Goal: Communication & Community: Answer question/provide support

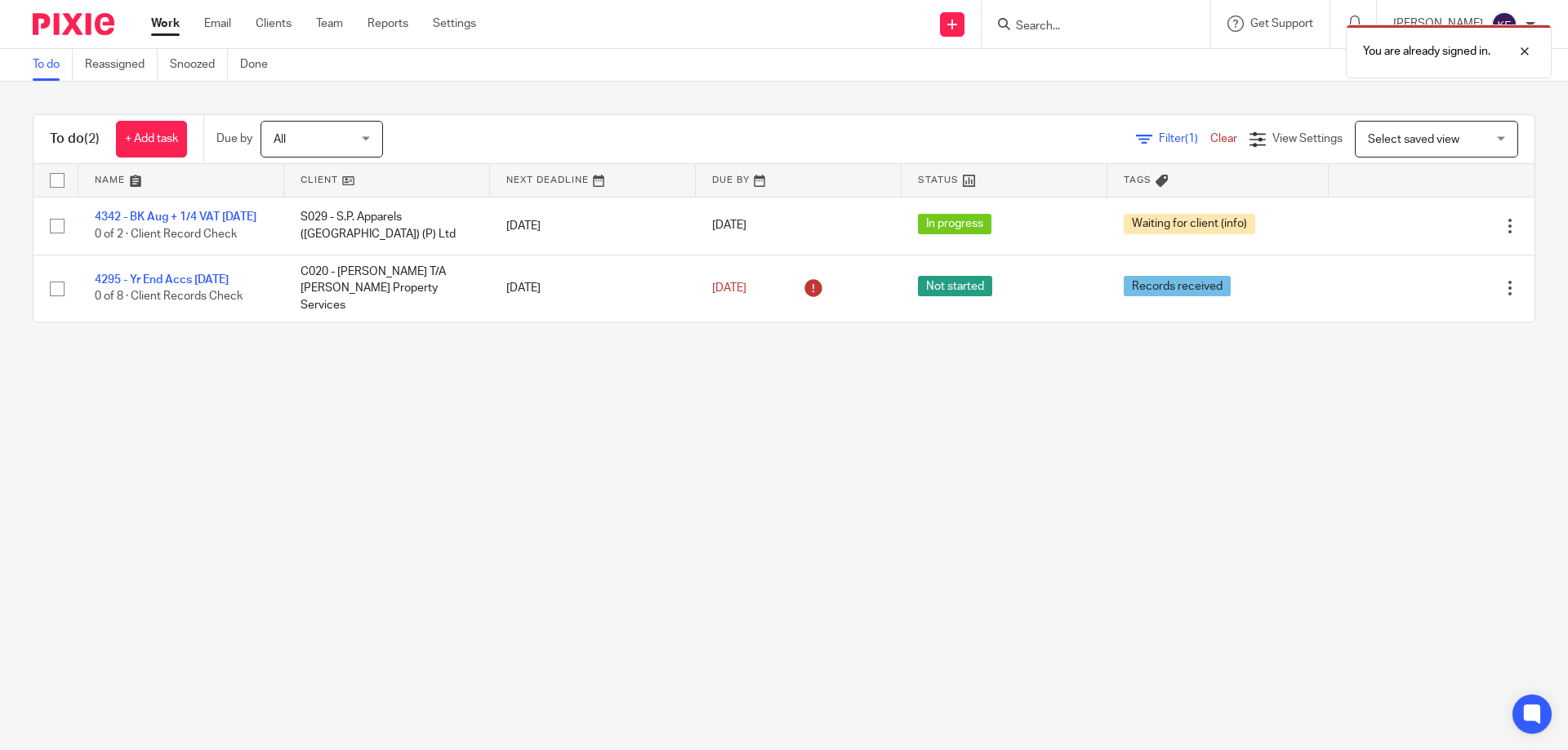
click at [1102, 27] on div "You are already signed in." at bounding box center [1167, 47] width 768 height 62
click at [1017, 28] on div "You are already signed in." at bounding box center [1167, 47] width 768 height 62
click at [1523, 52] on div at bounding box center [1512, 52] width 44 height 19
click at [1043, 31] on input "Search" at bounding box center [1088, 26] width 147 height 15
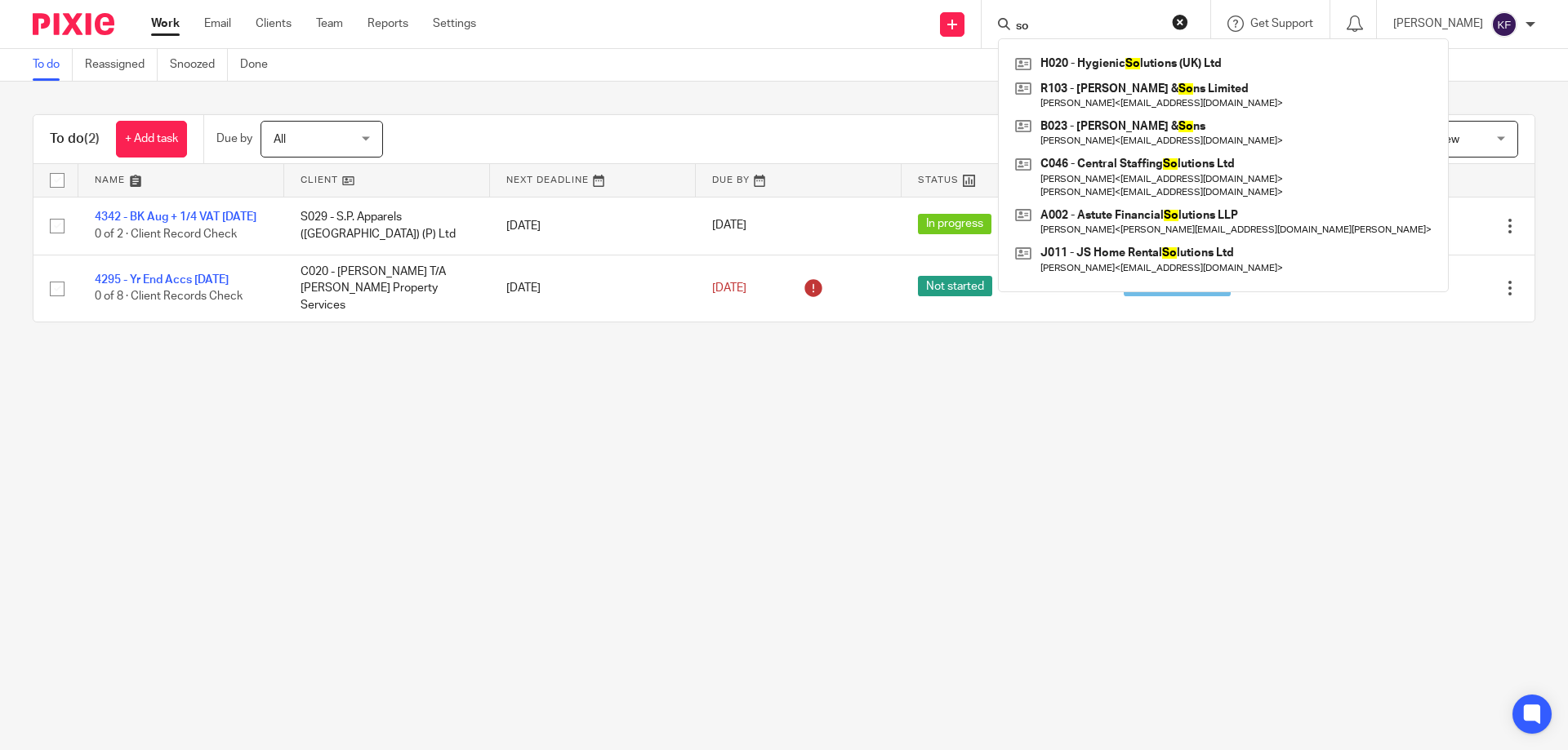
type input "s"
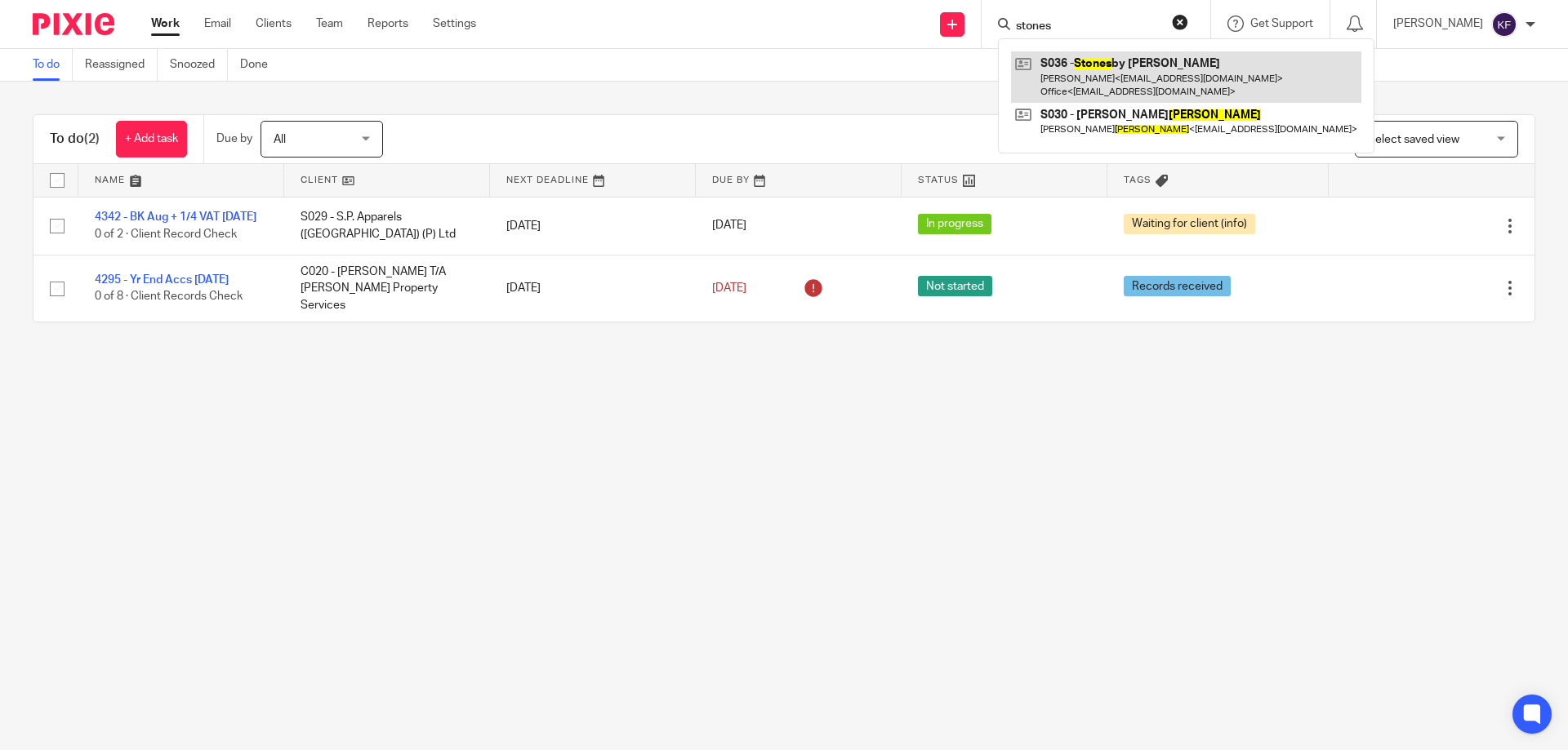
type input "stones"
click at [1115, 59] on link at bounding box center [1185, 77] width 350 height 51
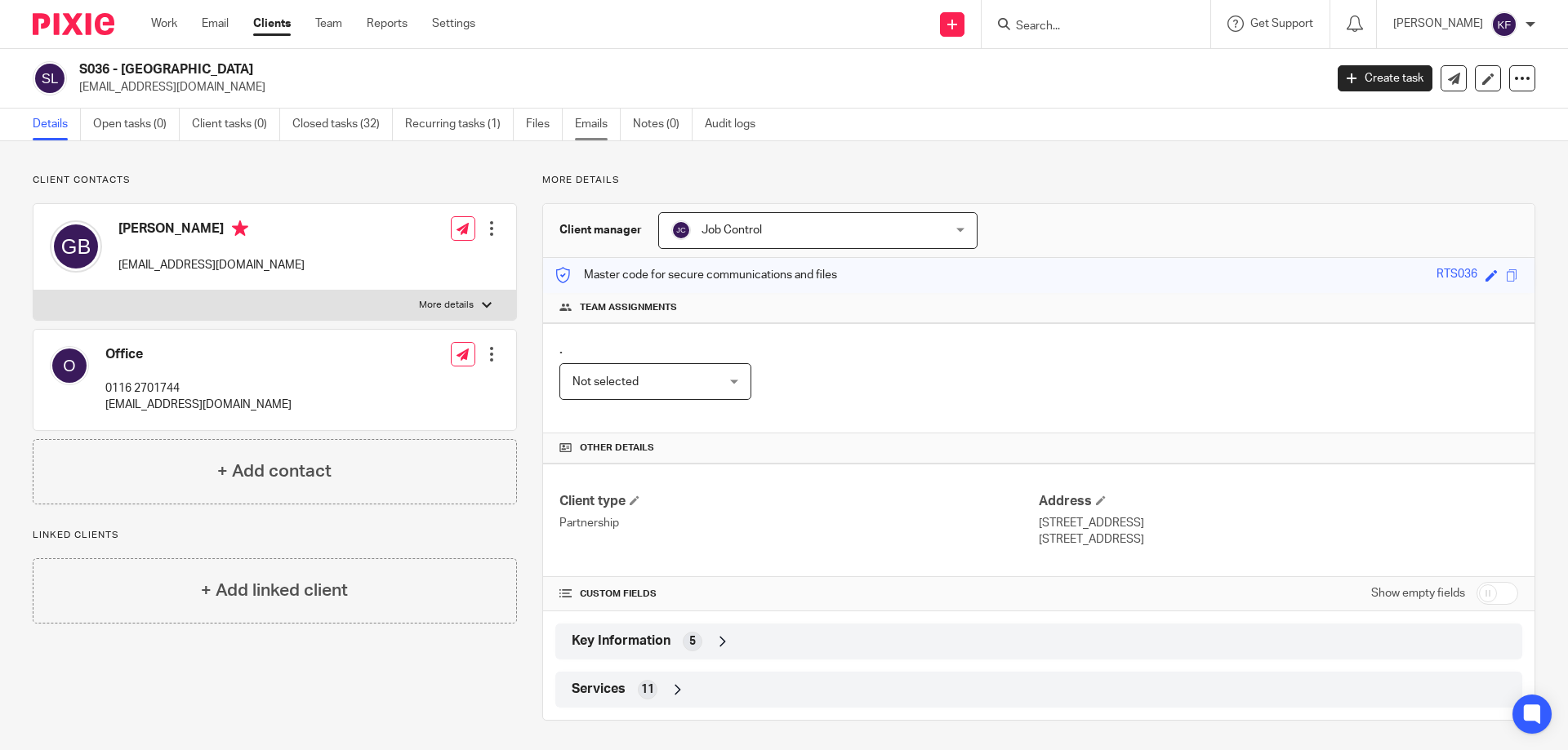
click at [595, 127] on link "Emails" at bounding box center [597, 124] width 45 height 31
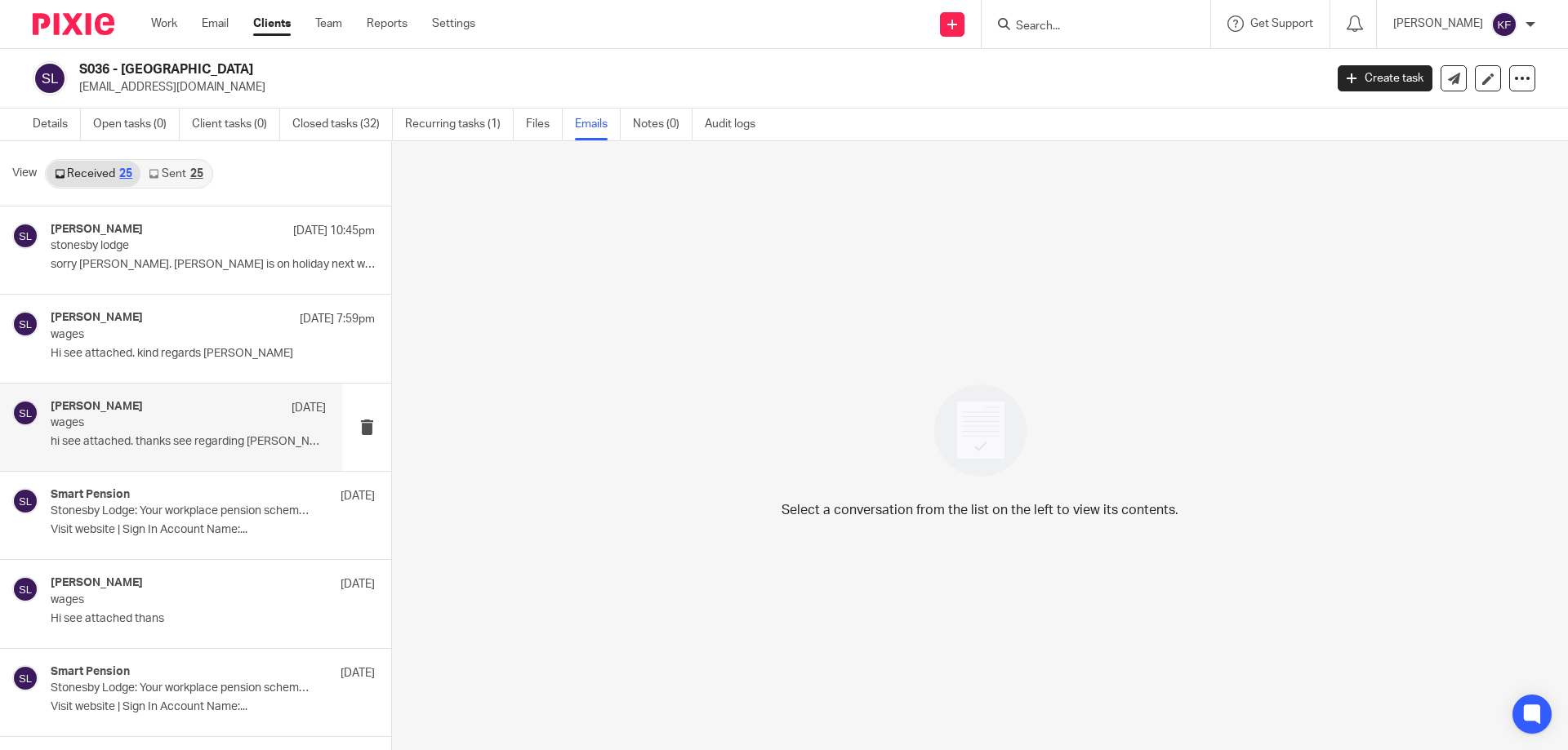
click at [192, 423] on p "wages" at bounding box center [161, 423] width 220 height 14
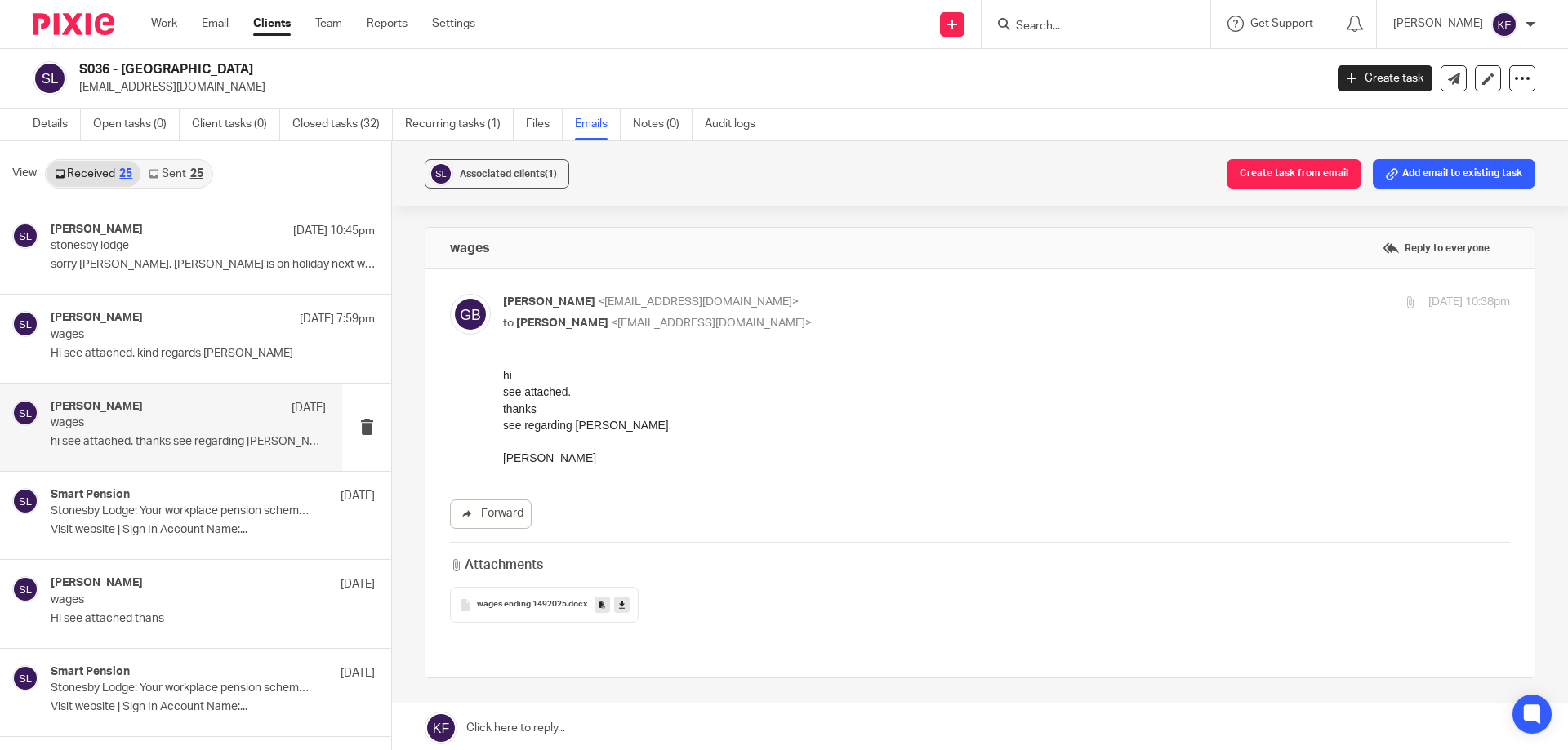
drag, startPoint x: 533, startPoint y: 608, endPoint x: 597, endPoint y: 612, distance: 64.1
click at [534, 608] on span "wages ending 1492025" at bounding box center [522, 604] width 90 height 10
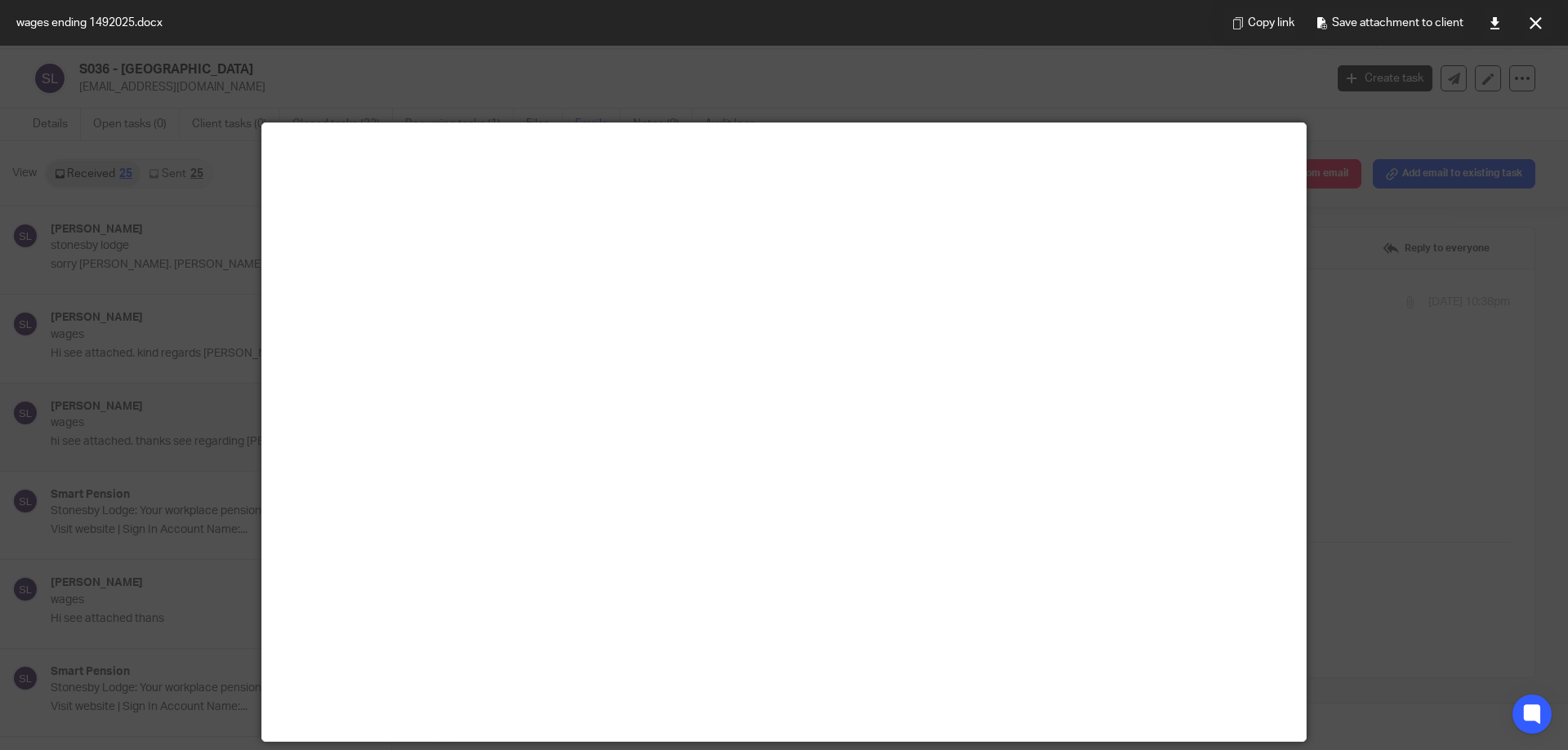
drag, startPoint x: 1414, startPoint y: 335, endPoint x: 1410, endPoint y: 238, distance: 97.1
click at [1414, 335] on div at bounding box center [784, 375] width 1568 height 750
click at [1527, 27] on button at bounding box center [1535, 22] width 32 height 32
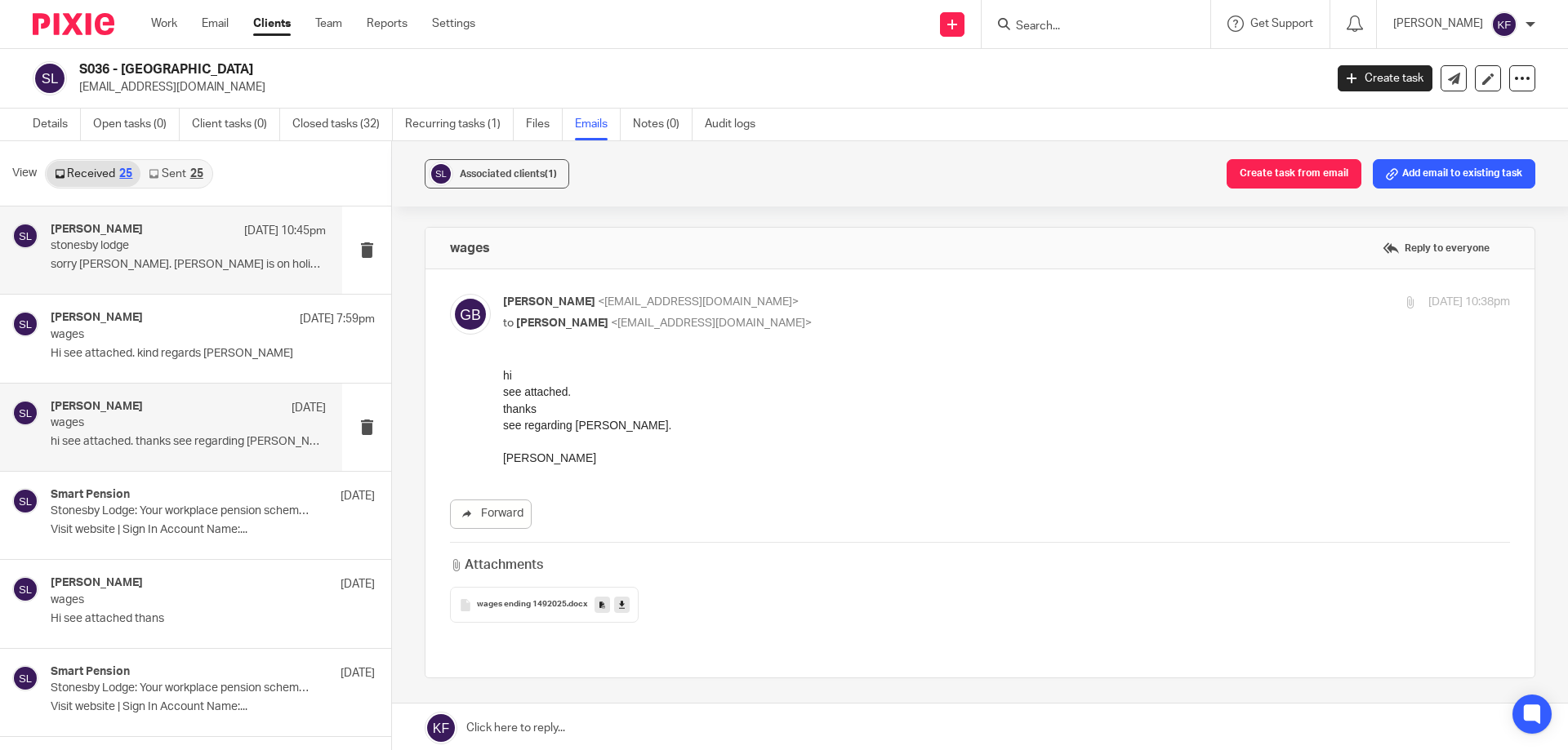
click at [211, 214] on div "Giotto Bonomaully 24 Sep 10:45pm stonesby lodge sorry ayley. marie is on holida…" at bounding box center [171, 251] width 342 height 87
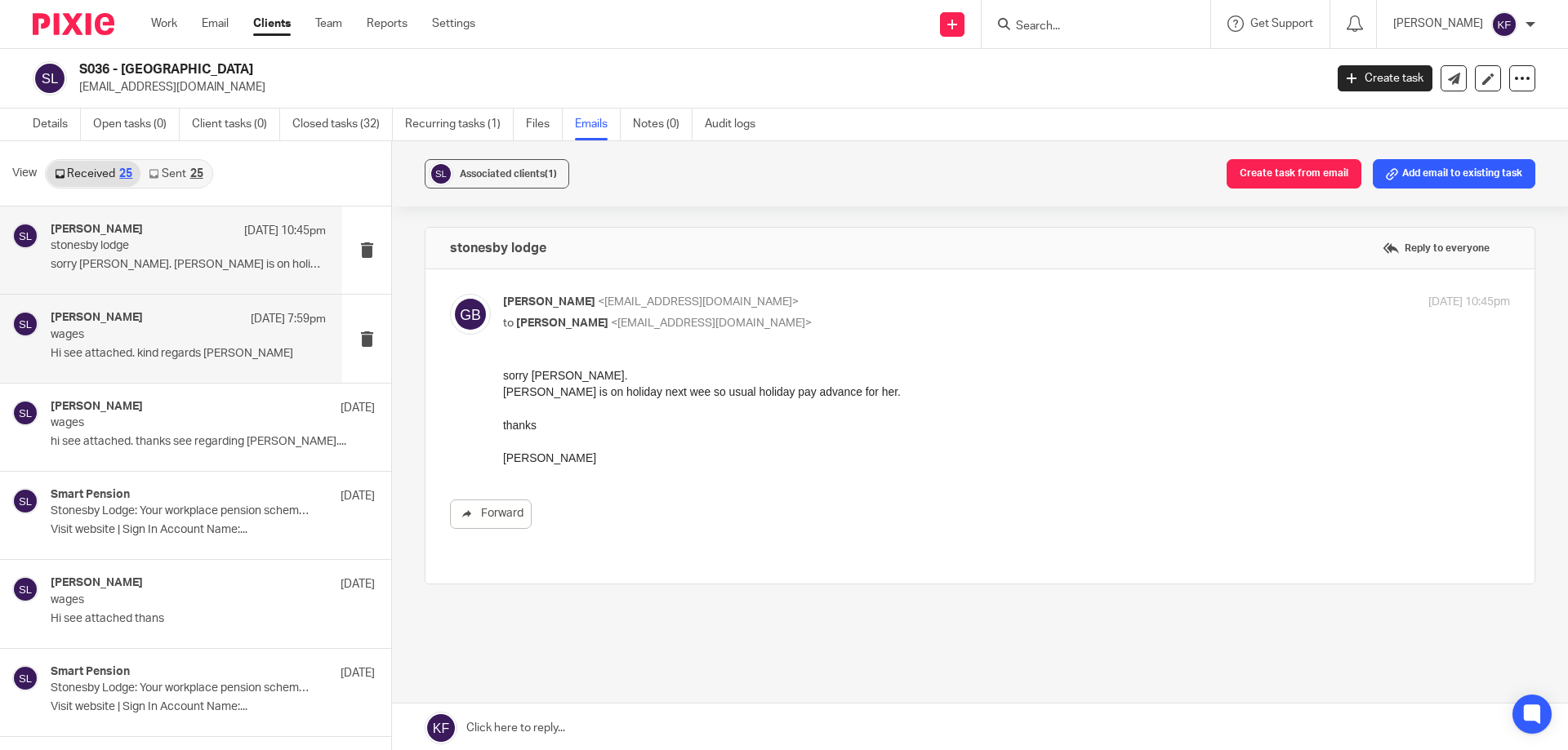
click at [206, 314] on div "Giotto Bonomaully 24 Sep 7:59pm" at bounding box center [188, 319] width 275 height 17
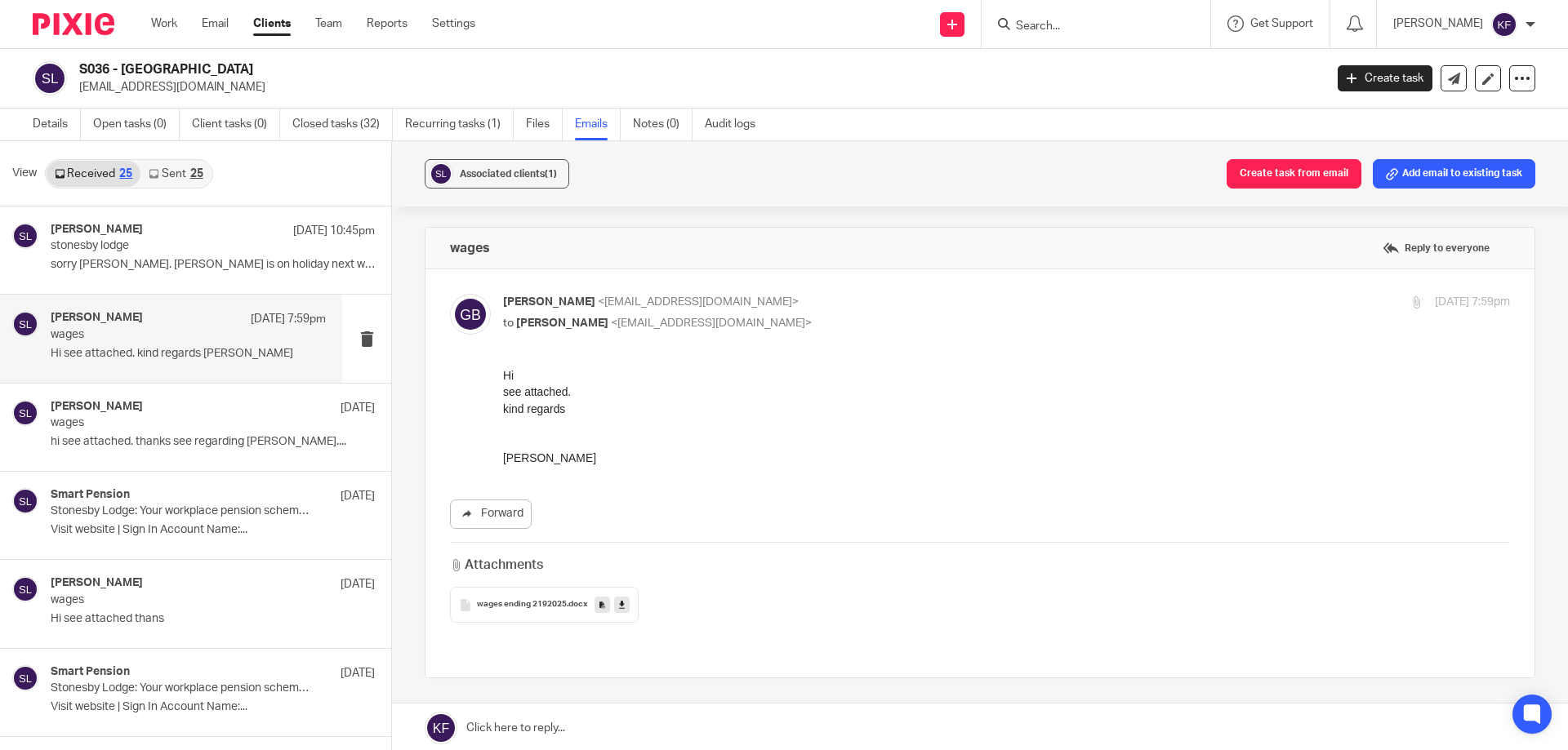
click at [513, 606] on span "wages ending 2192025" at bounding box center [522, 604] width 90 height 10
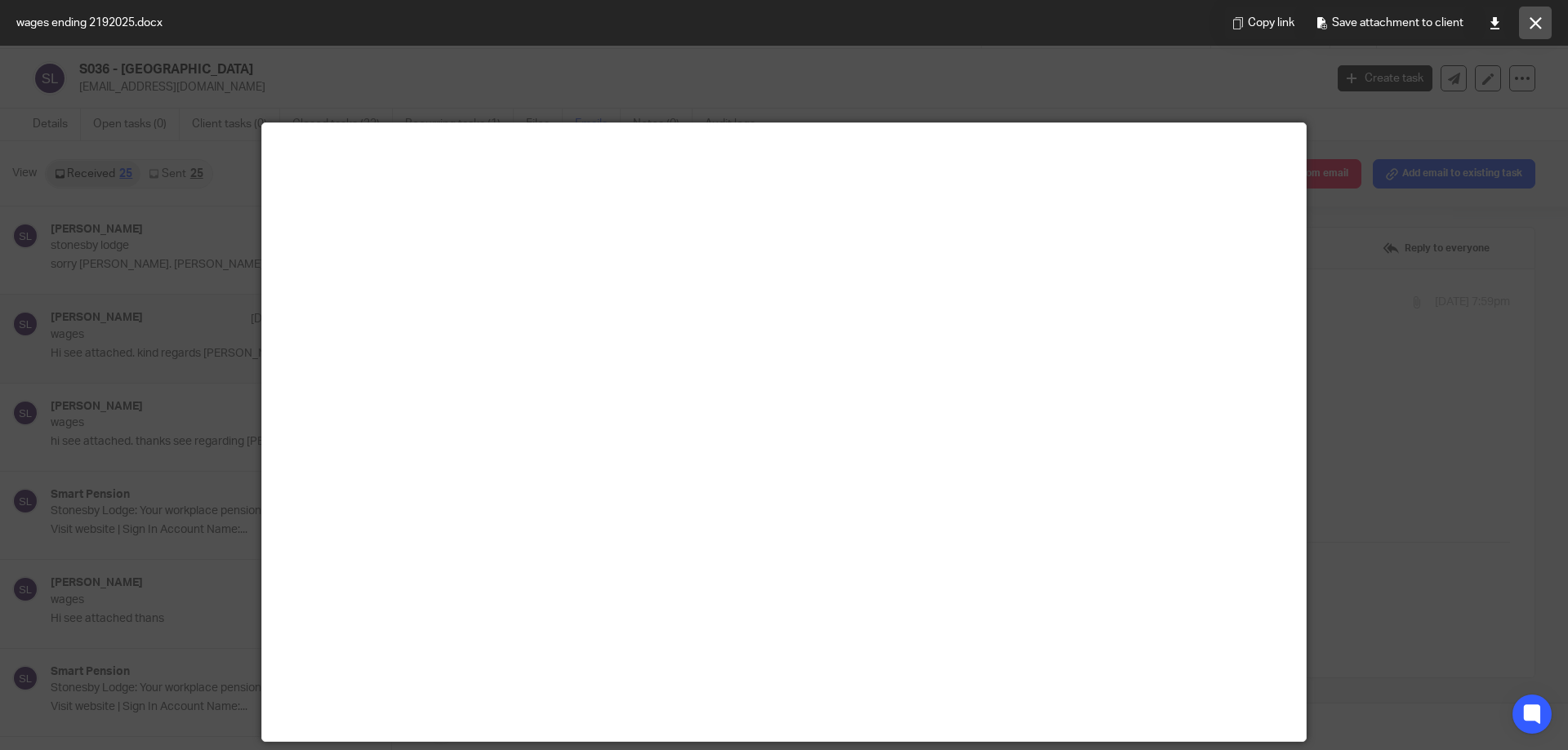
click at [1533, 14] on button at bounding box center [1535, 22] width 32 height 32
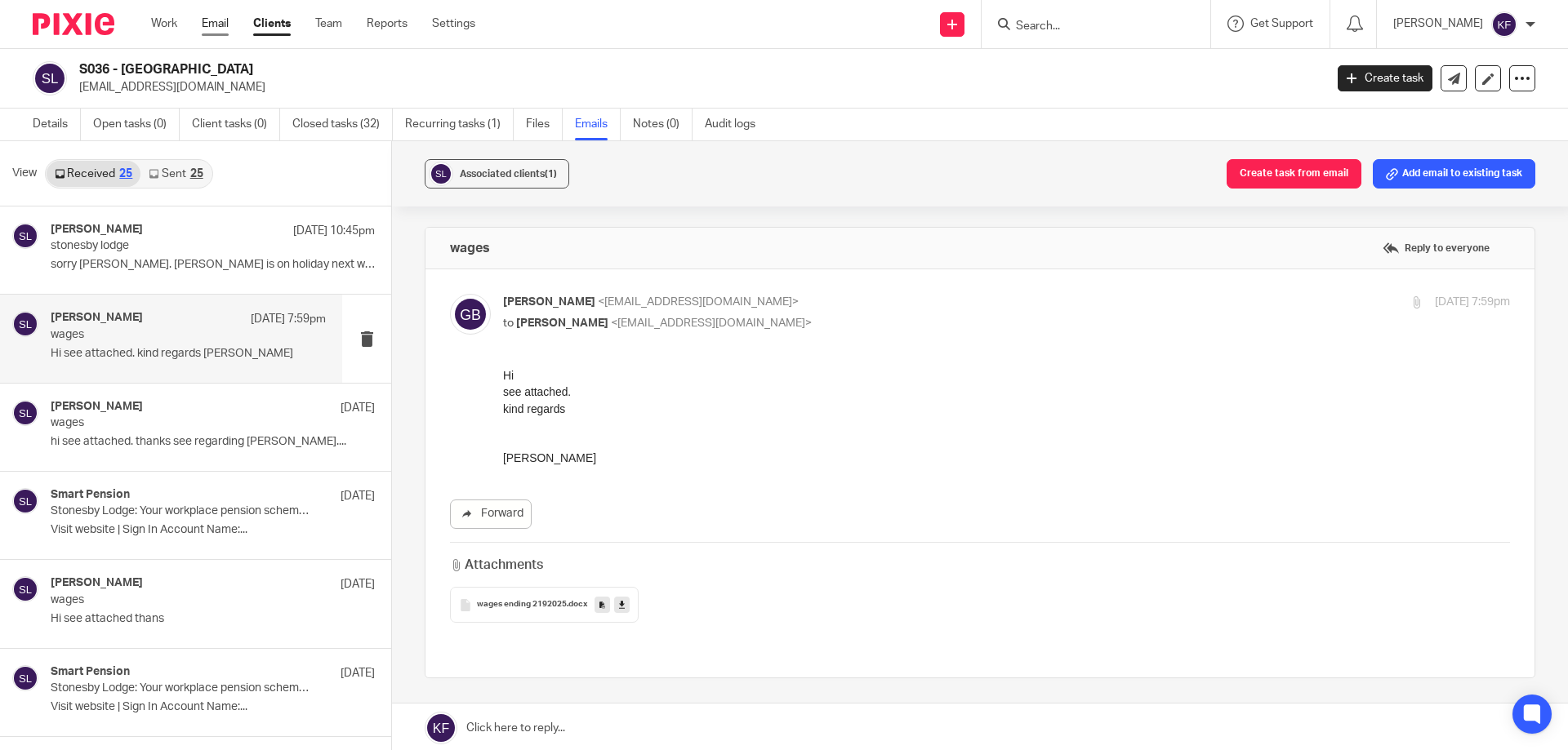
click at [224, 25] on link "Email" at bounding box center [215, 24] width 27 height 17
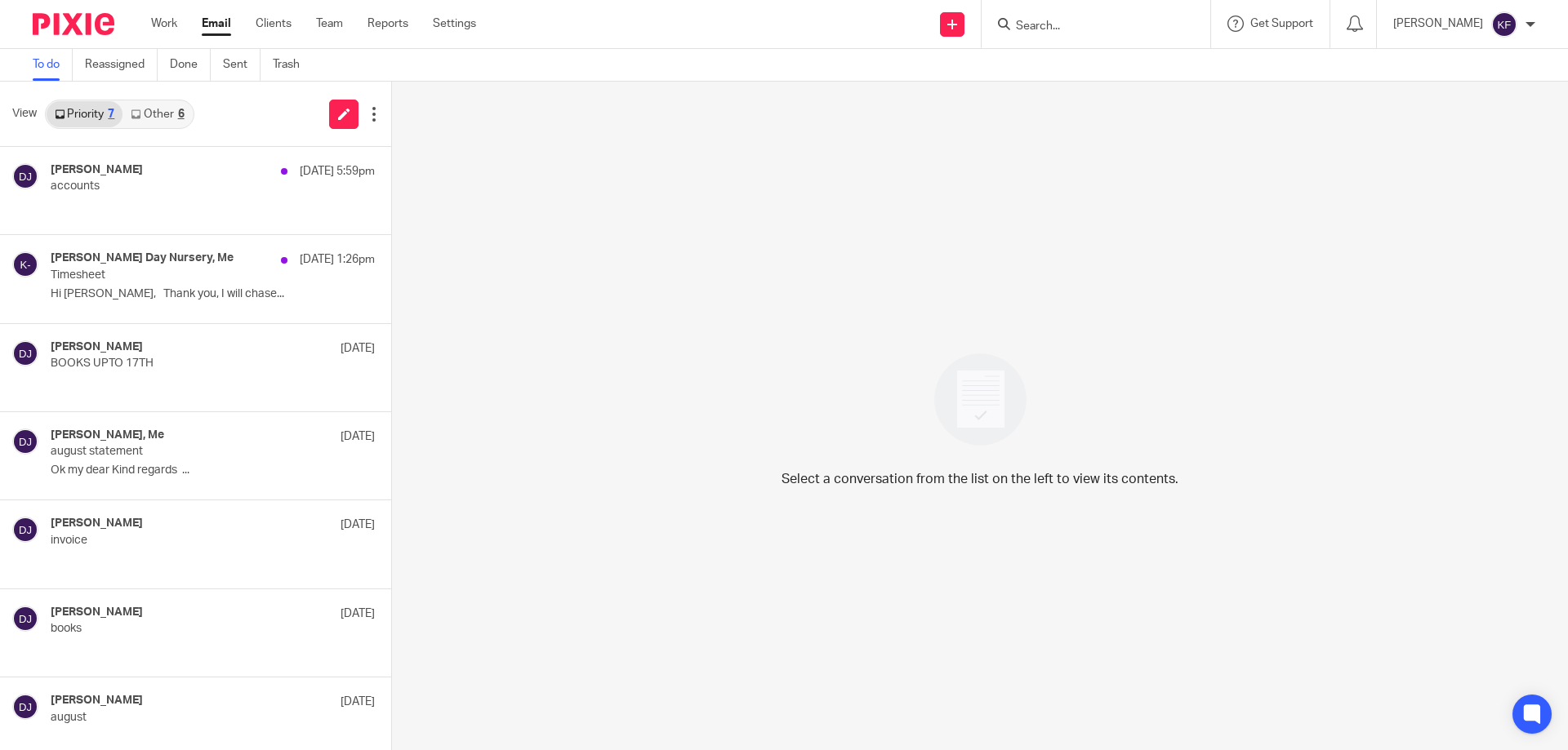
drag, startPoint x: 344, startPoint y: 118, endPoint x: 468, endPoint y: 168, distance: 133.7
click at [344, 118] on icon at bounding box center [344, 114] width 12 height 12
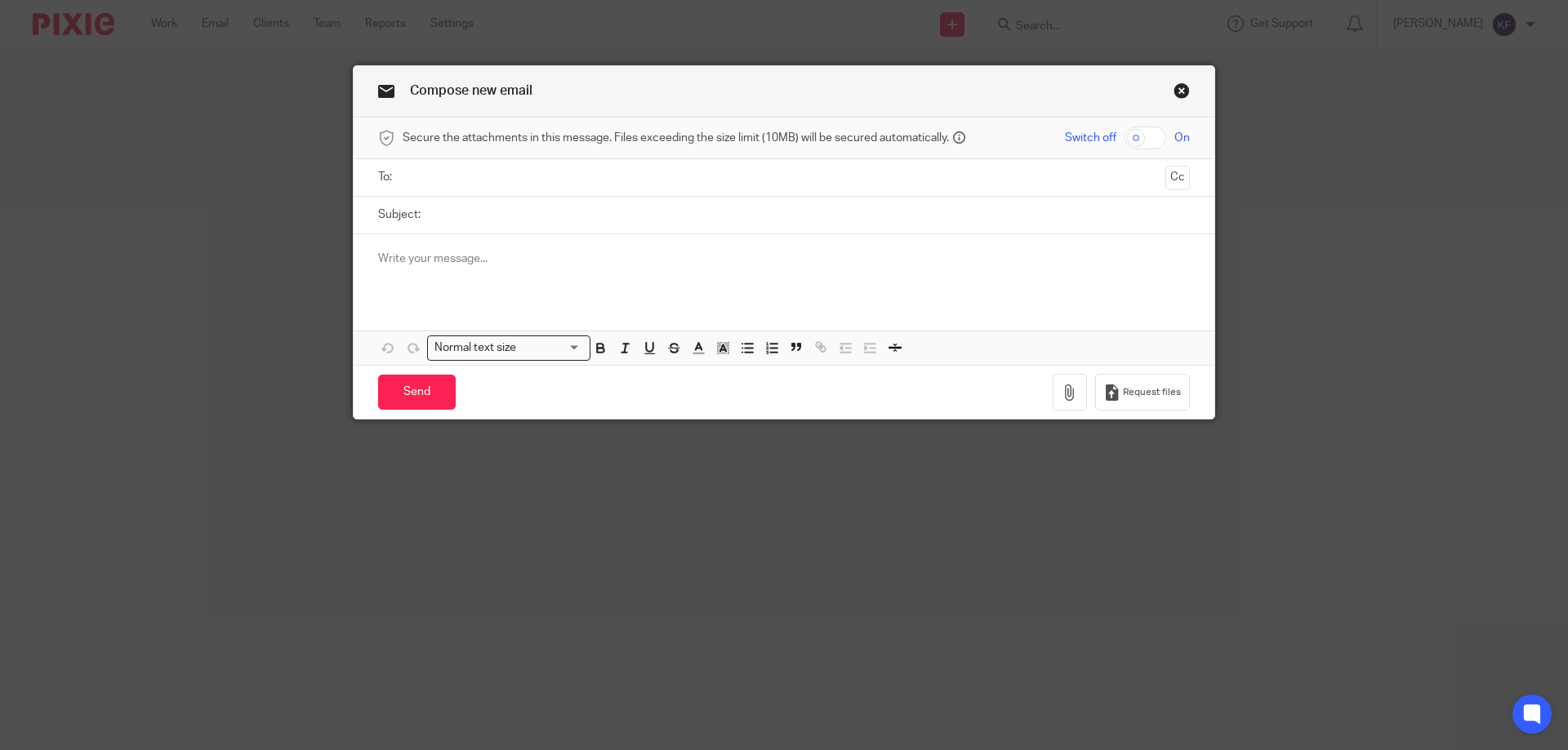
click at [726, 181] on input "text" at bounding box center [783, 178] width 750 height 19
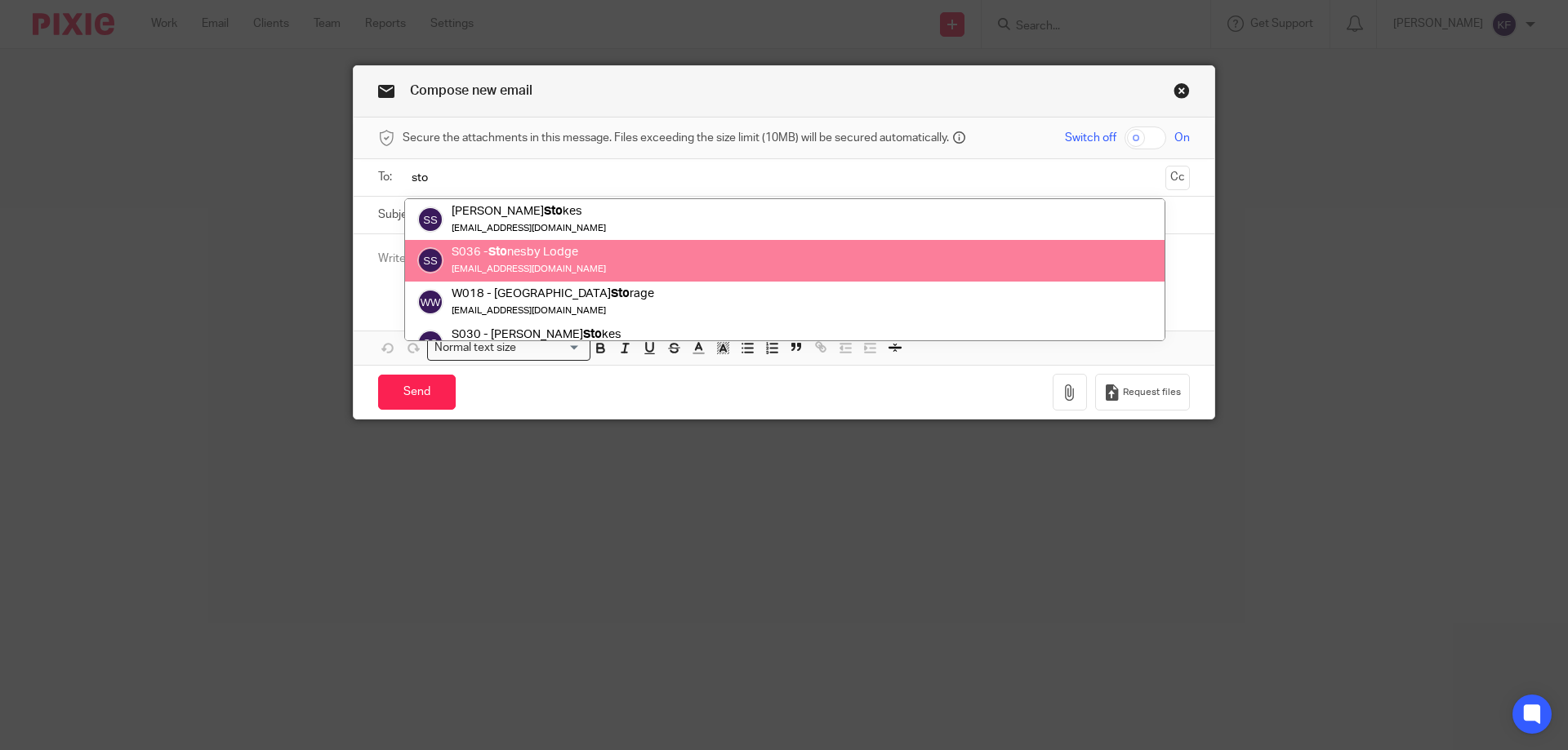
type input "sto"
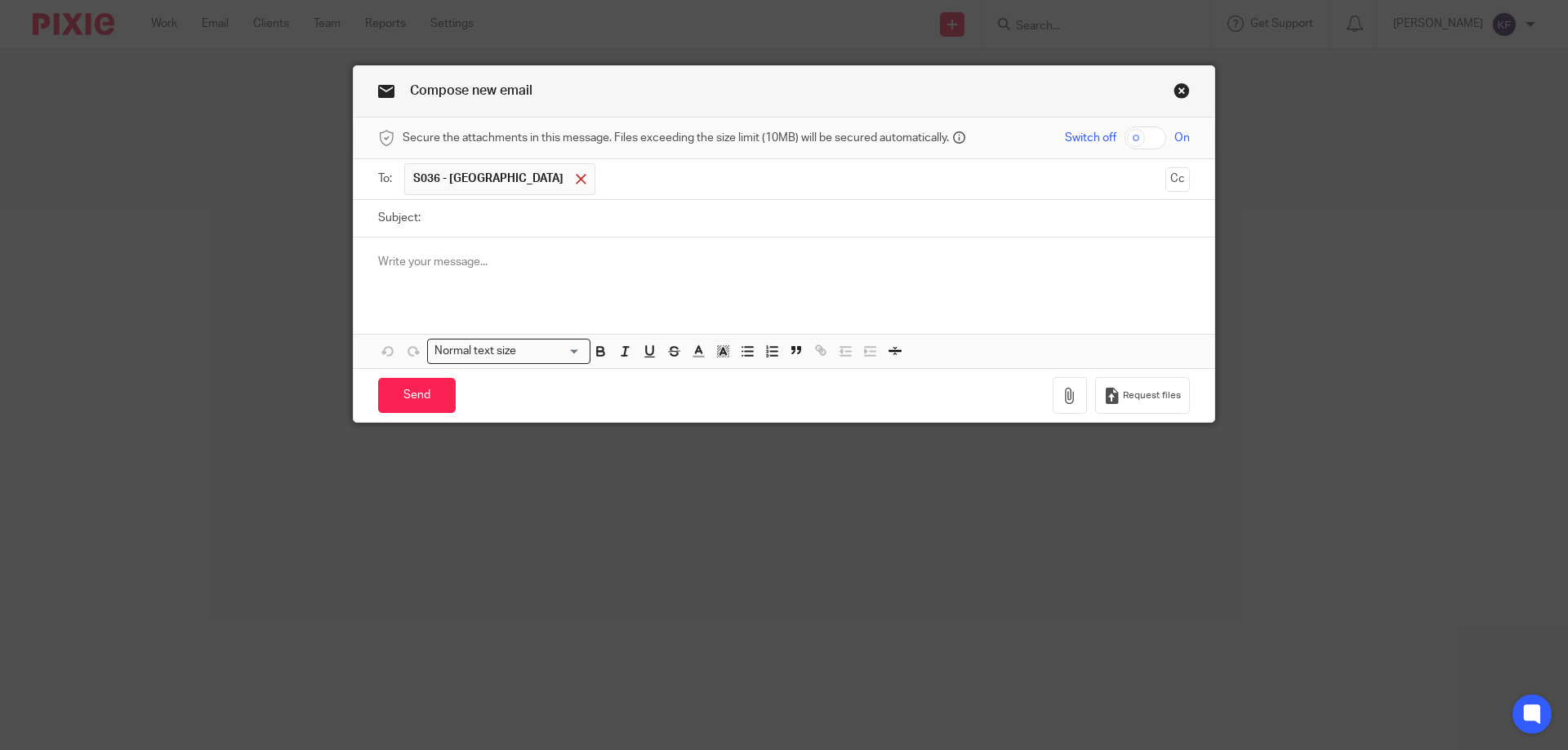
click at [576, 179] on span at bounding box center [581, 179] width 10 height 10
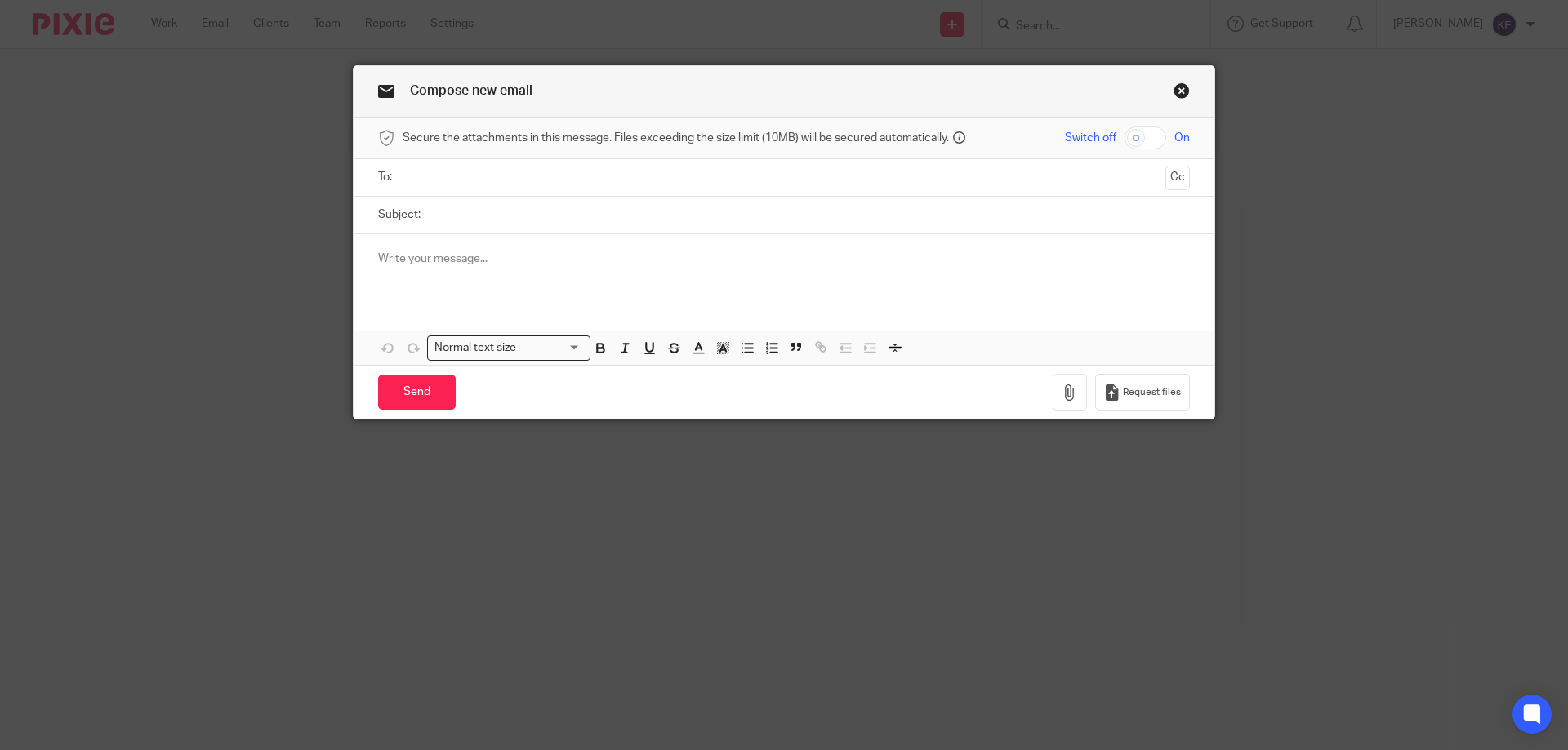
click at [543, 179] on input "text" at bounding box center [783, 178] width 750 height 19
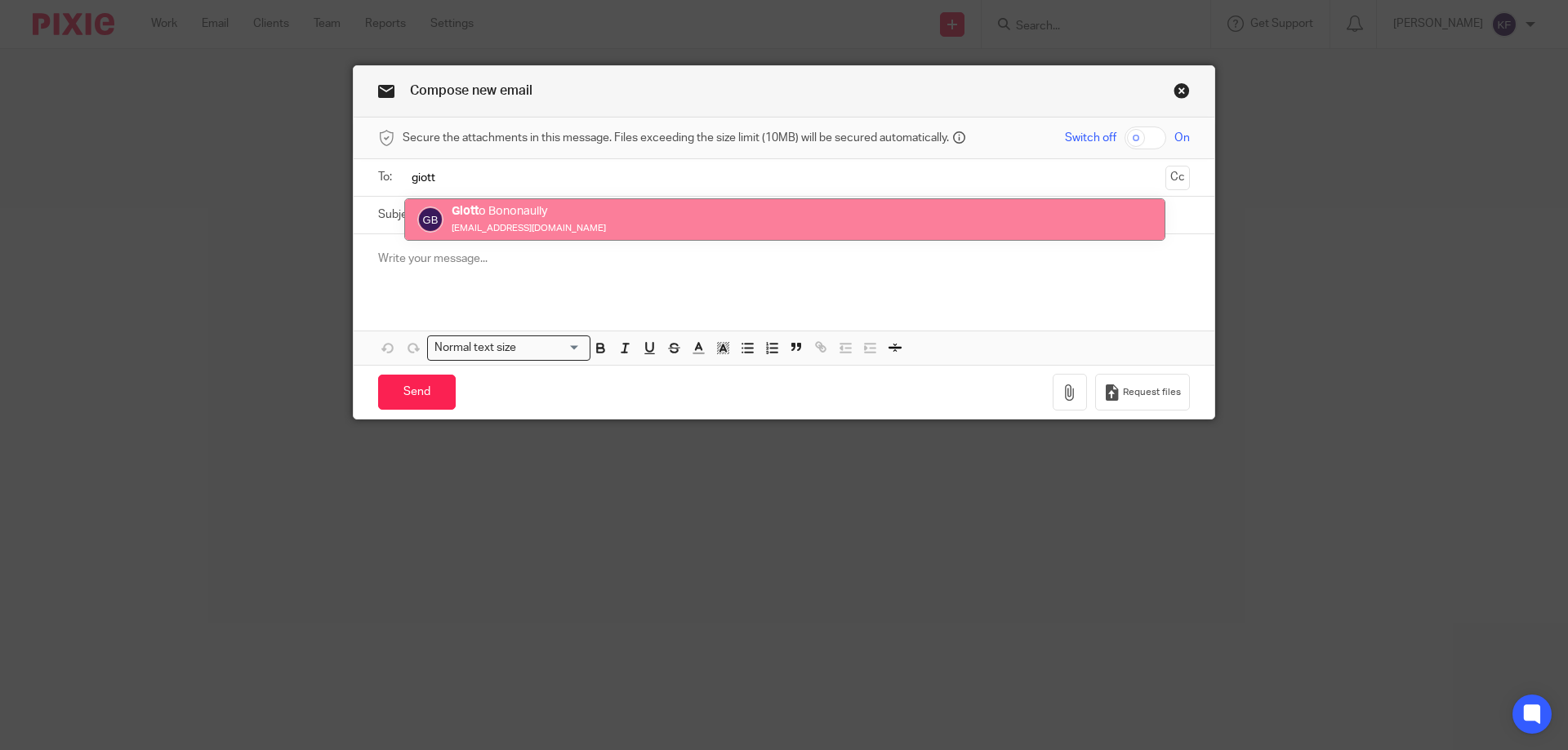
type input "giott"
drag, startPoint x: 545, startPoint y: 220, endPoint x: 587, endPoint y: 228, distance: 42.8
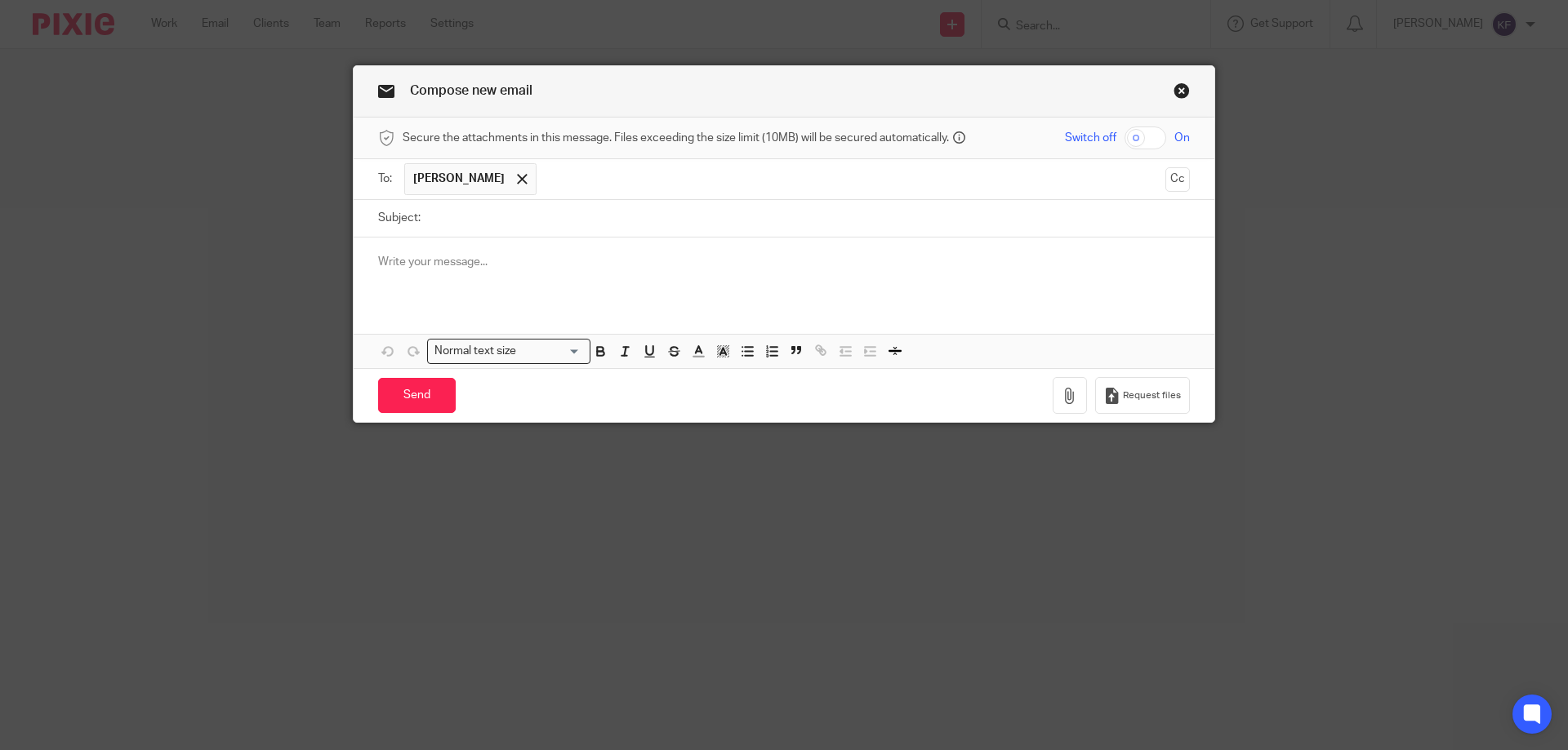
click at [1149, 138] on input "checkbox" at bounding box center [1145, 138] width 42 height 23
checkbox input "true"
click at [998, 220] on input "Subject:" at bounding box center [809, 218] width 761 height 37
click at [1003, 224] on input "Payeoll" at bounding box center [809, 218] width 761 height 37
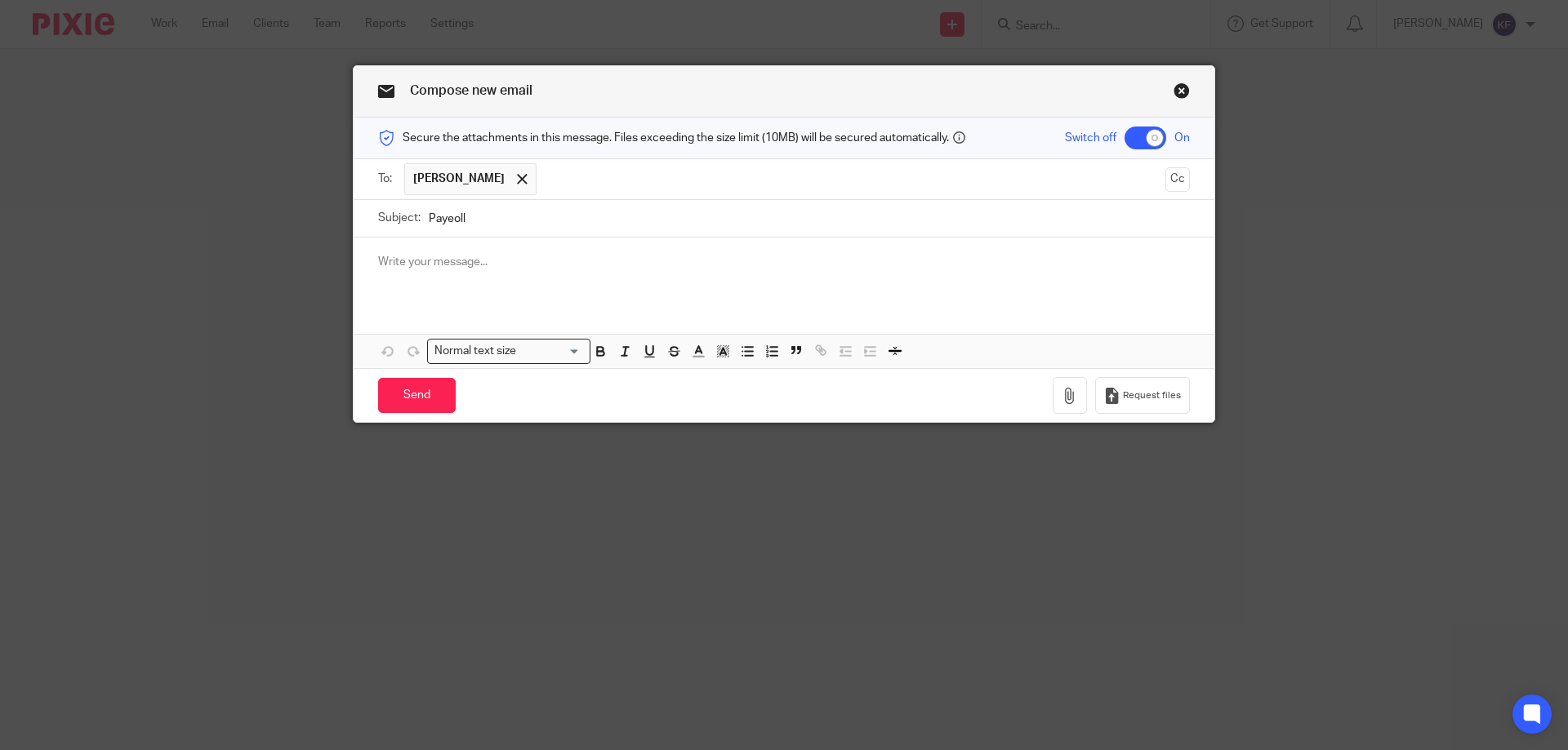
click at [1003, 224] on input "Payeoll" at bounding box center [809, 218] width 761 height 37
type input "Payroll"
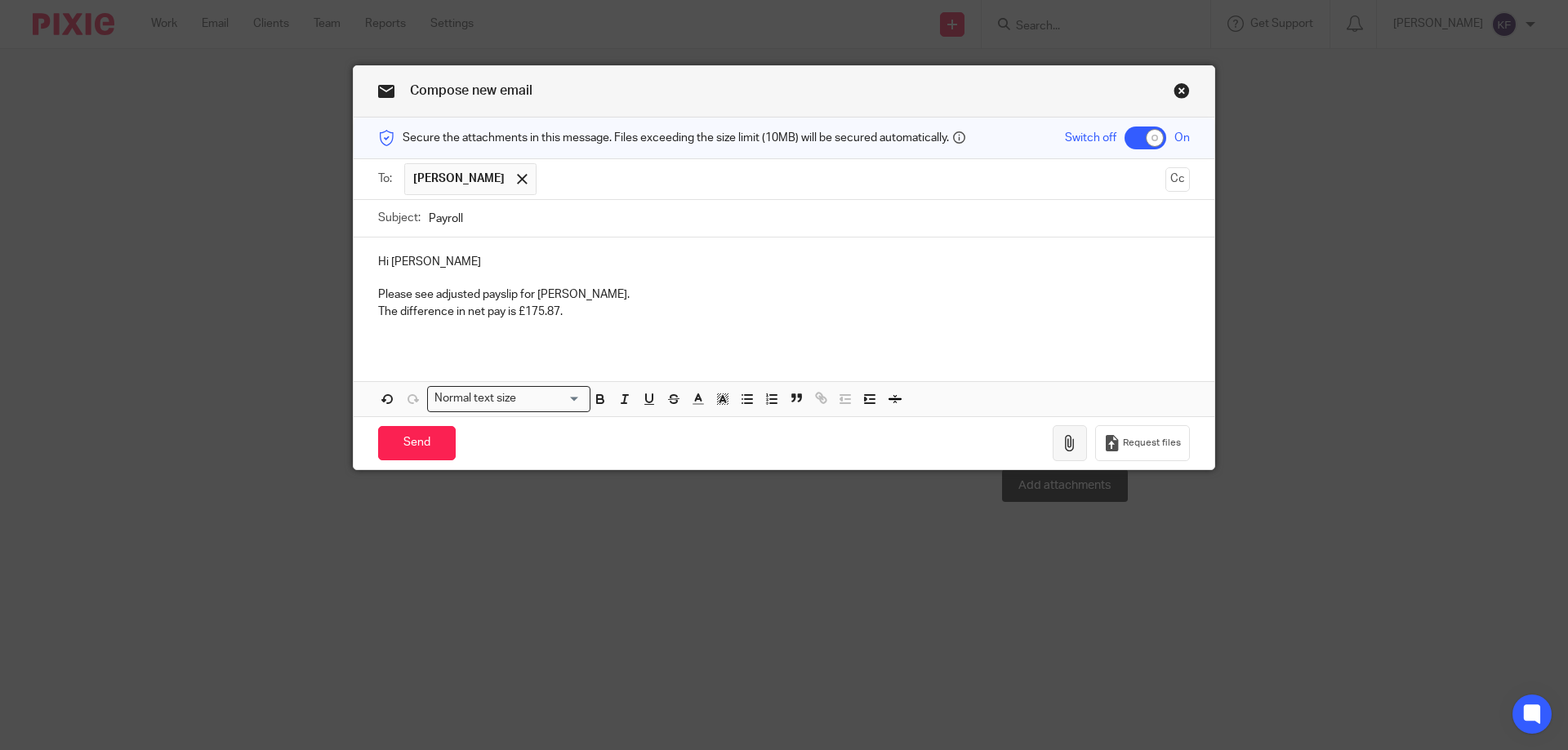
click at [1053, 442] on button "button" at bounding box center [1069, 444] width 34 height 37
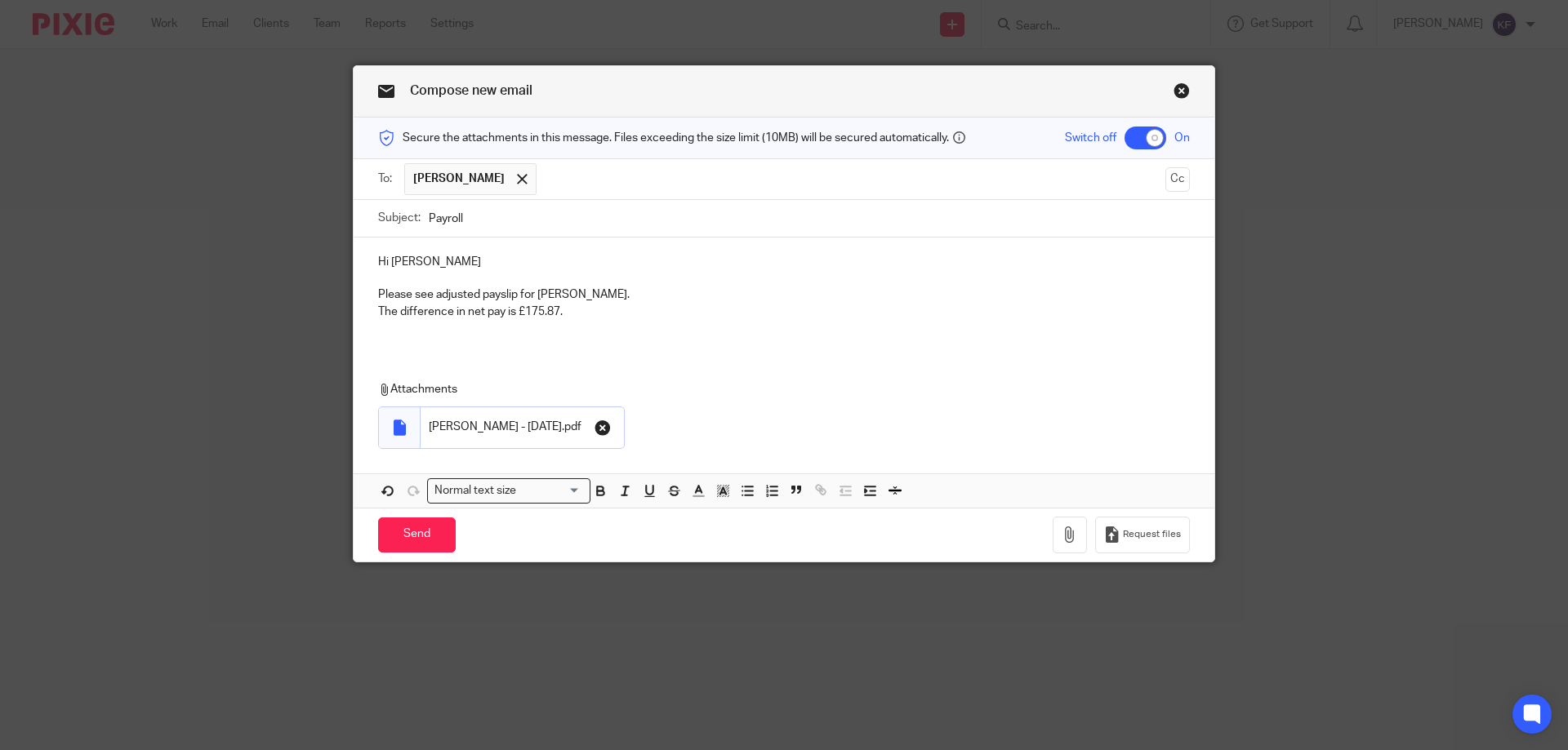
click at [595, 431] on icon "button" at bounding box center [603, 428] width 17 height 17
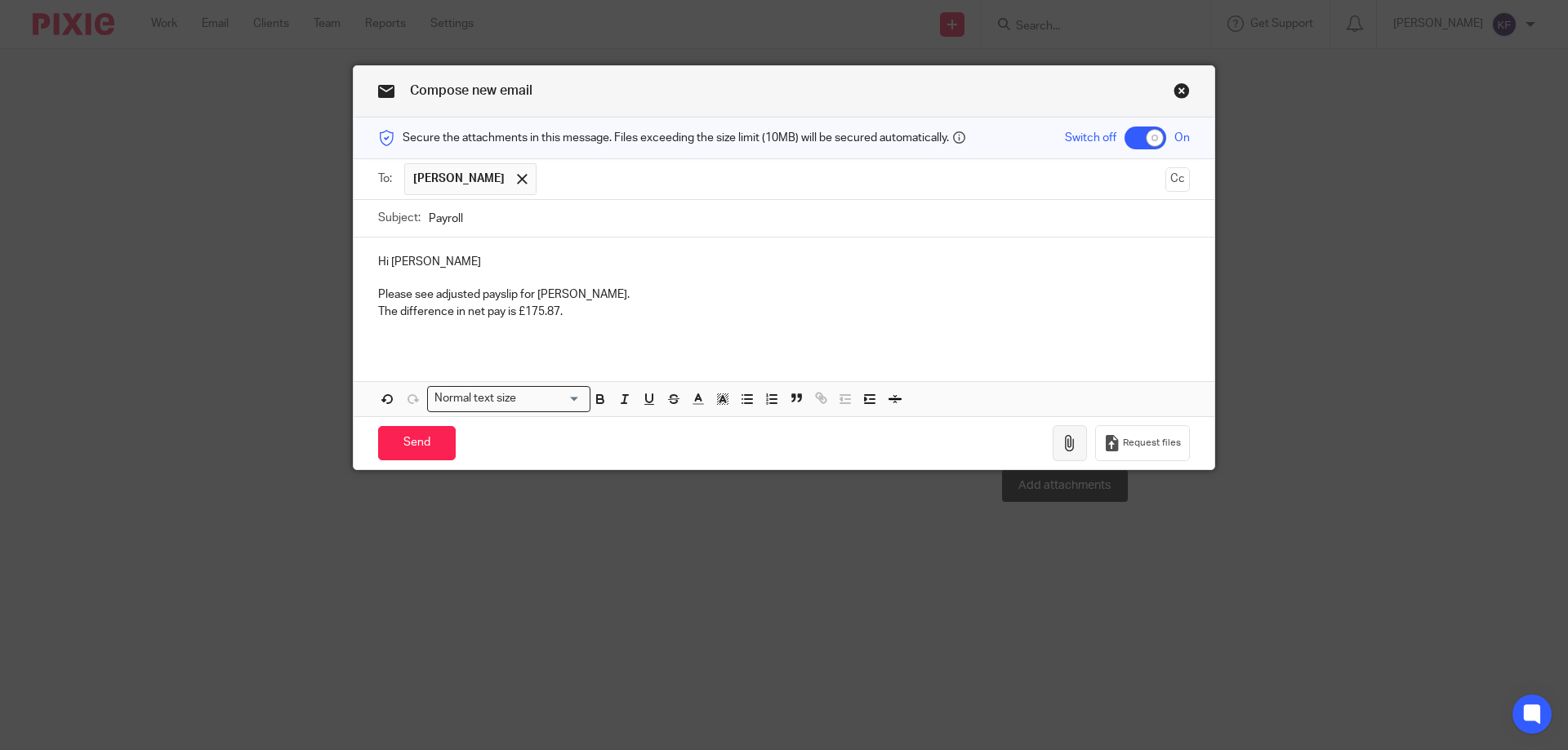
click at [1070, 443] on icon "button" at bounding box center [1069, 443] width 17 height 17
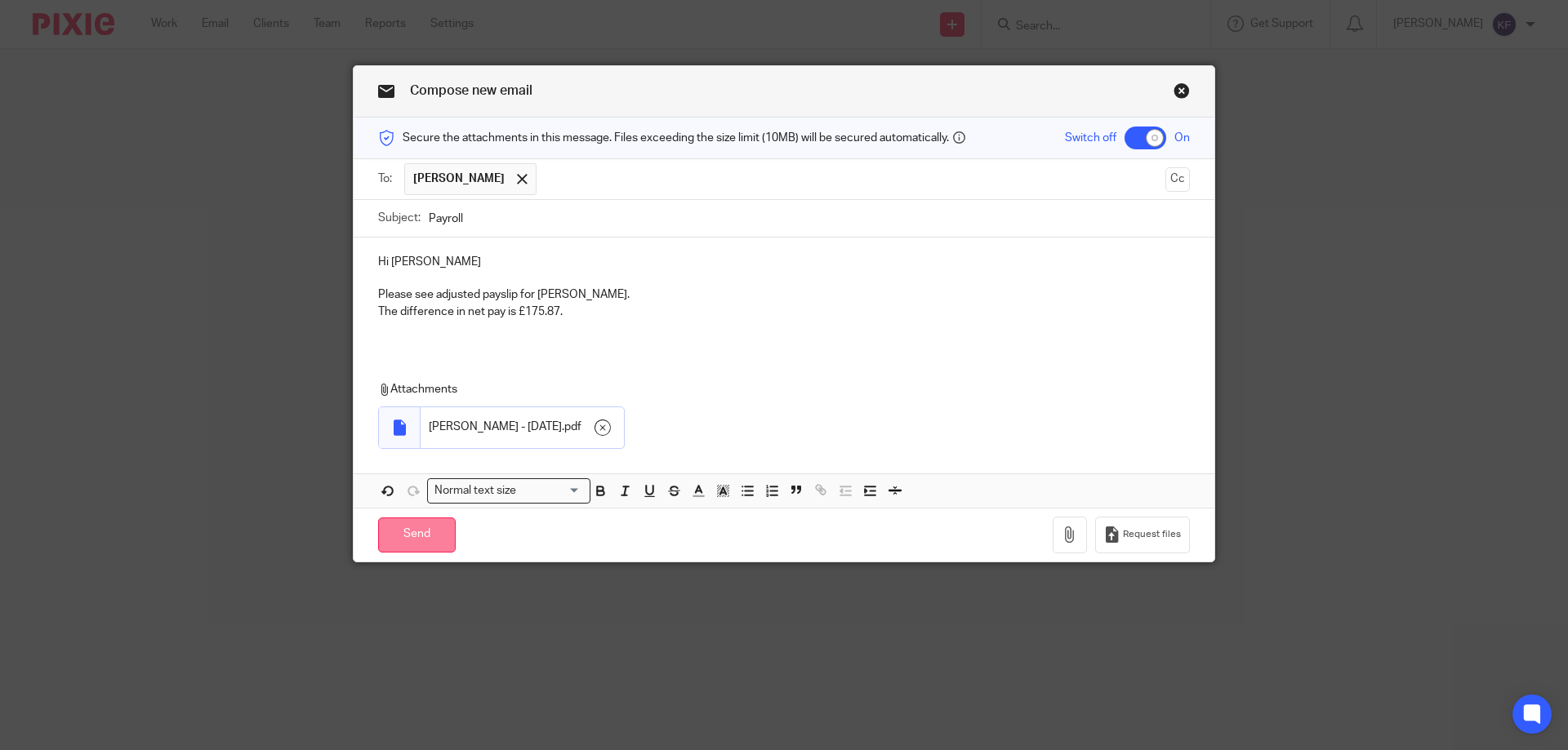
click at [398, 537] on input "Send" at bounding box center [417, 535] width 78 height 35
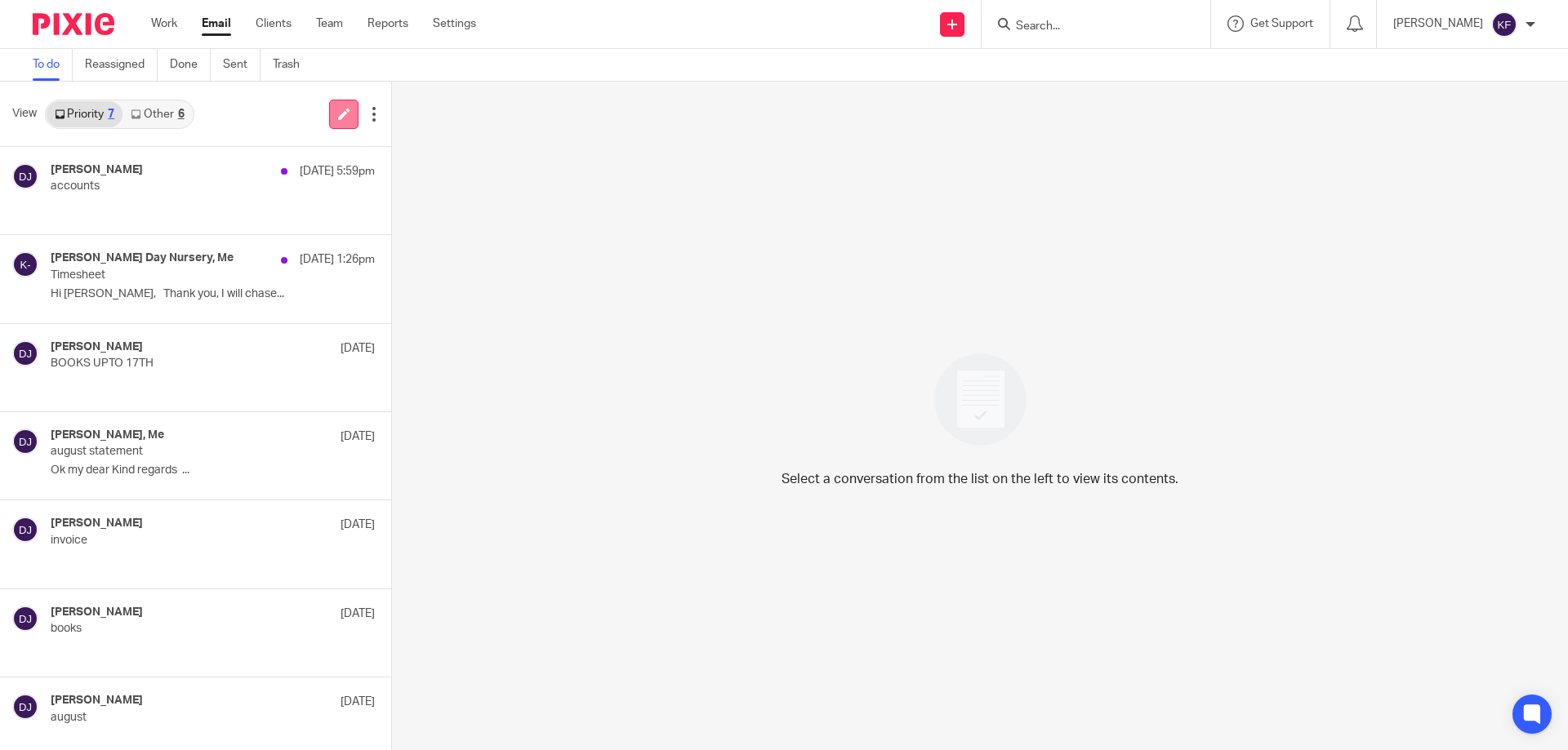
click at [342, 109] on icon at bounding box center [344, 114] width 12 height 12
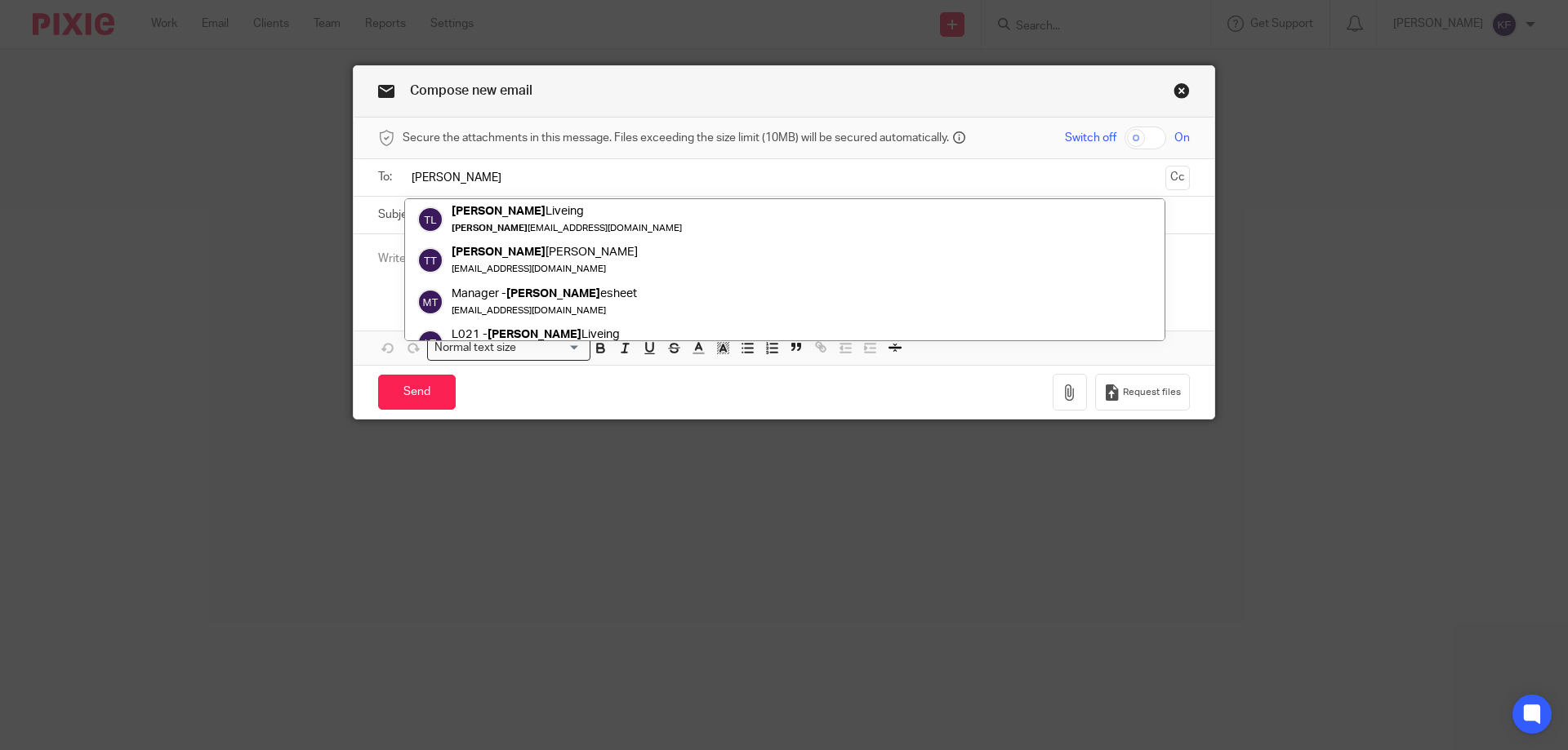
type input "[PERSON_NAME]"
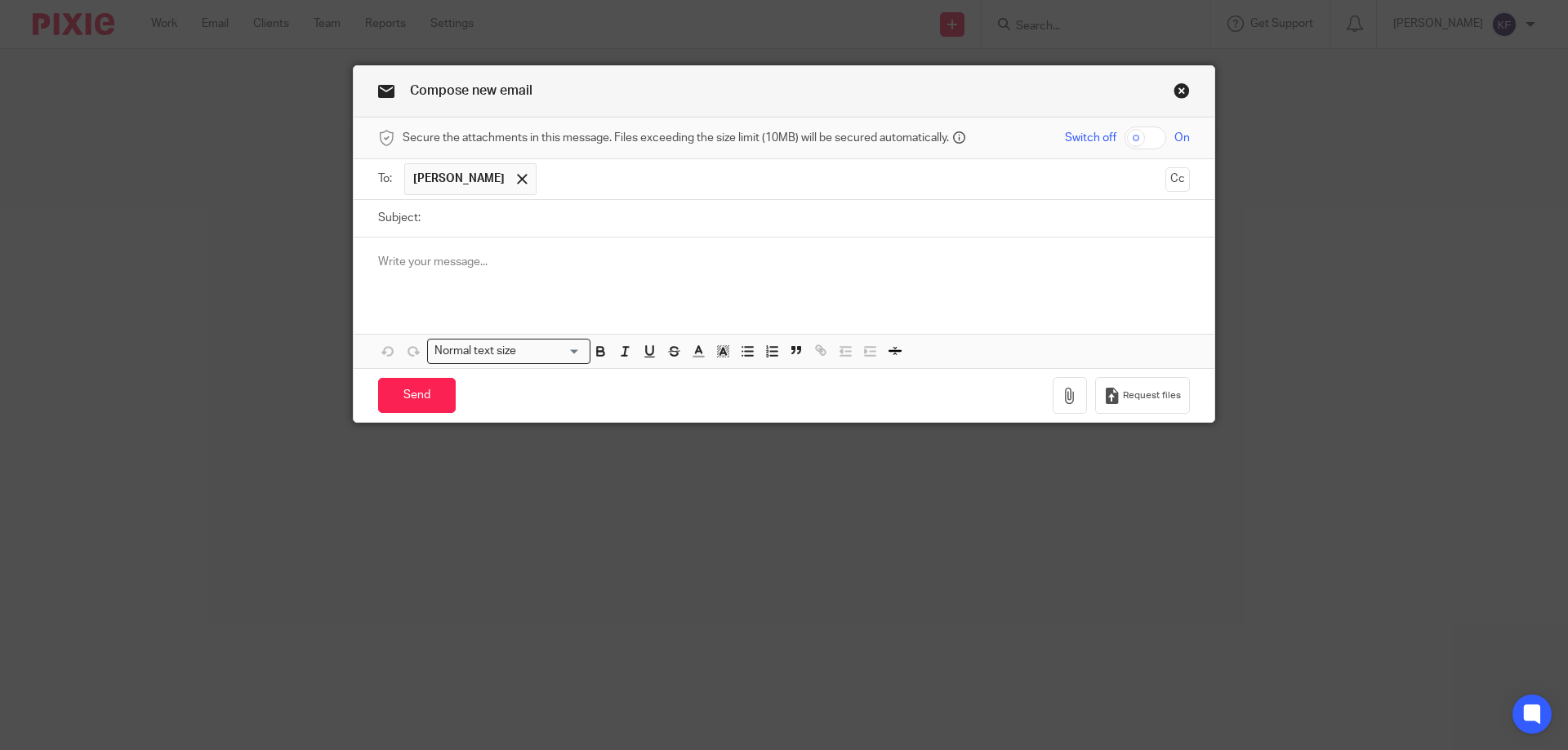
click at [520, 219] on input "Subject:" at bounding box center [809, 218] width 761 height 37
type input "Payroll"
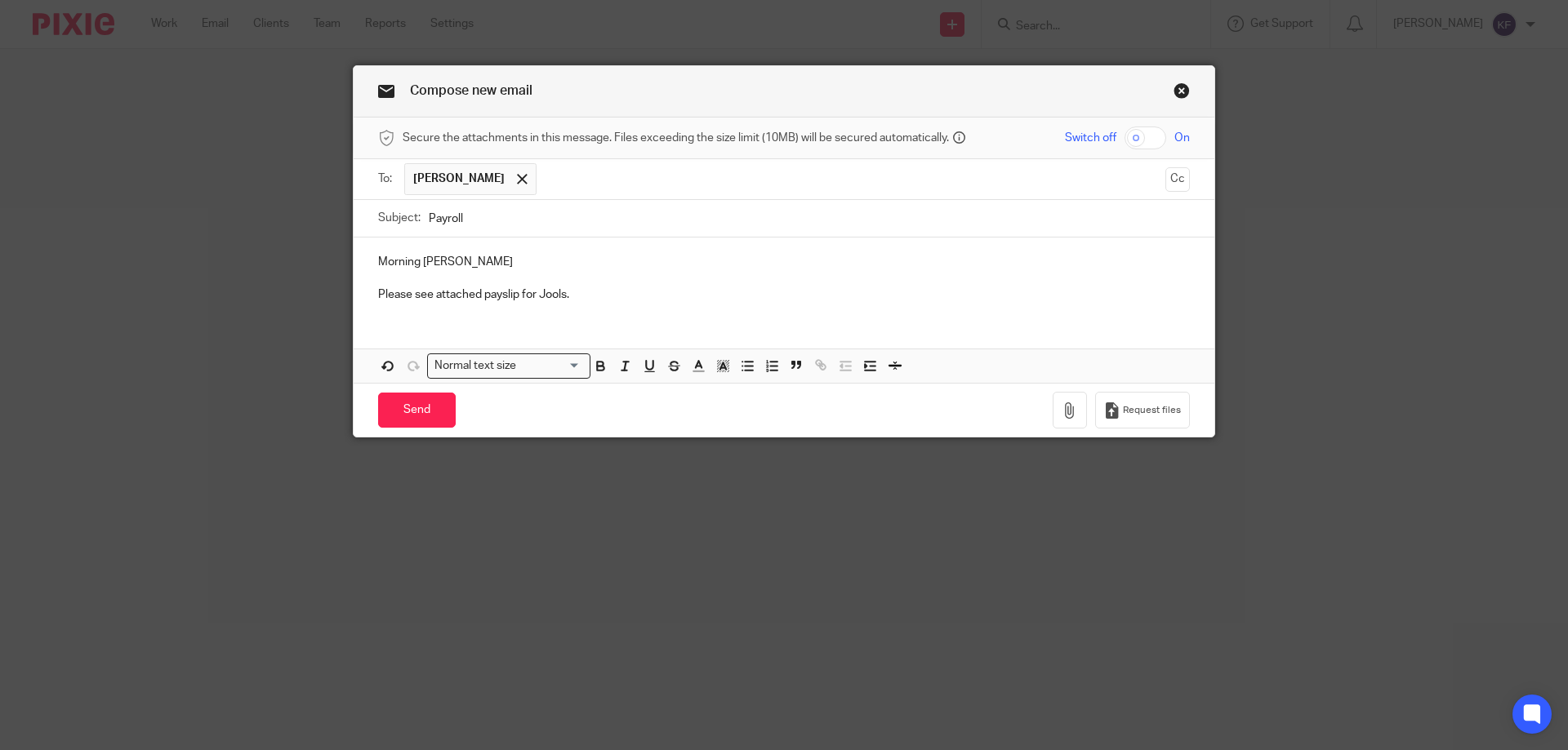
click at [1149, 137] on input "checkbox" at bounding box center [1145, 138] width 42 height 23
checkbox input "true"
click at [1064, 405] on icon "button" at bounding box center [1069, 410] width 17 height 17
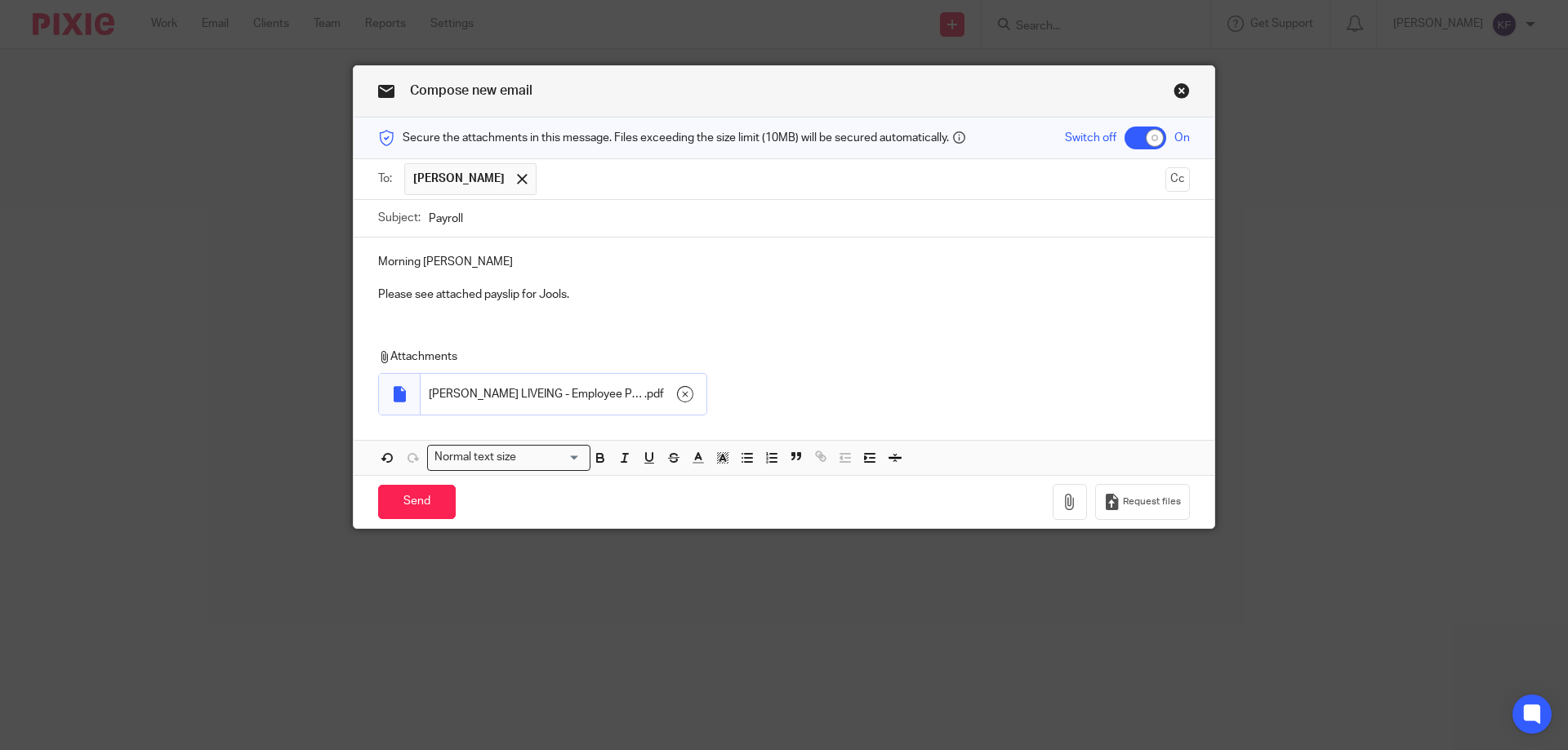
click at [414, 477] on div "Send You have unsaved changes Request files" at bounding box center [784, 502] width 860 height 54
click at [414, 511] on input "Send" at bounding box center [417, 502] width 78 height 35
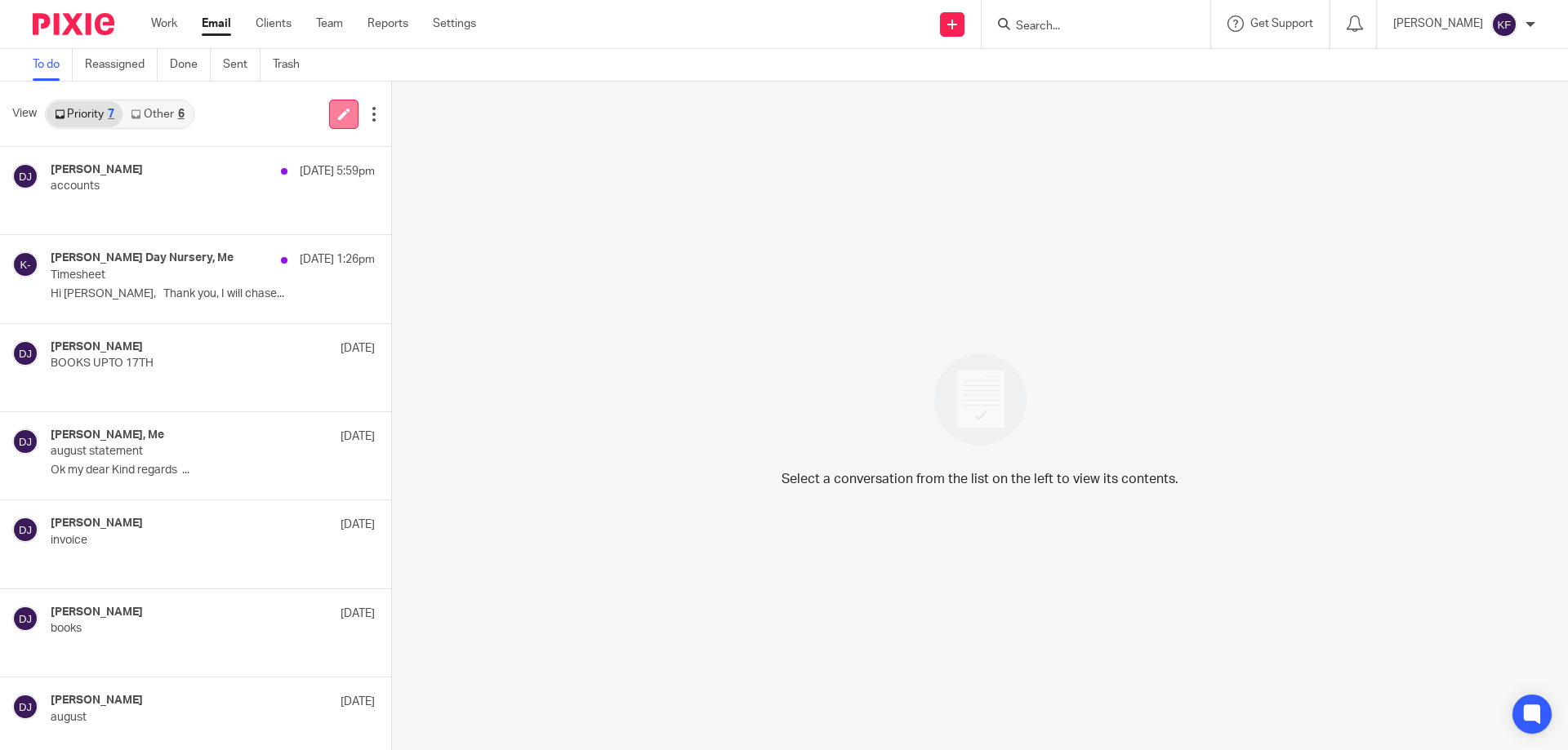
click at [346, 116] on icon at bounding box center [344, 114] width 12 height 12
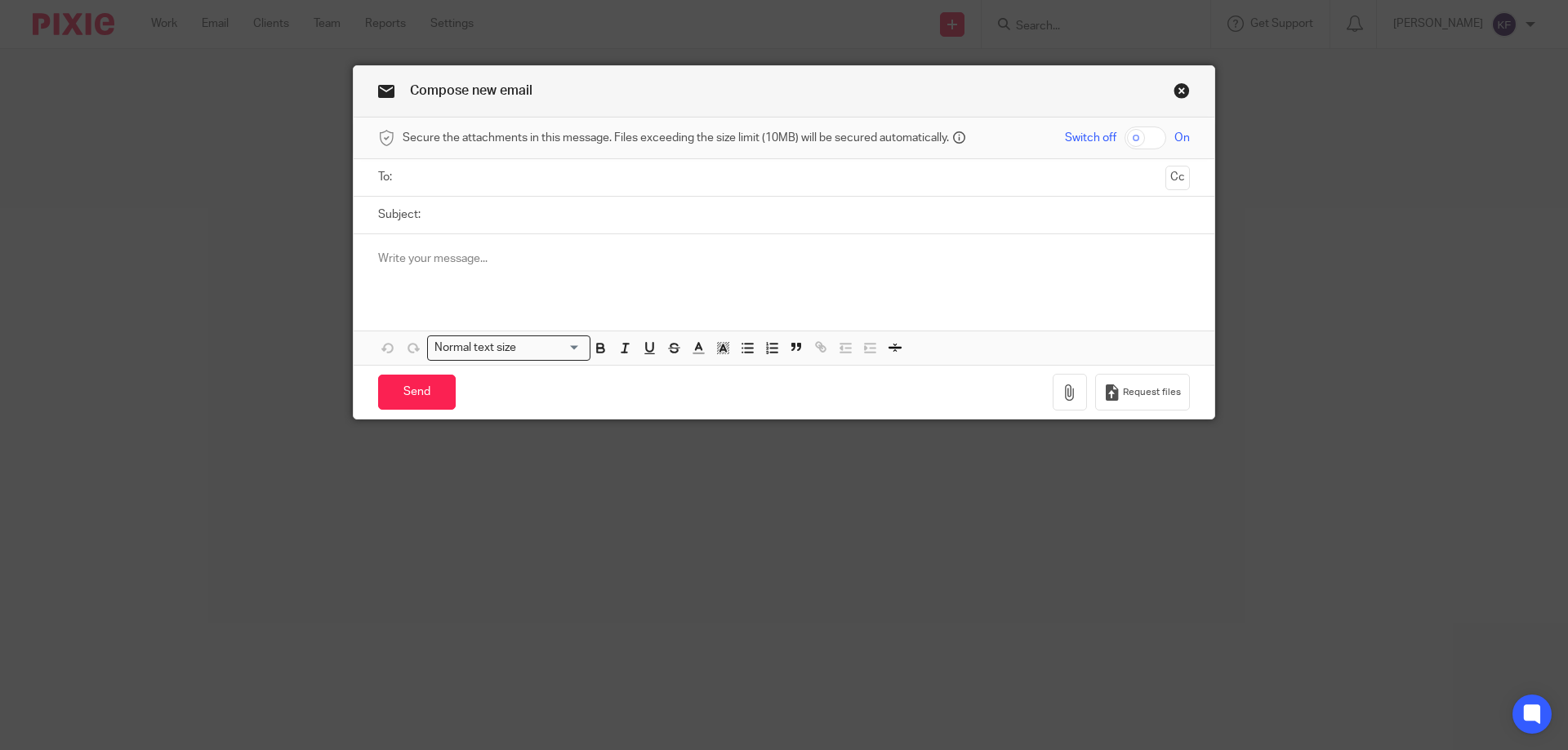
click at [622, 182] on input "text" at bounding box center [783, 178] width 750 height 19
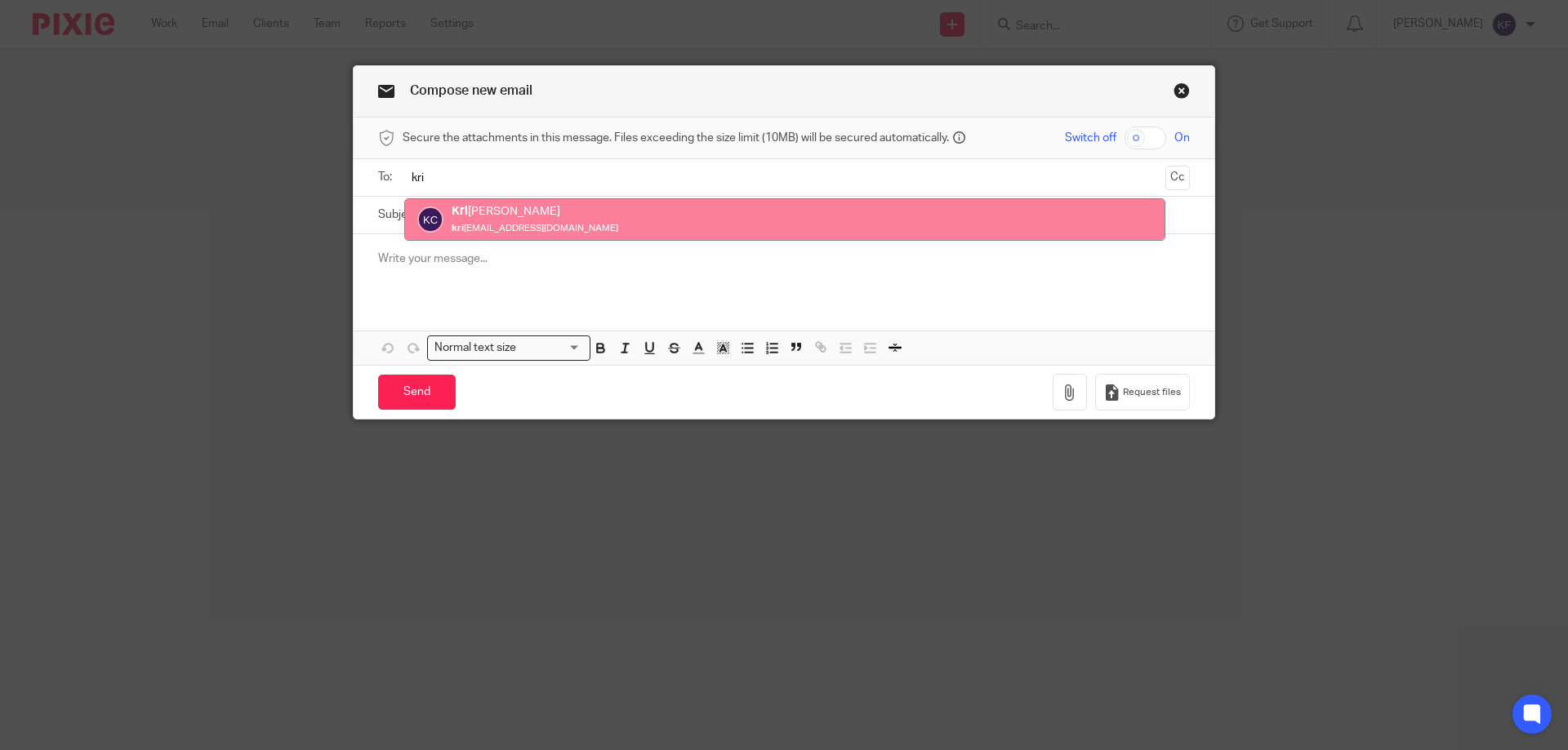
type input "kri"
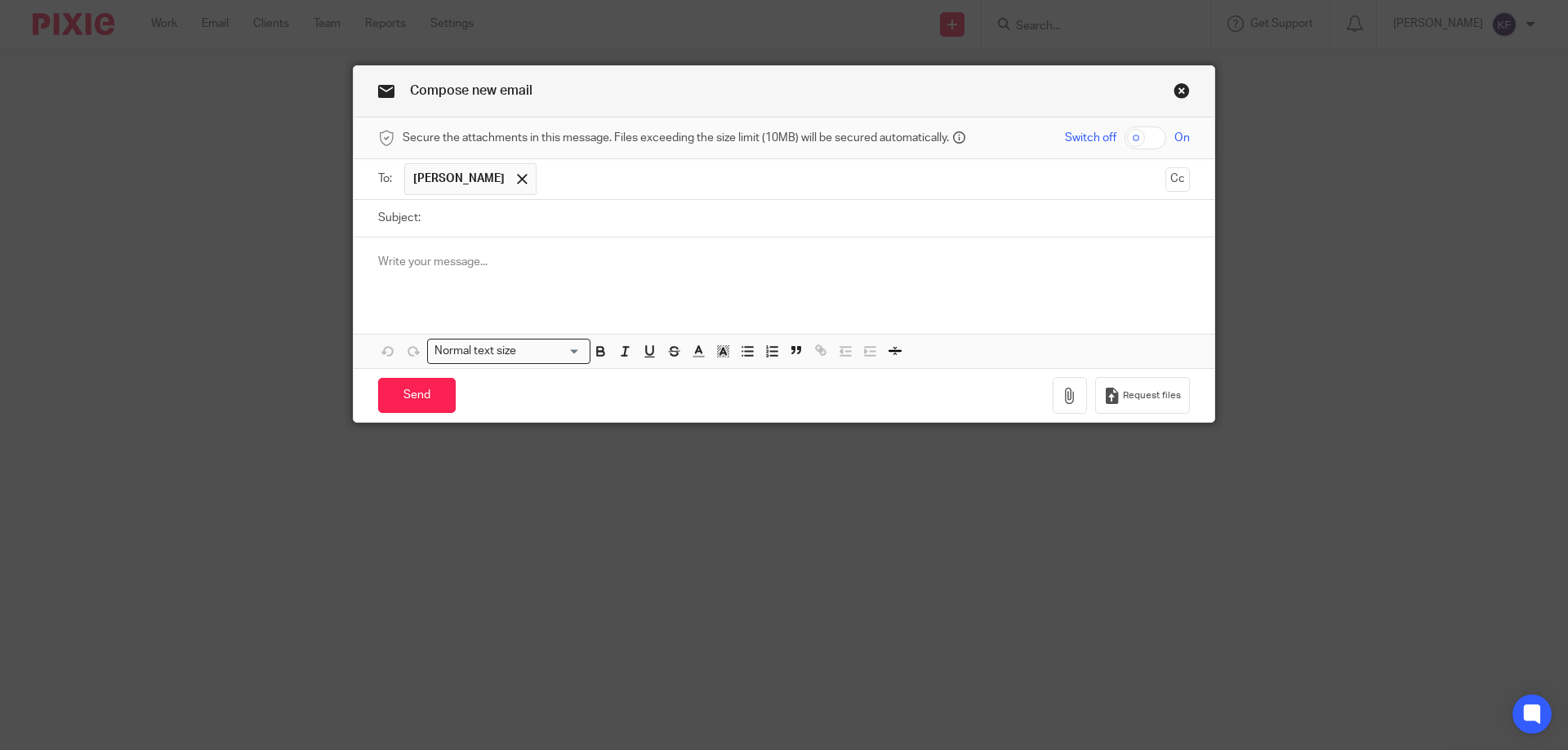
click at [591, 217] on input "Subject:" at bounding box center [809, 218] width 761 height 37
type input "Payroll"
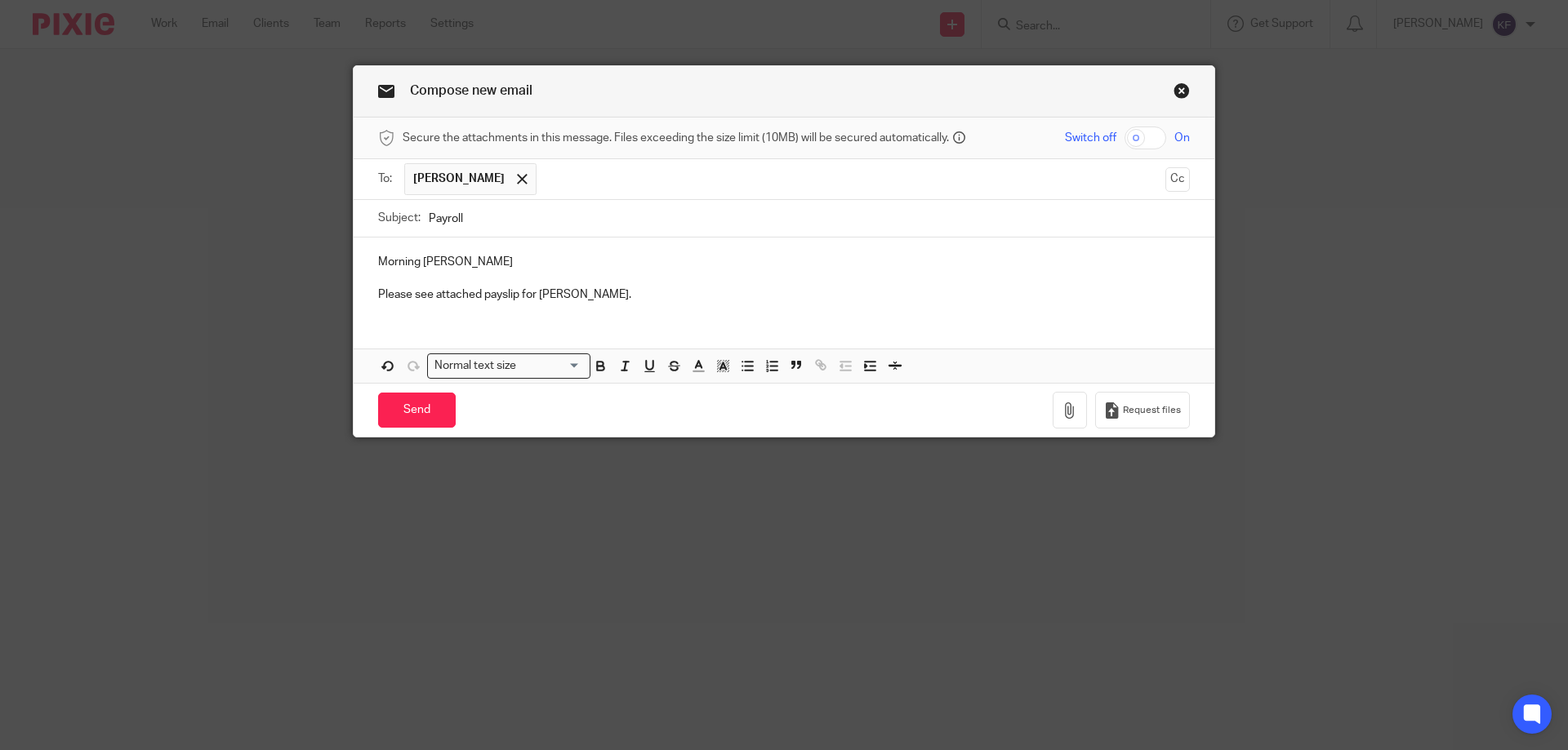
click at [1148, 148] on input "checkbox" at bounding box center [1145, 138] width 42 height 23
checkbox input "true"
click at [1063, 414] on icon "button" at bounding box center [1069, 410] width 17 height 17
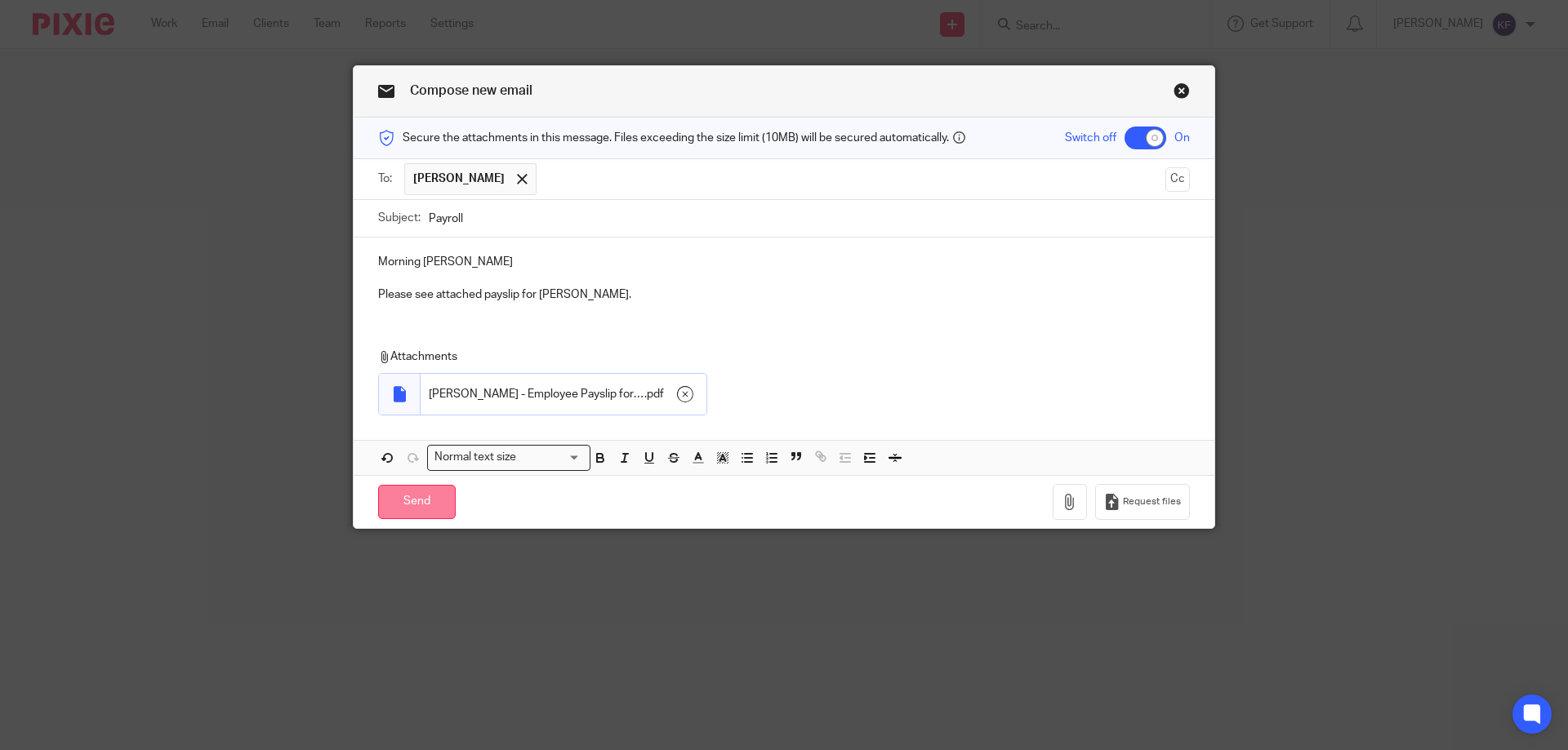
click at [407, 502] on input "Send" at bounding box center [417, 502] width 78 height 35
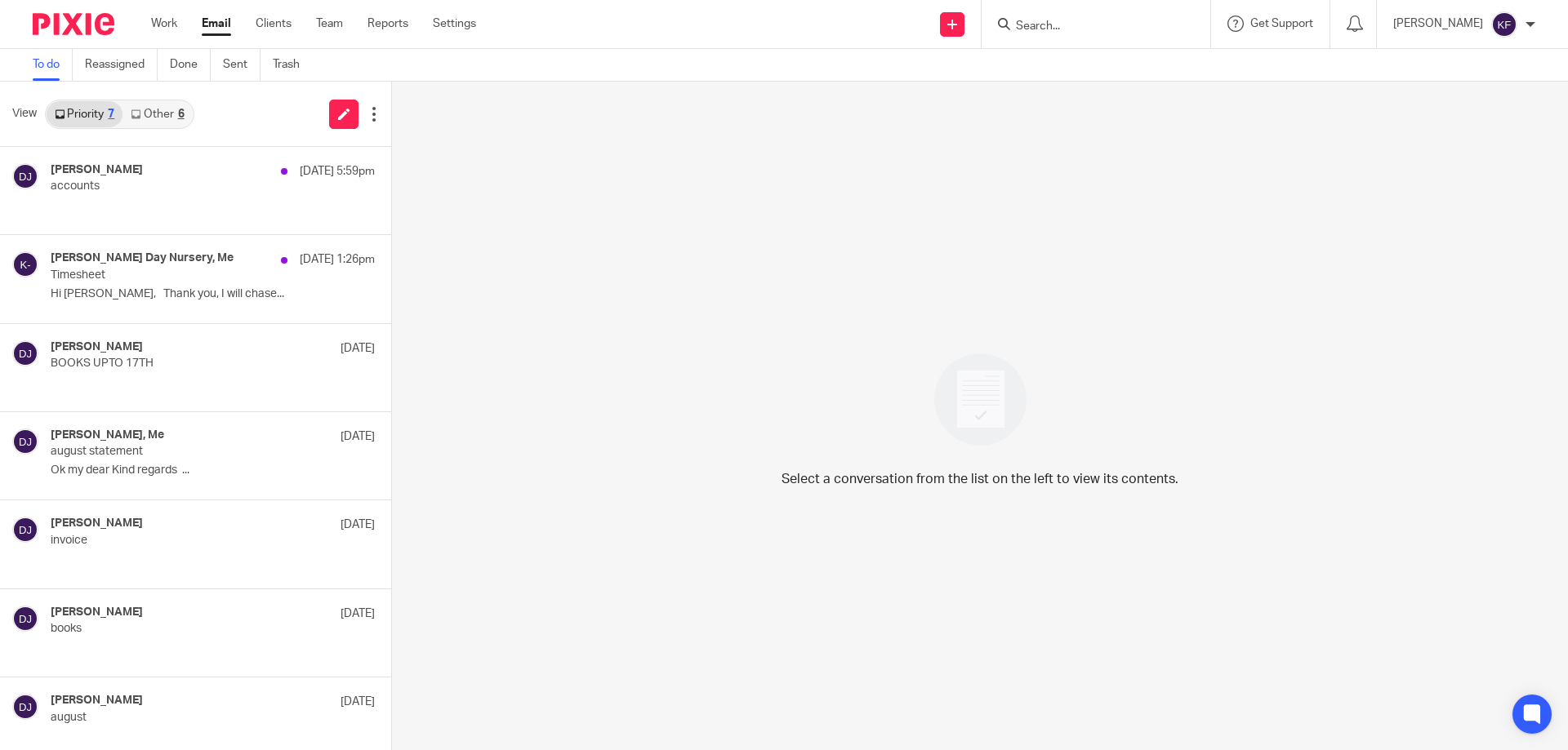
drag, startPoint x: 164, startPoint y: 115, endPoint x: 187, endPoint y: 119, distance: 23.3
click at [164, 114] on link "Other 6" at bounding box center [156, 114] width 69 height 26
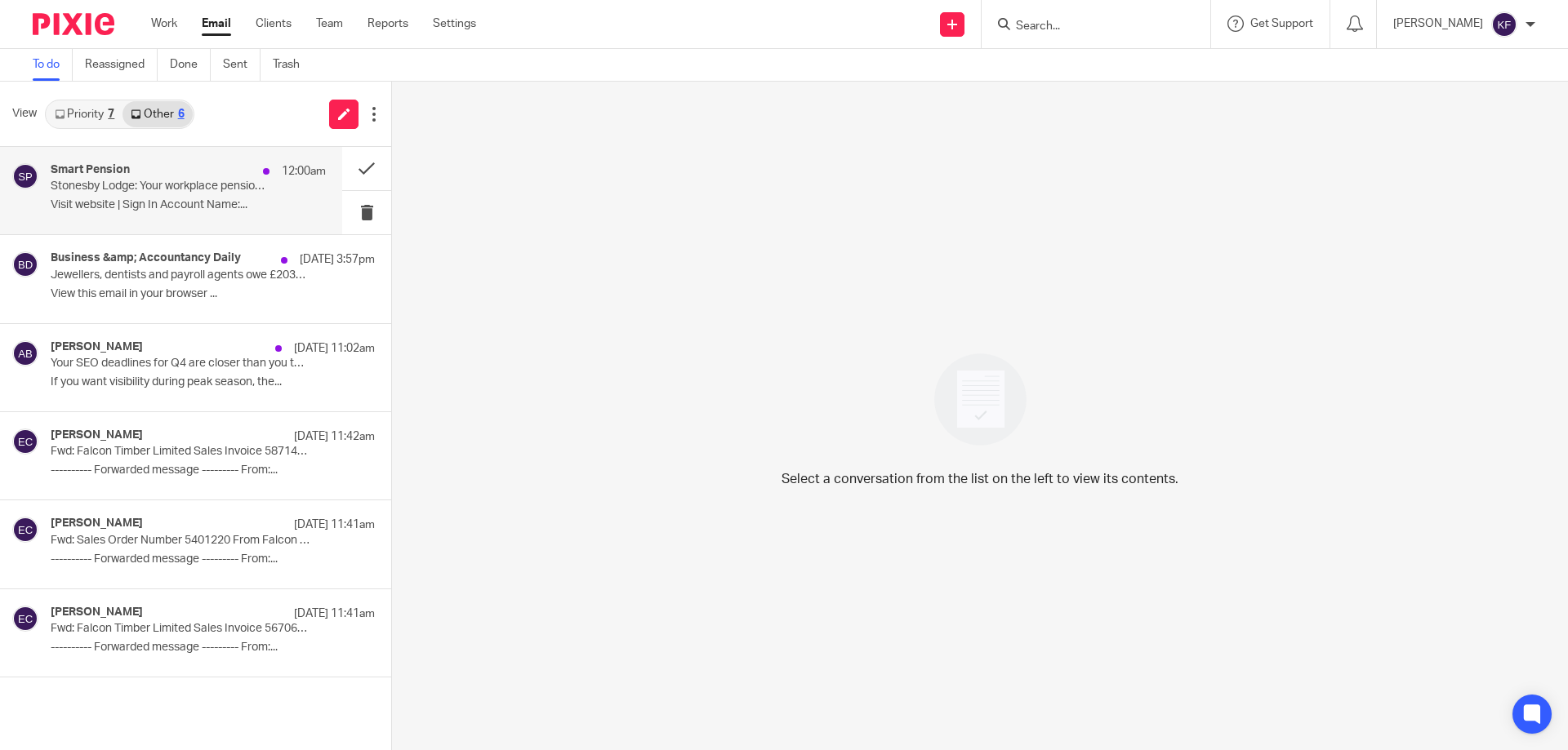
click at [249, 194] on p "Stonesby Lodge: Your workplace pension scheme has been updated" at bounding box center [161, 187] width 220 height 14
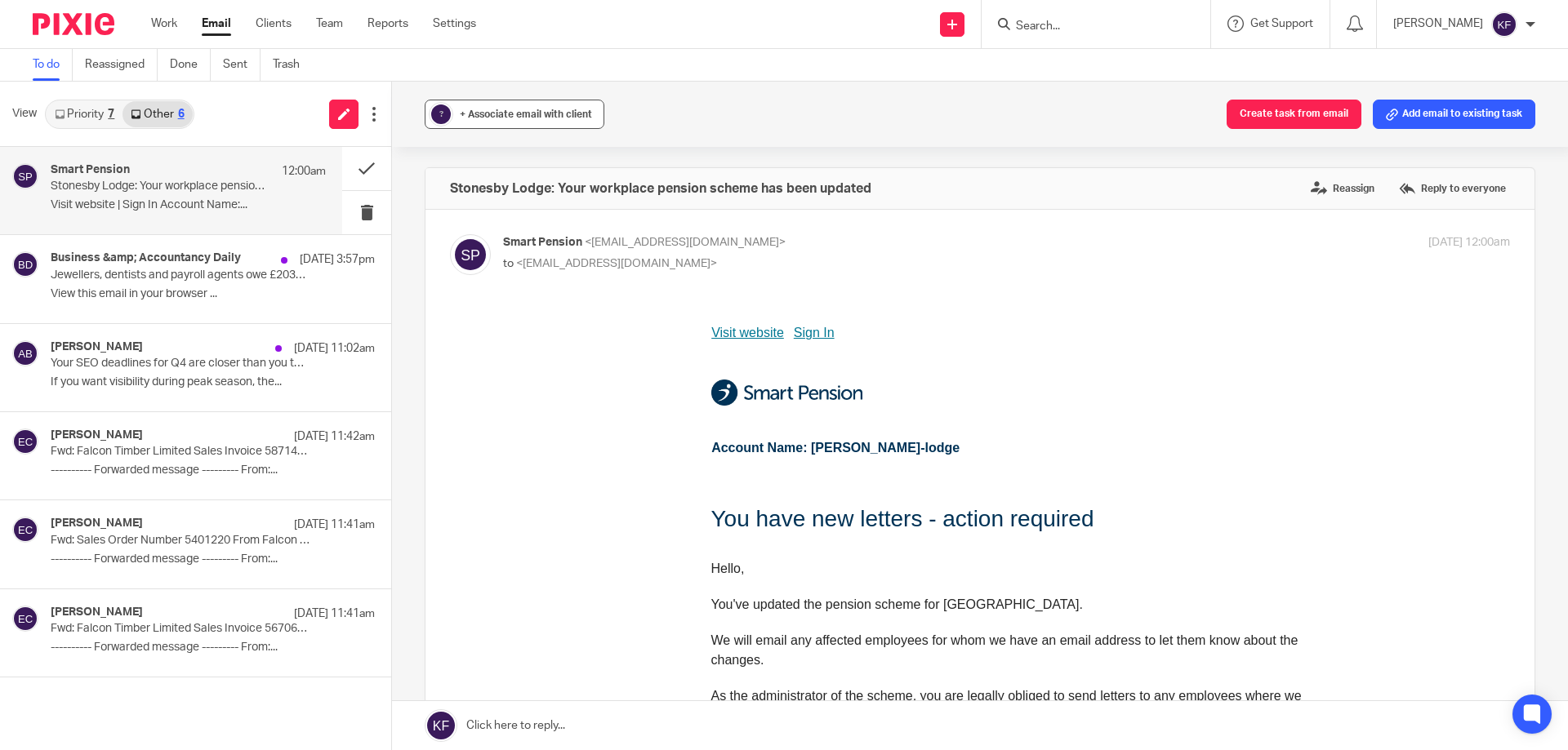
click at [487, 114] on span "+ Associate email with client" at bounding box center [525, 114] width 132 height 10
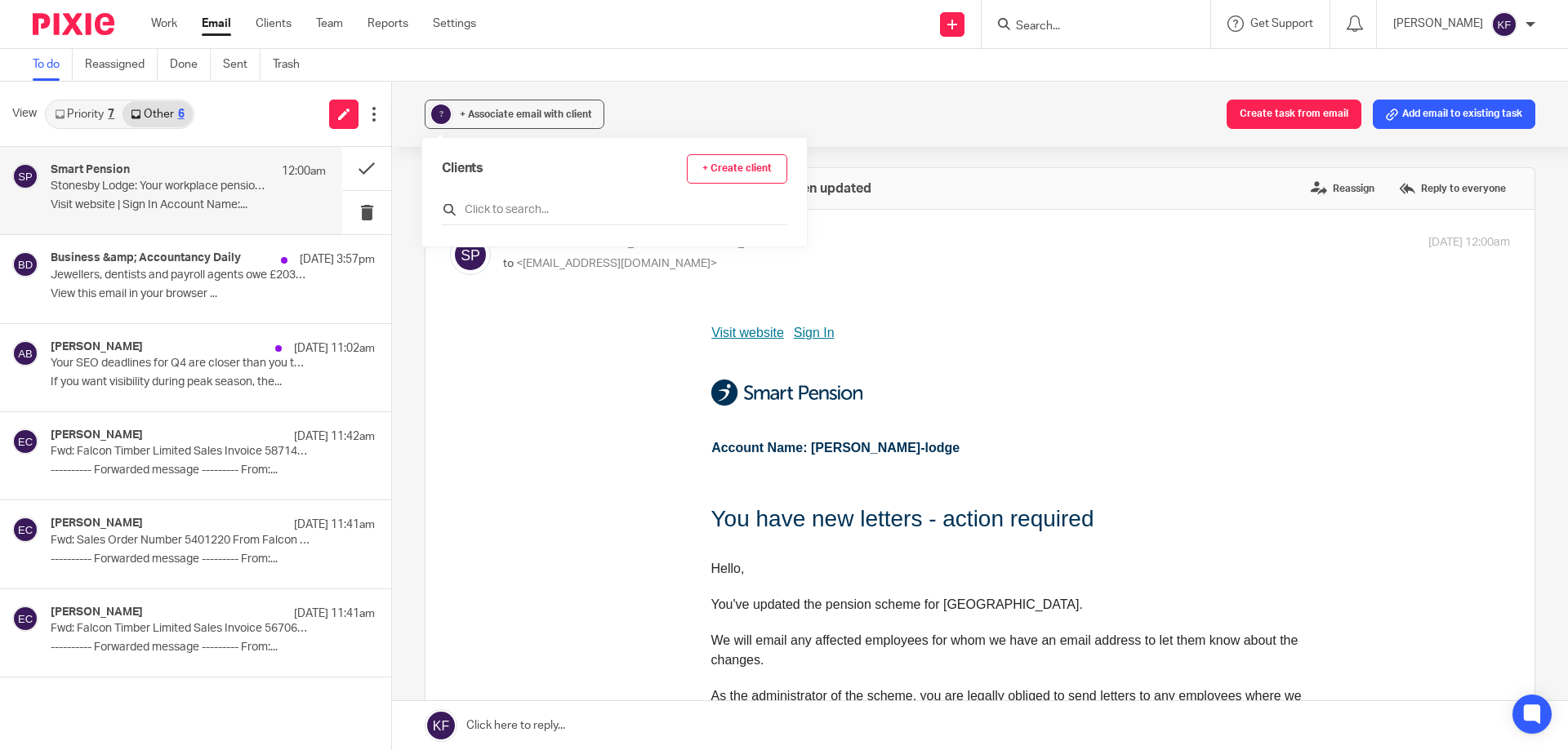
click at [499, 213] on input "text" at bounding box center [614, 210] width 345 height 17
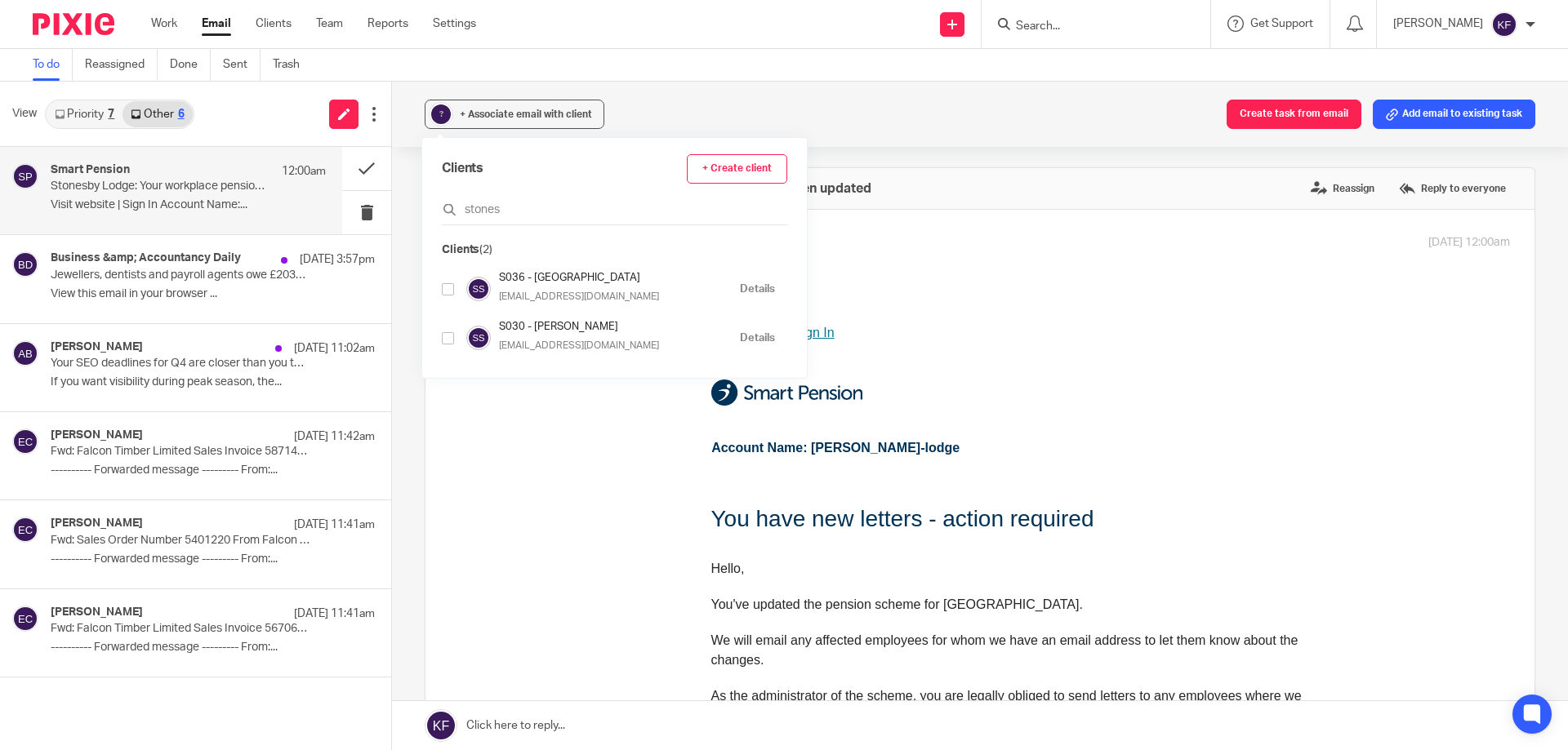
type input "stones"
click at [445, 289] on input "checkbox" at bounding box center [448, 289] width 12 height 12
checkbox input "true"
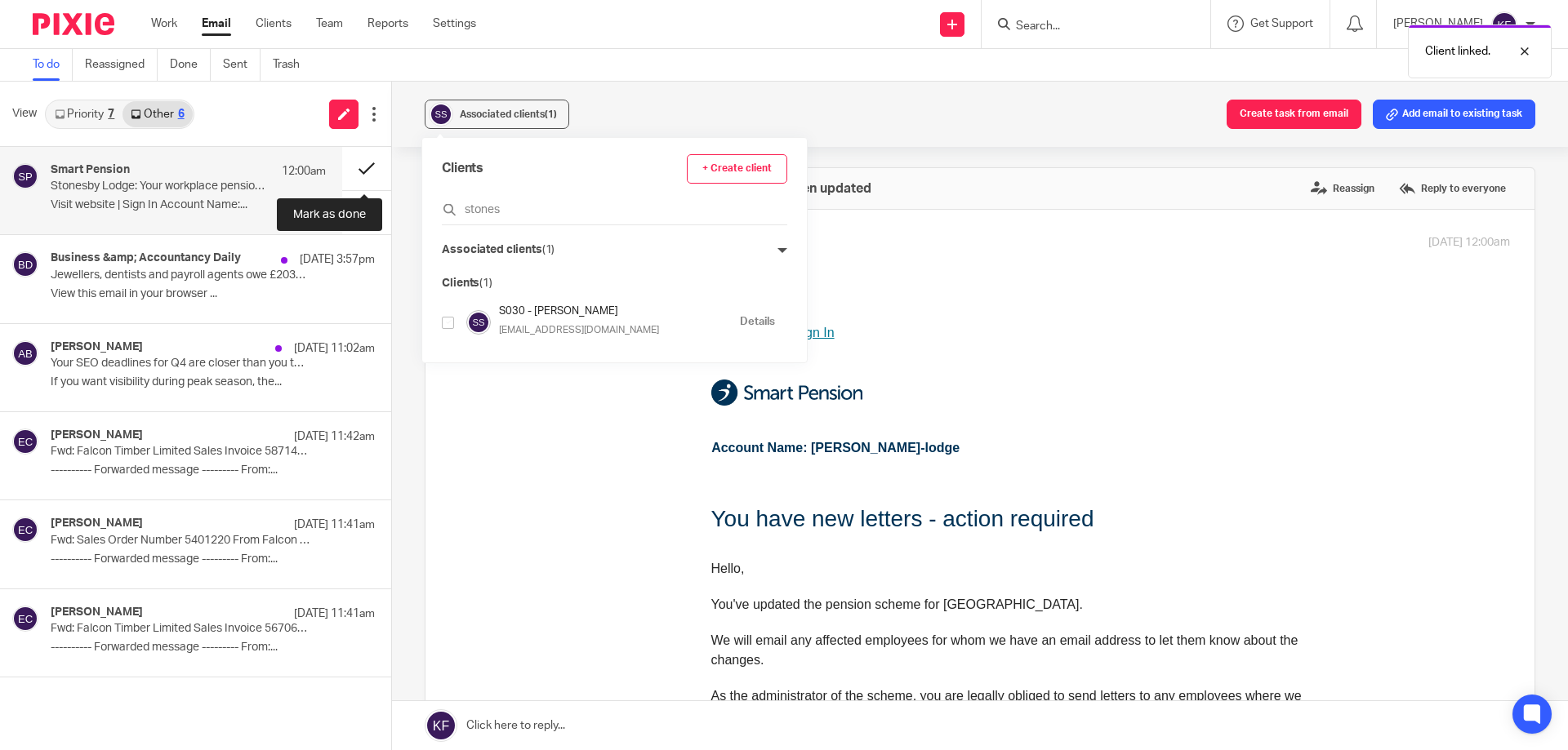
click at [359, 162] on button at bounding box center [367, 169] width 49 height 44
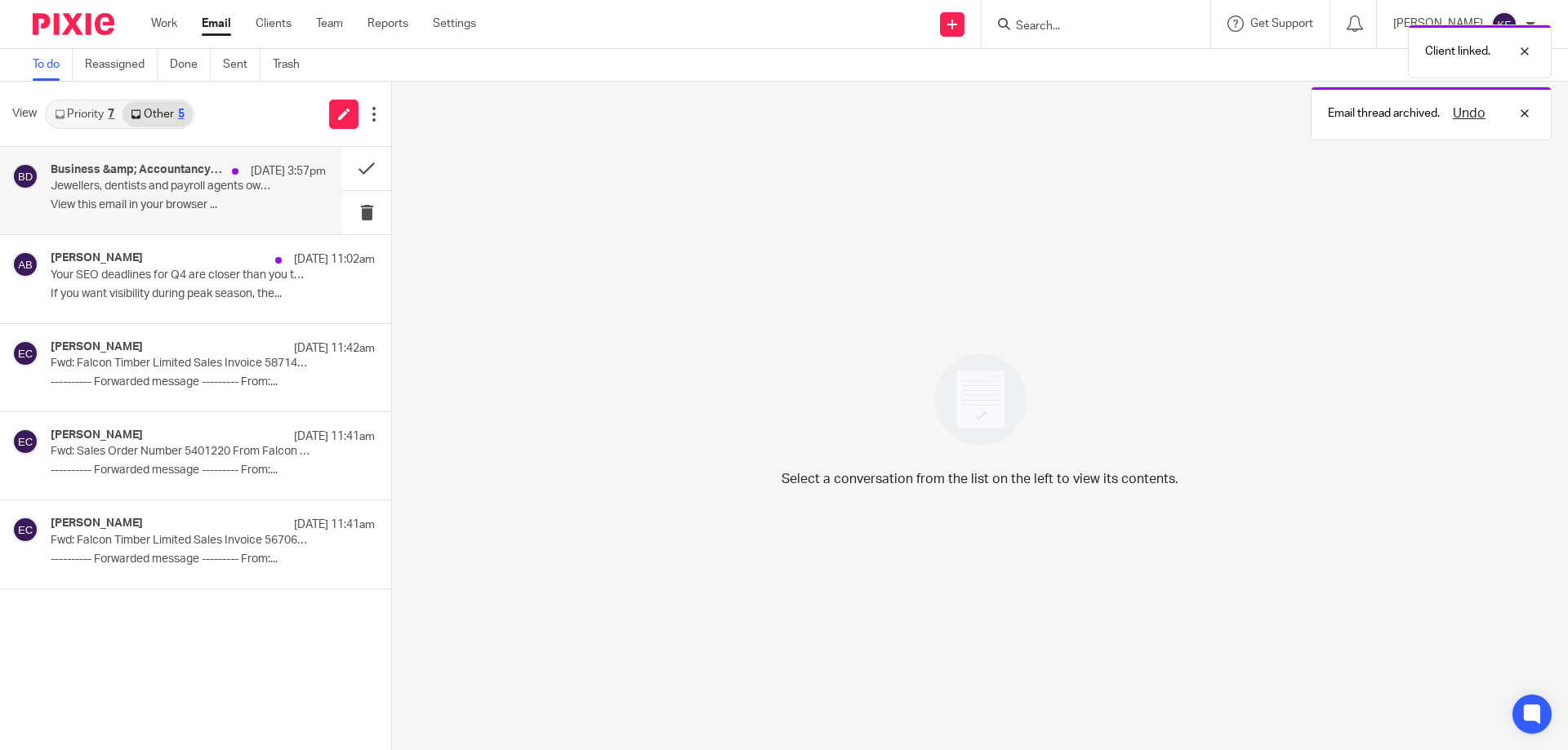
drag, startPoint x: 164, startPoint y: 216, endPoint x: 220, endPoint y: 217, distance: 56.0
click at [165, 216] on div "Business &amp; Accountancy Daily 25 Sep 3:57pm Jewellers, dentists and payroll …" at bounding box center [188, 190] width 275 height 55
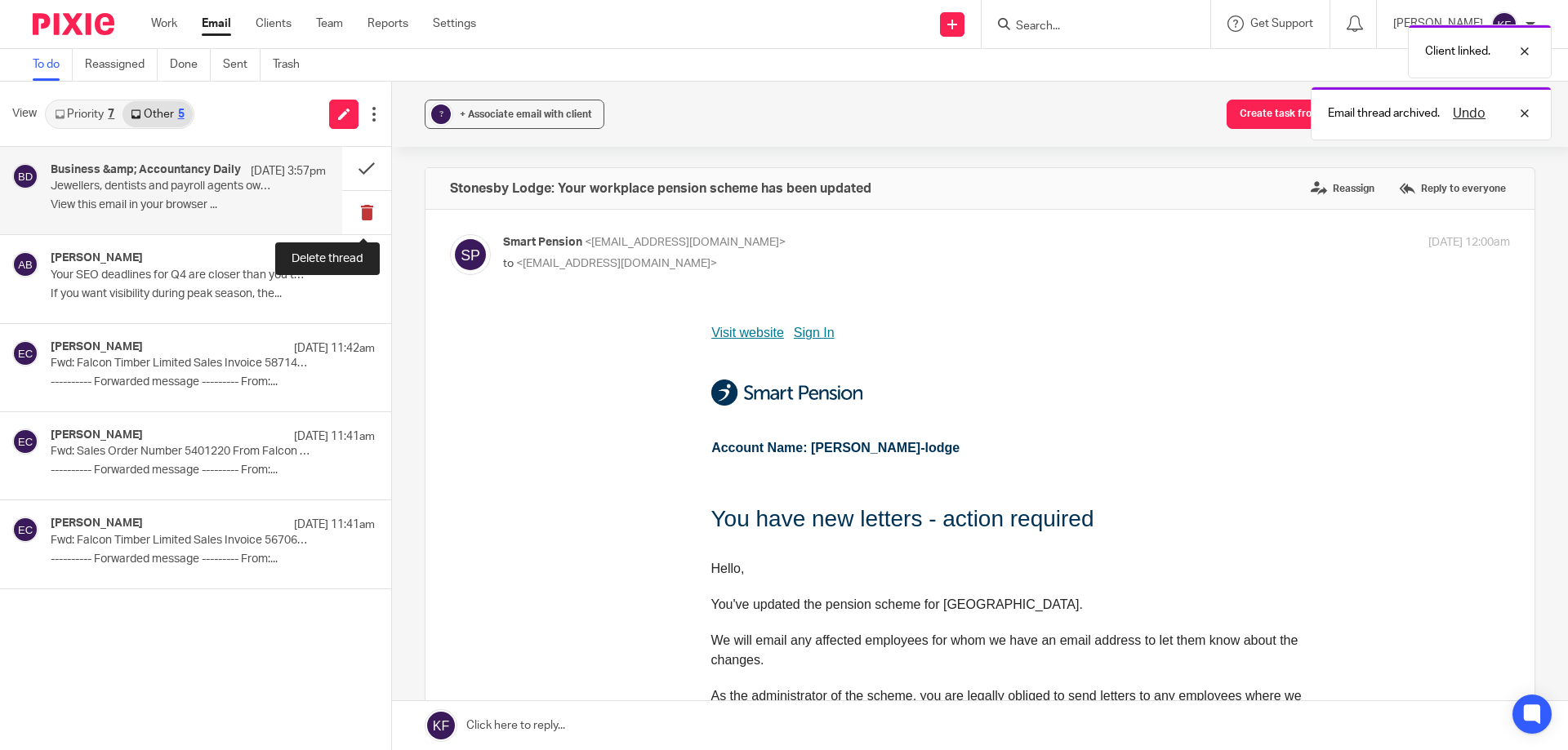
click at [356, 210] on button at bounding box center [367, 213] width 49 height 44
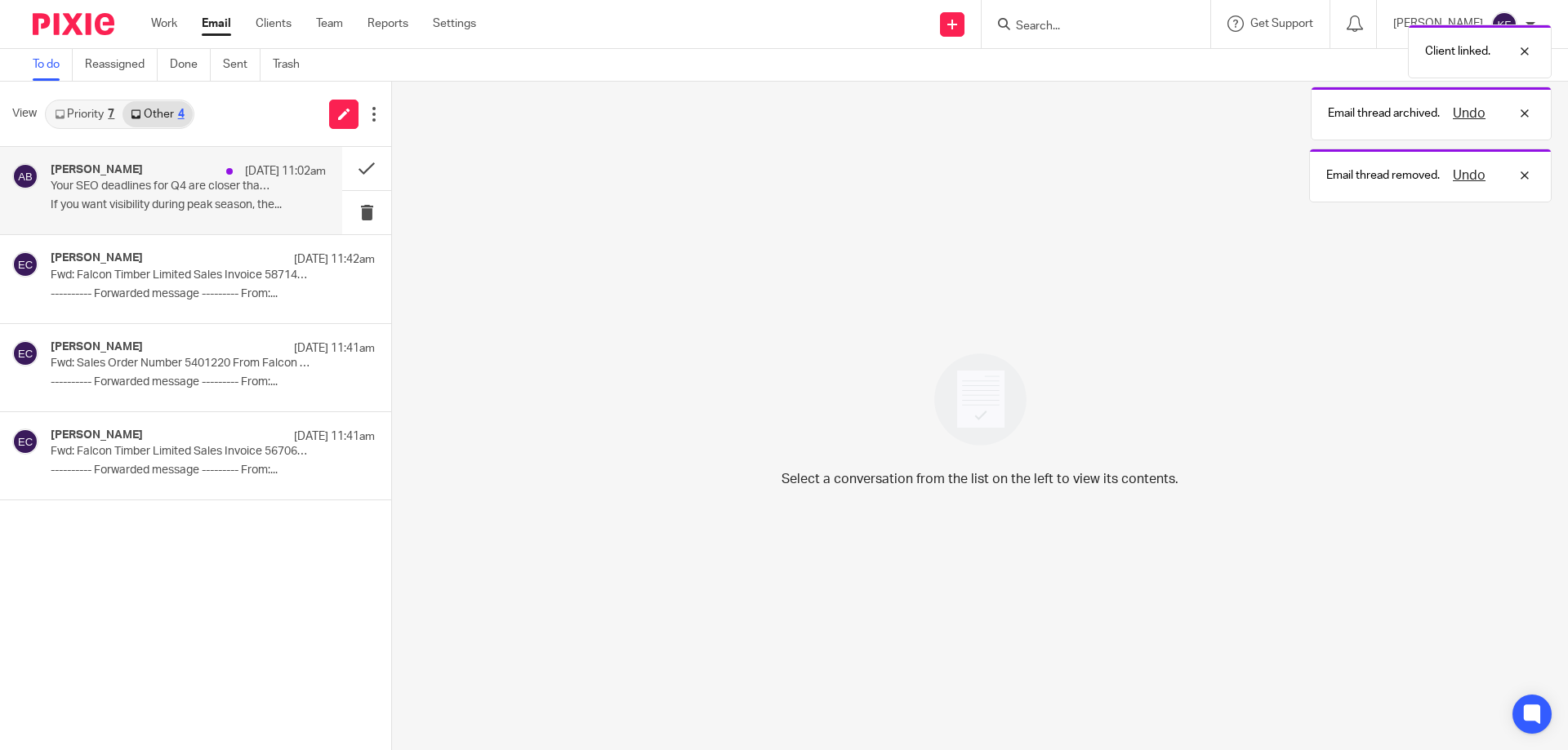
drag, startPoint x: 194, startPoint y: 203, endPoint x: 218, endPoint y: 203, distance: 24.0
click at [198, 203] on p "If you want visibility during peak season, the..." at bounding box center [188, 205] width 275 height 14
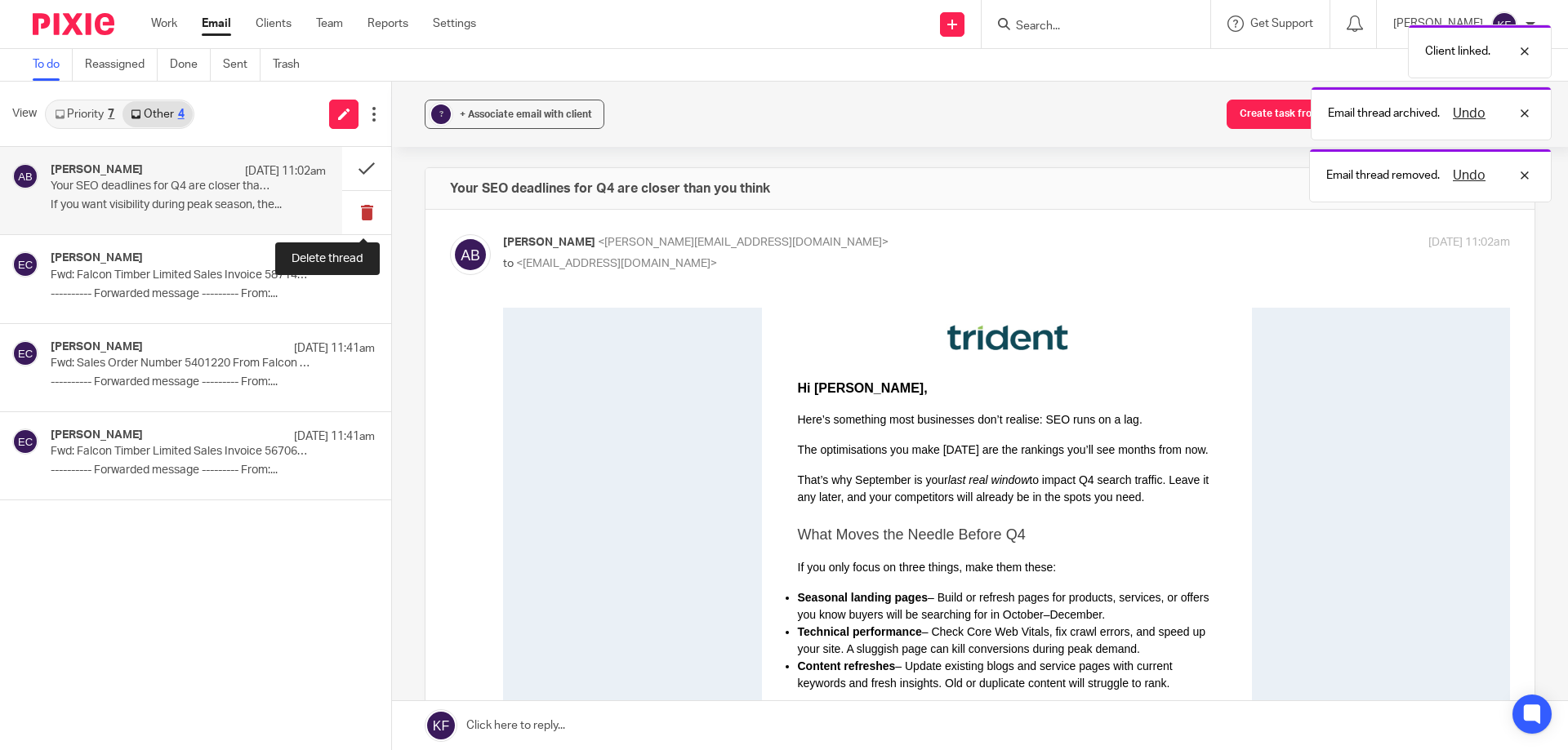
click at [375, 209] on button at bounding box center [367, 213] width 49 height 44
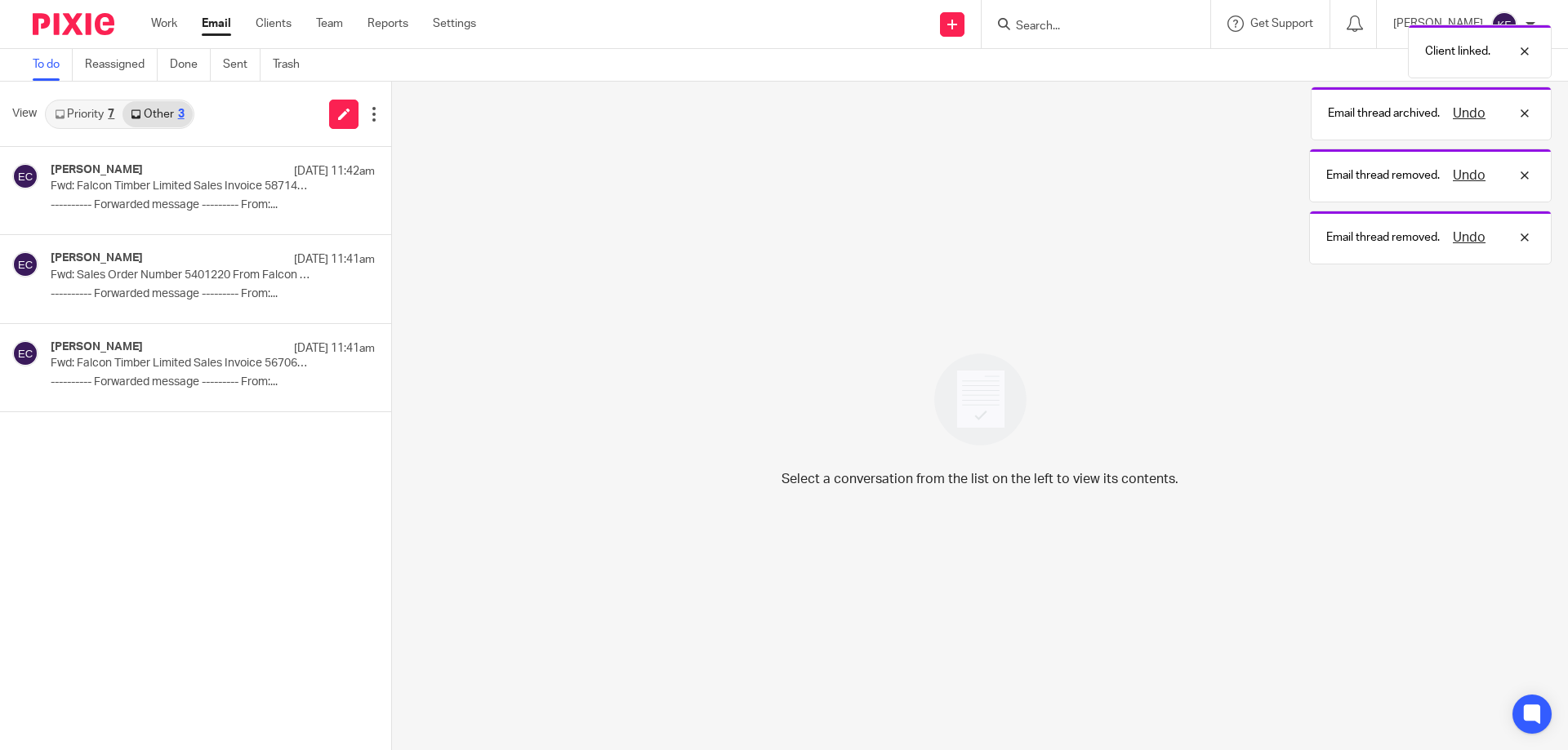
click at [101, 115] on link "Priority 7" at bounding box center [84, 114] width 76 height 26
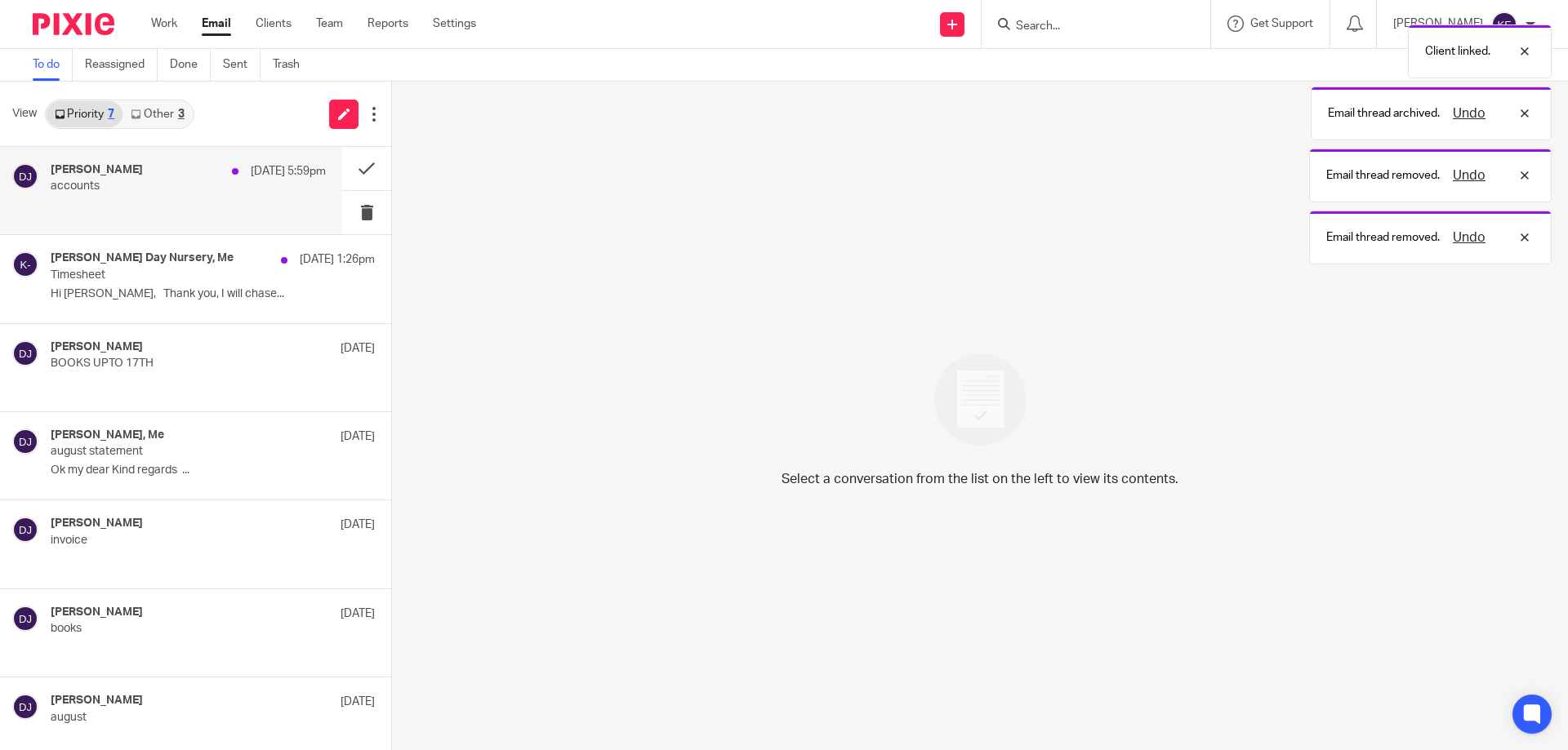
click at [169, 170] on div "Darren Joycce 25 Sep 5:59pm" at bounding box center [188, 171] width 275 height 17
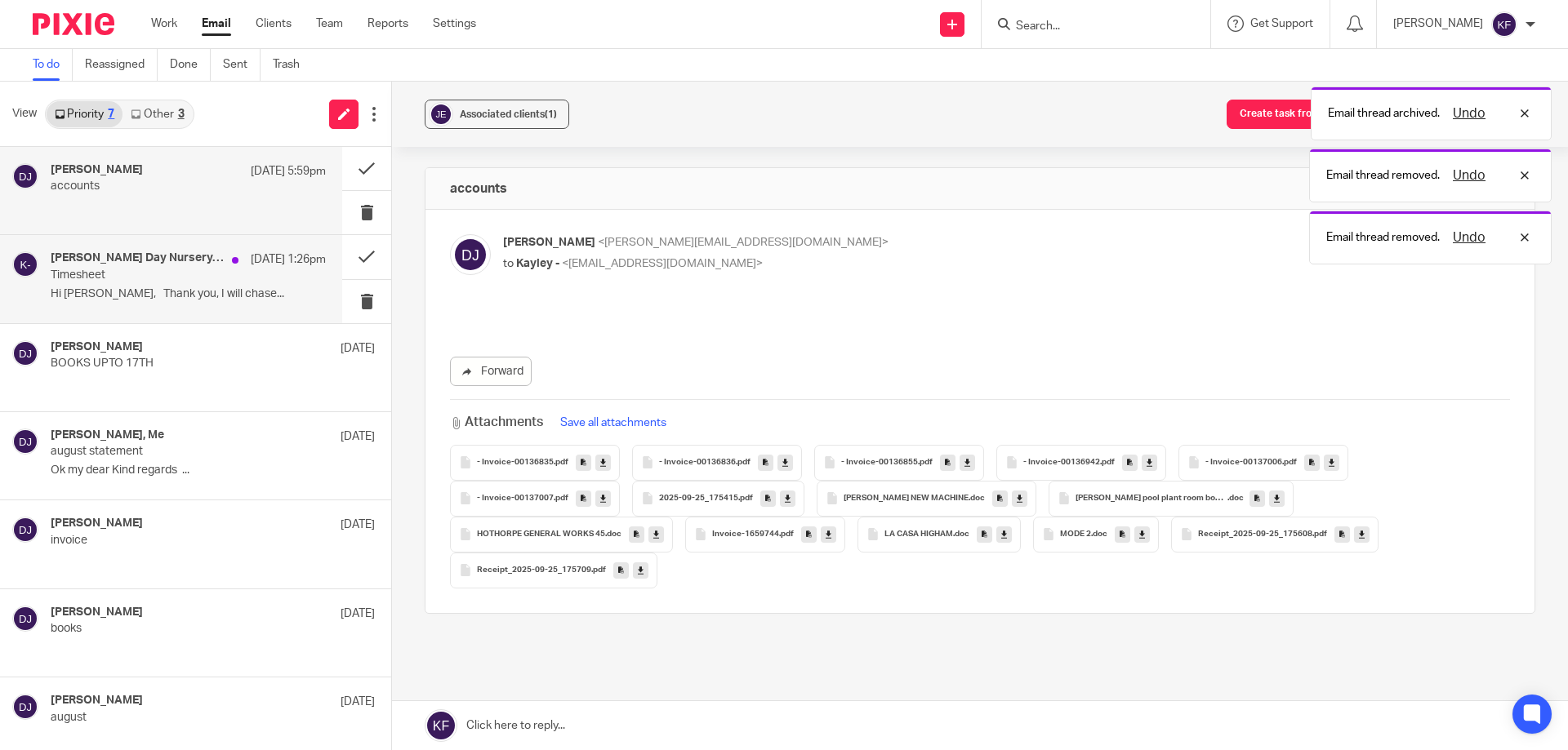
click at [181, 267] on div "Shanklin Day Nursery, Me 25 Sep 1:26pm" at bounding box center [188, 259] width 275 height 17
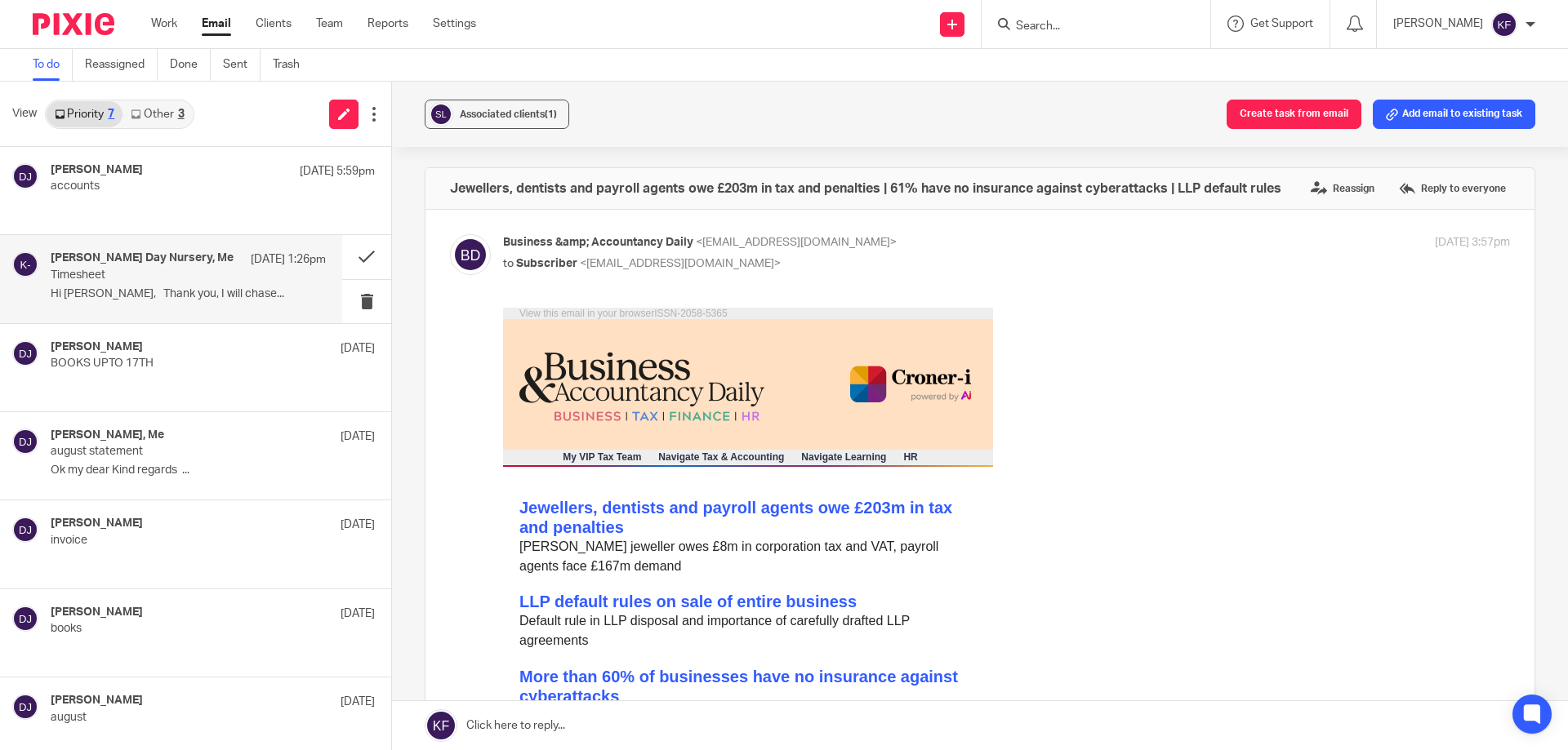
click at [183, 292] on p "Hi Kayley, Thank you, I will chase..." at bounding box center [188, 294] width 275 height 14
click at [244, 269] on p "Timesheet" at bounding box center [161, 276] width 220 height 14
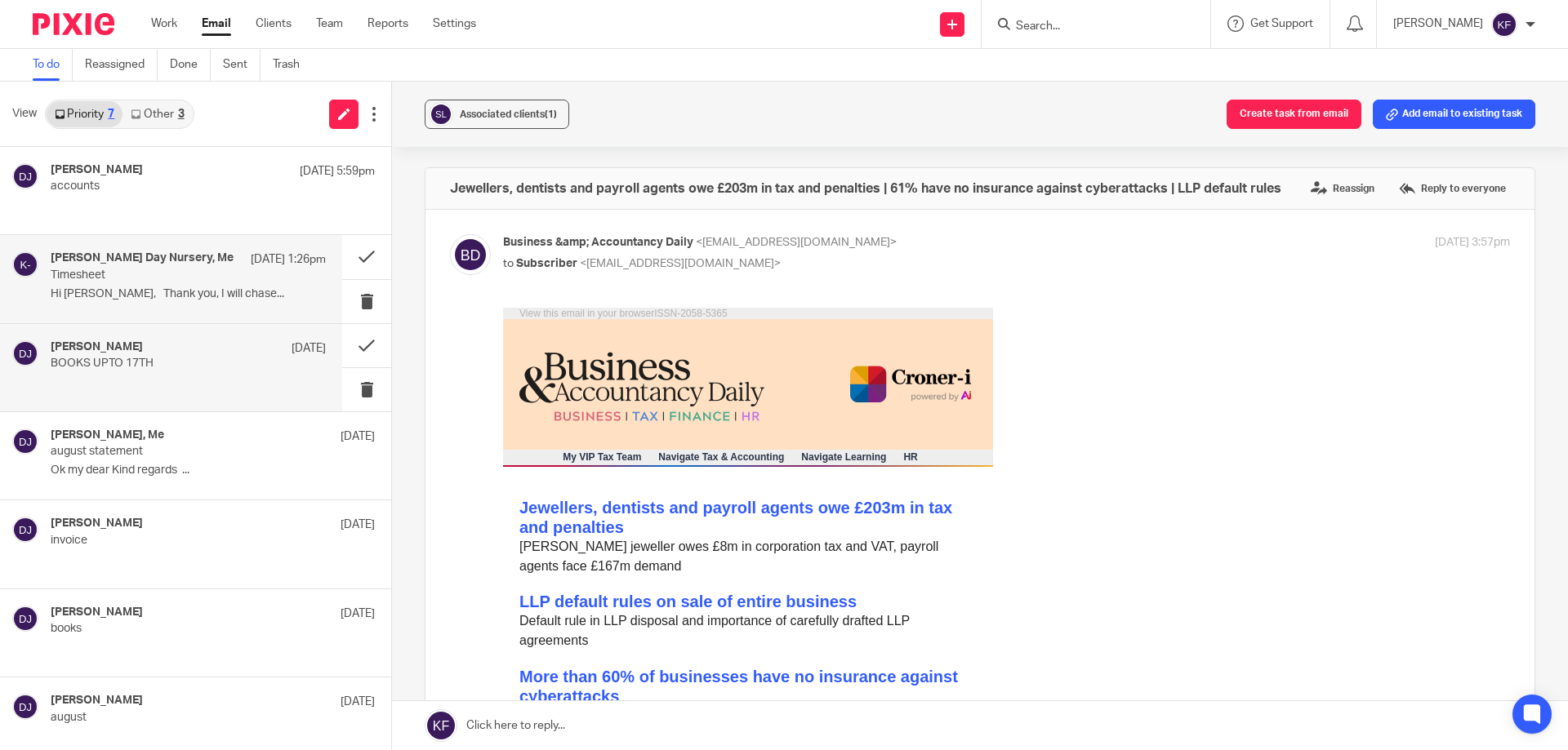
click at [279, 382] on p at bounding box center [188, 382] width 275 height 14
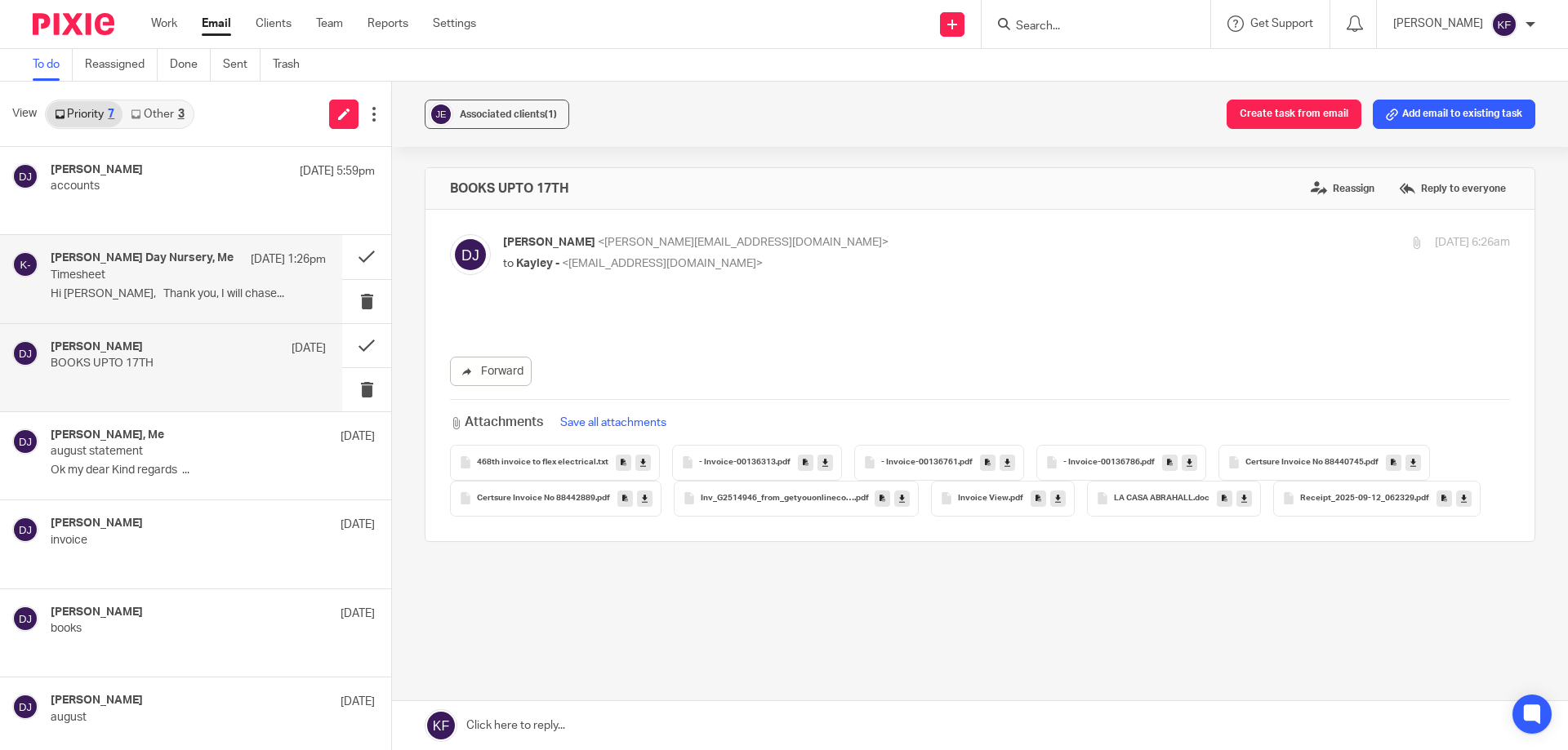
click at [215, 266] on div "Shanklin Day Nursery, Me 25 Sep 1:26pm" at bounding box center [188, 259] width 275 height 17
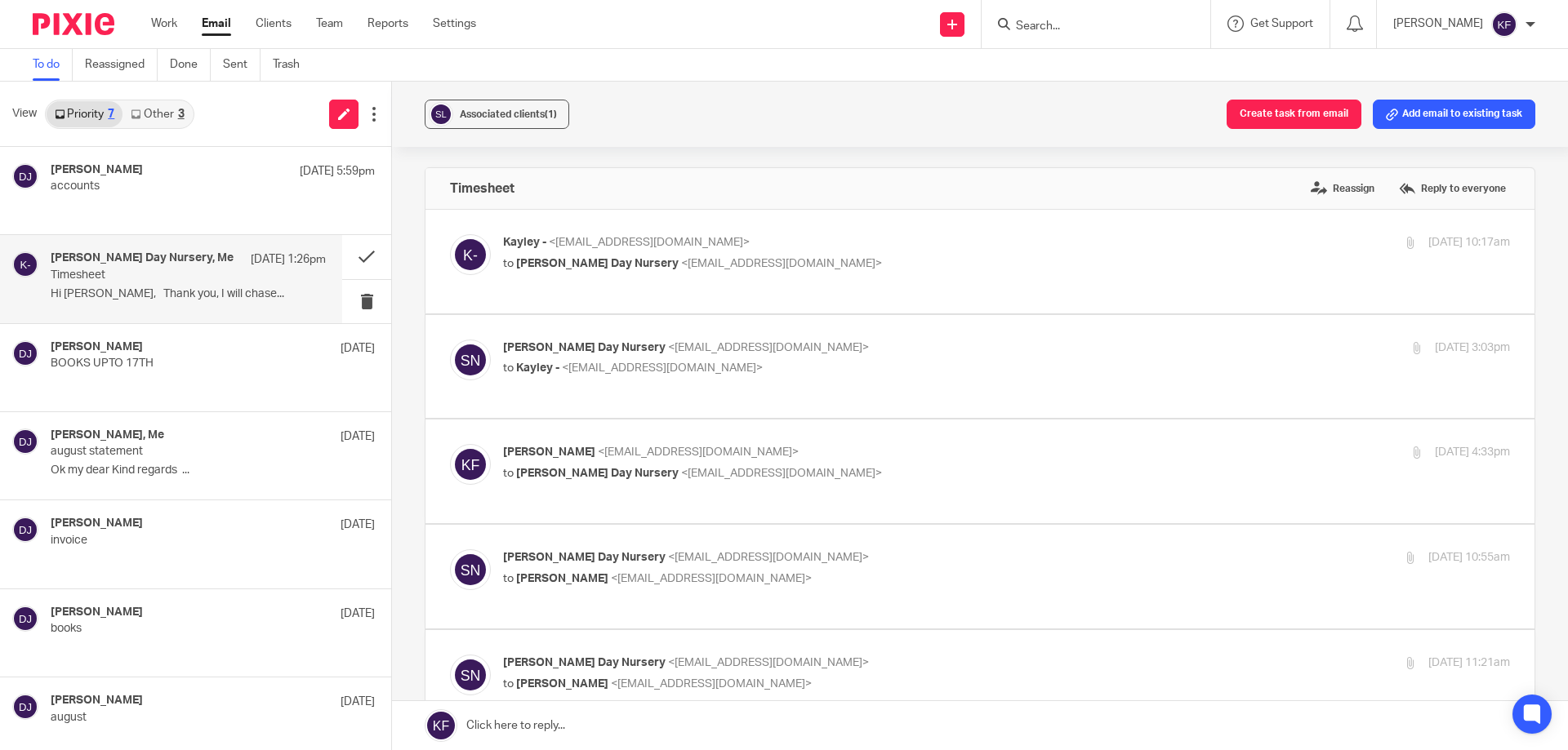
click at [58, 14] on img at bounding box center [73, 24] width 81 height 22
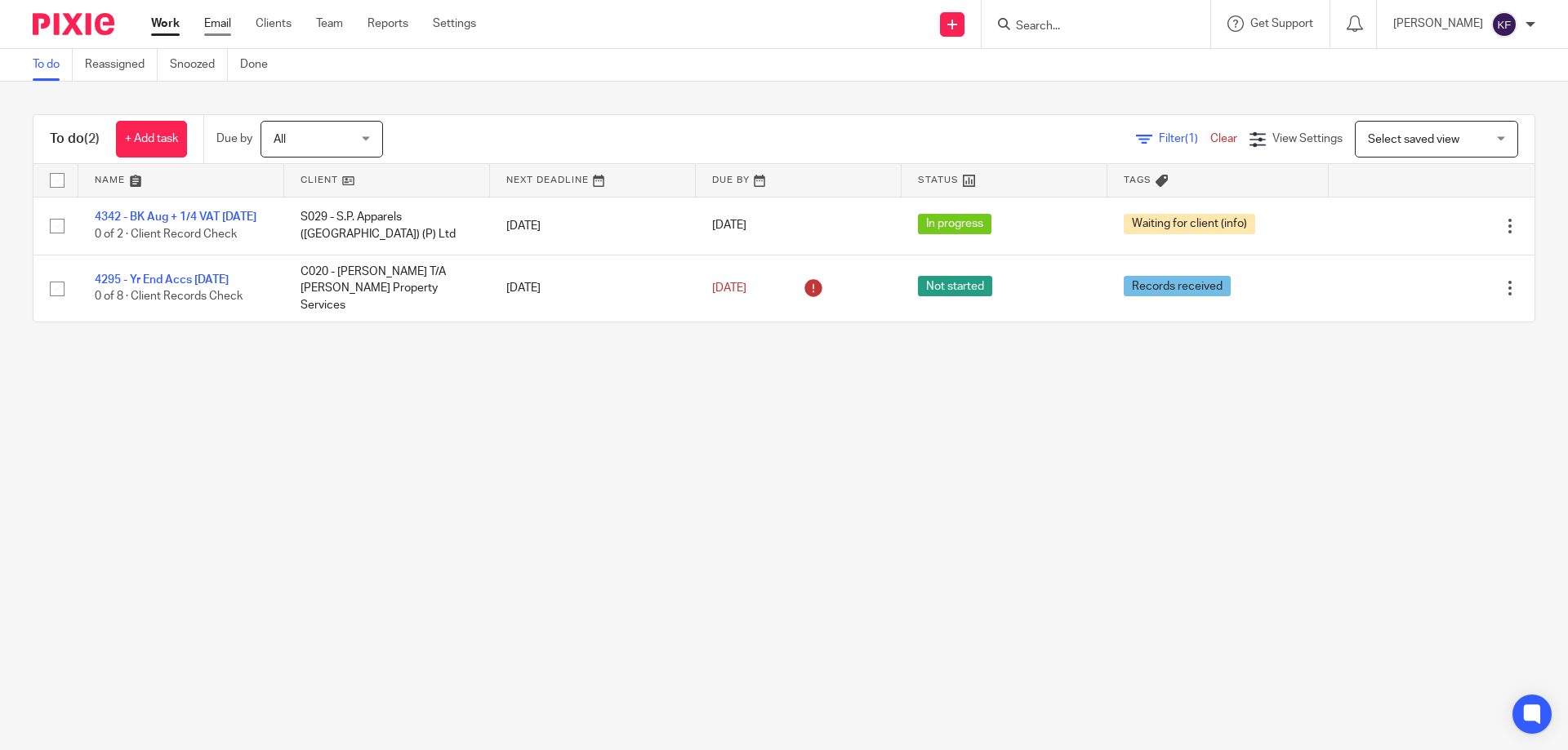
click at [218, 24] on link "Email" at bounding box center [218, 24] width 27 height 17
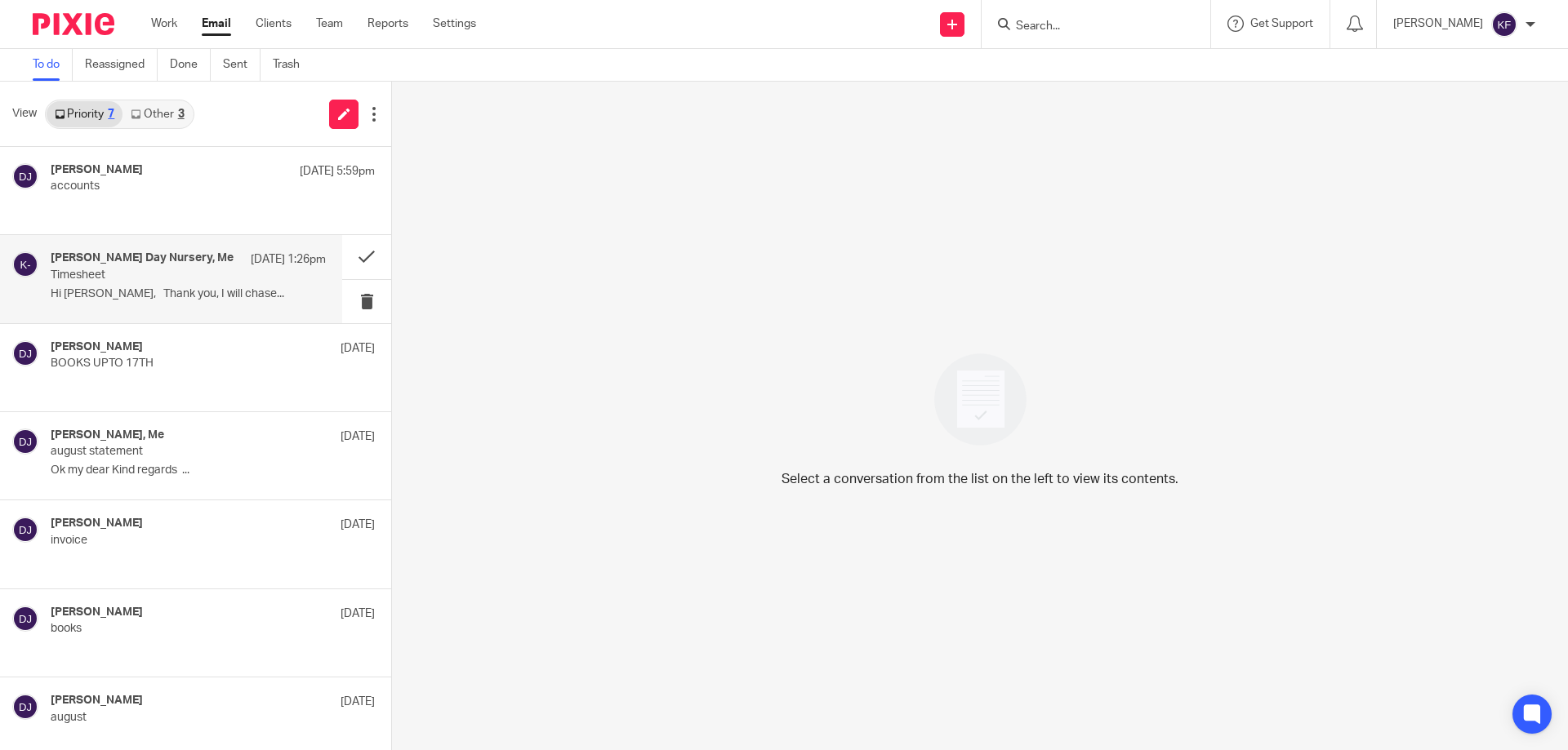
click at [185, 287] on p "Hi [PERSON_NAME], Thank you, I will chase..." at bounding box center [188, 294] width 275 height 14
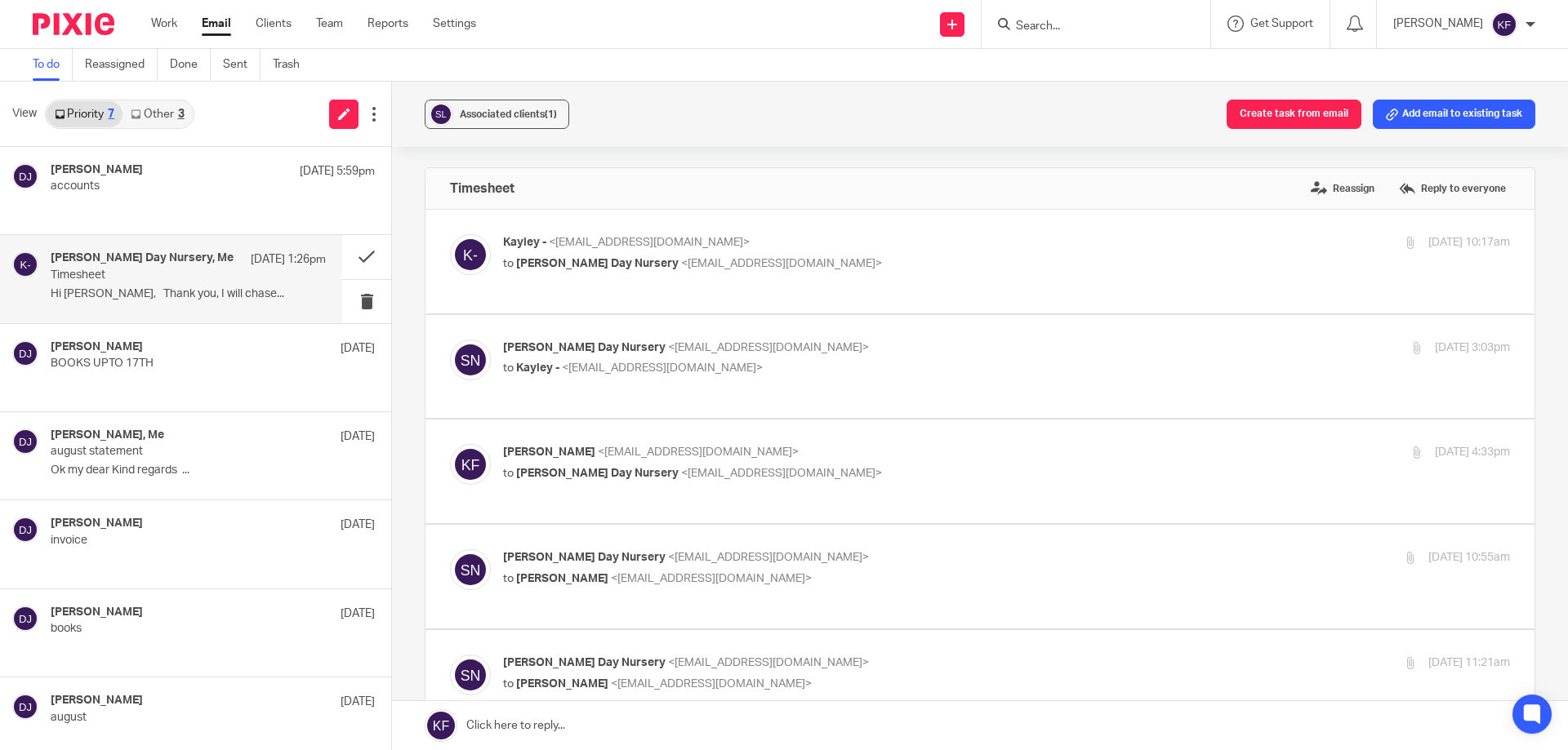
click at [208, 275] on p "Timesheet" at bounding box center [161, 276] width 220 height 14
click at [359, 257] on button at bounding box center [367, 257] width 49 height 44
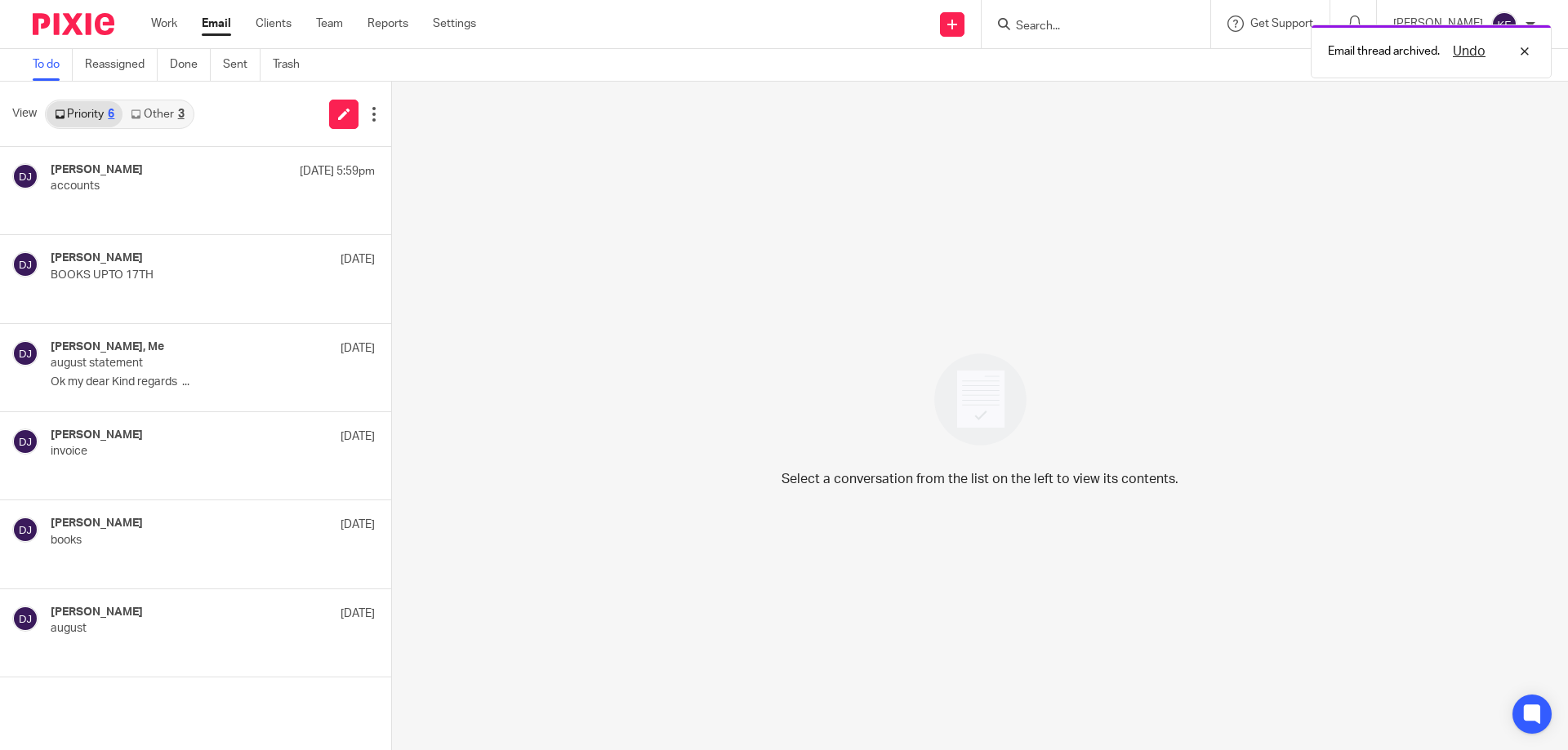
click at [66, 25] on img at bounding box center [73, 24] width 81 height 22
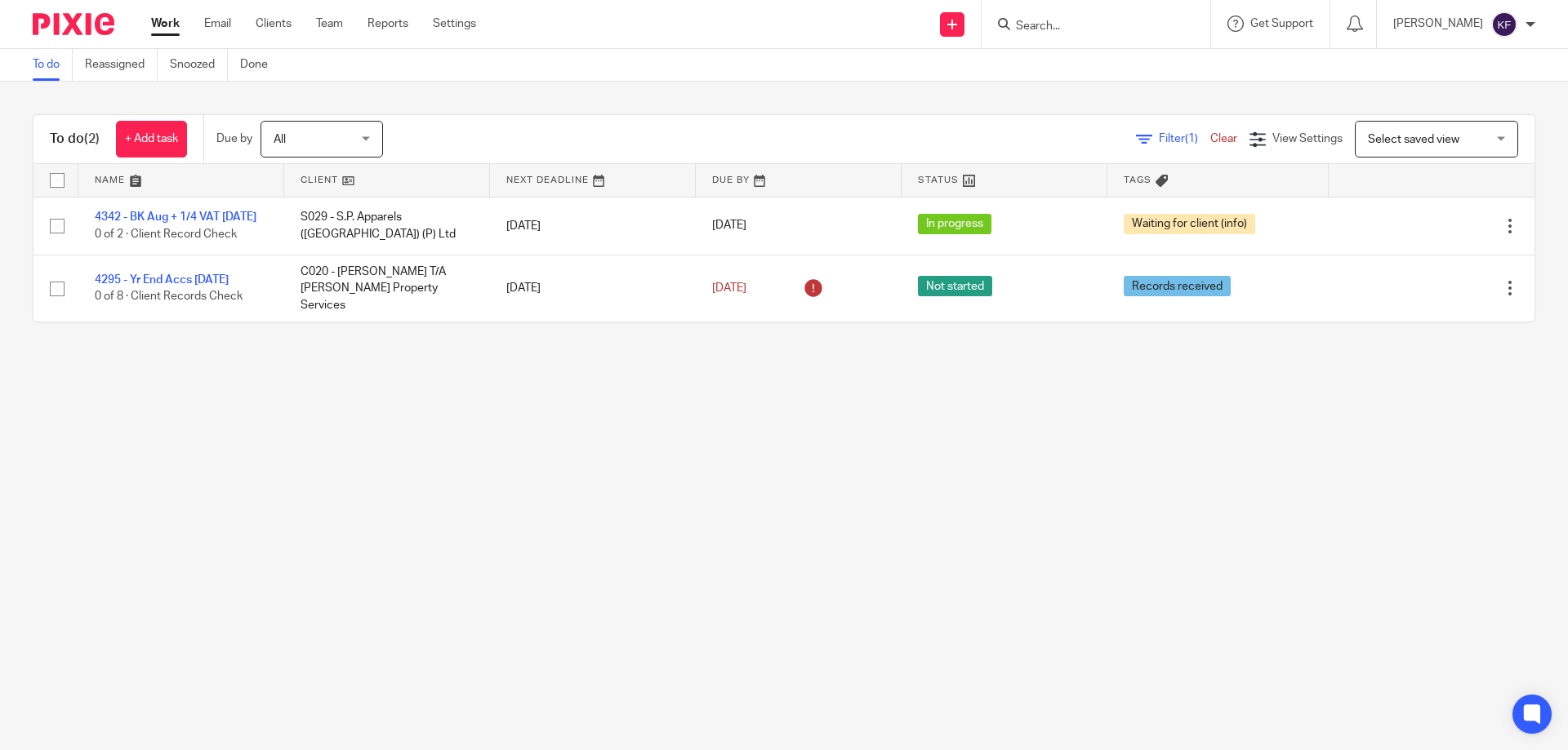
click at [1016, 24] on input "Search" at bounding box center [1088, 26] width 147 height 15
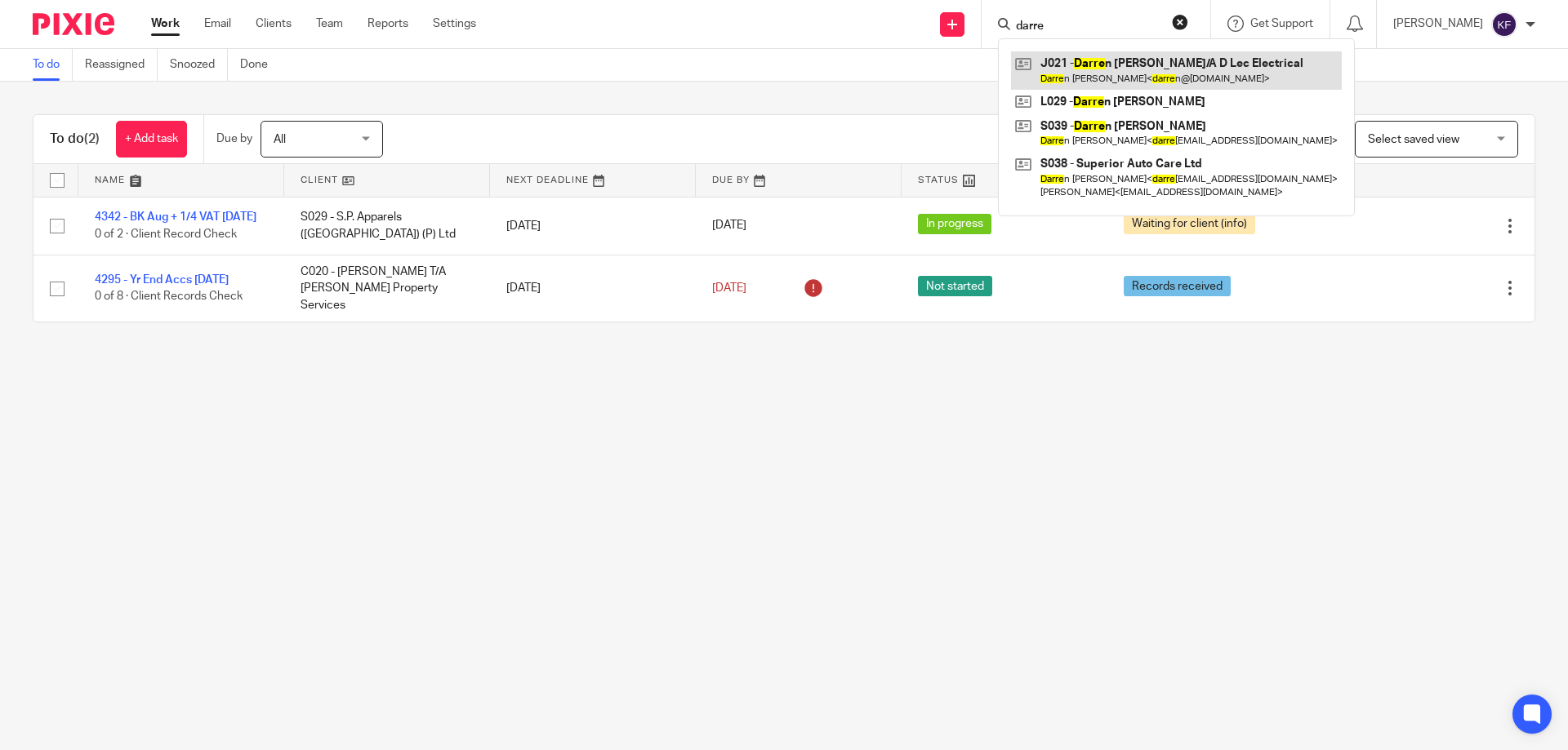
type input "darre"
click at [1096, 64] on link at bounding box center [1176, 70] width 331 height 38
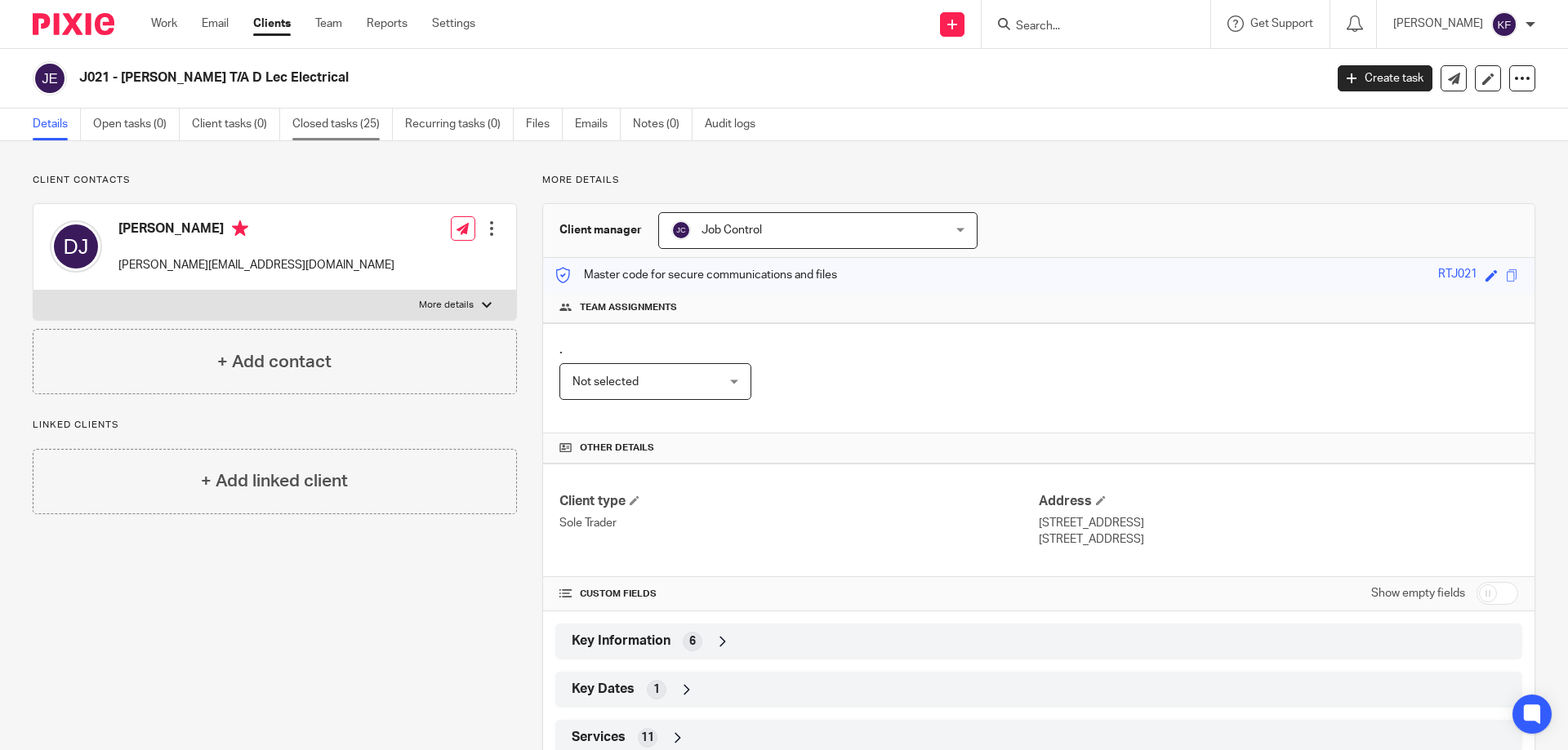
click at [328, 124] on link "Closed tasks (25)" at bounding box center [342, 124] width 100 height 31
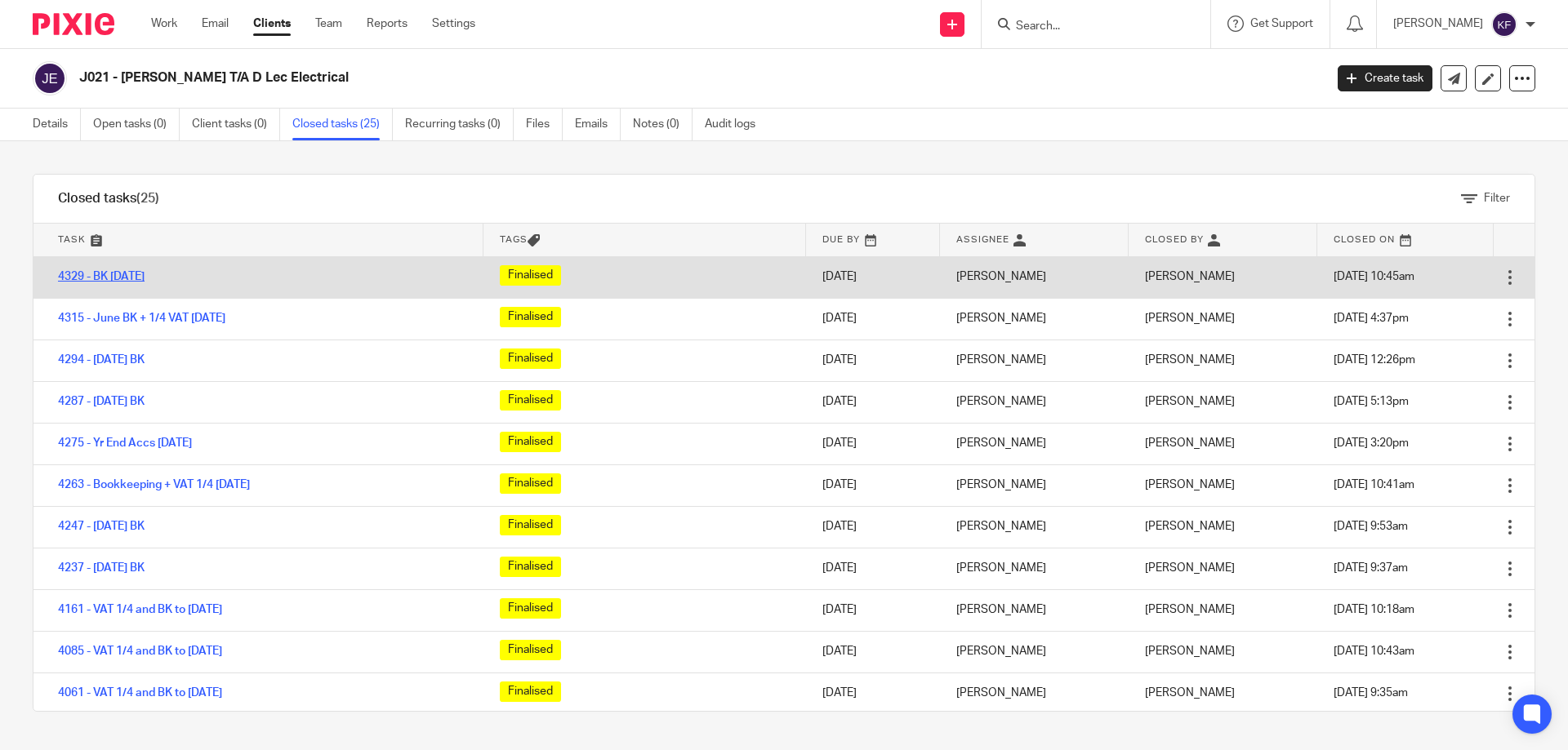
click at [112, 275] on link "4329 - BK [DATE]" at bounding box center [100, 276] width 86 height 11
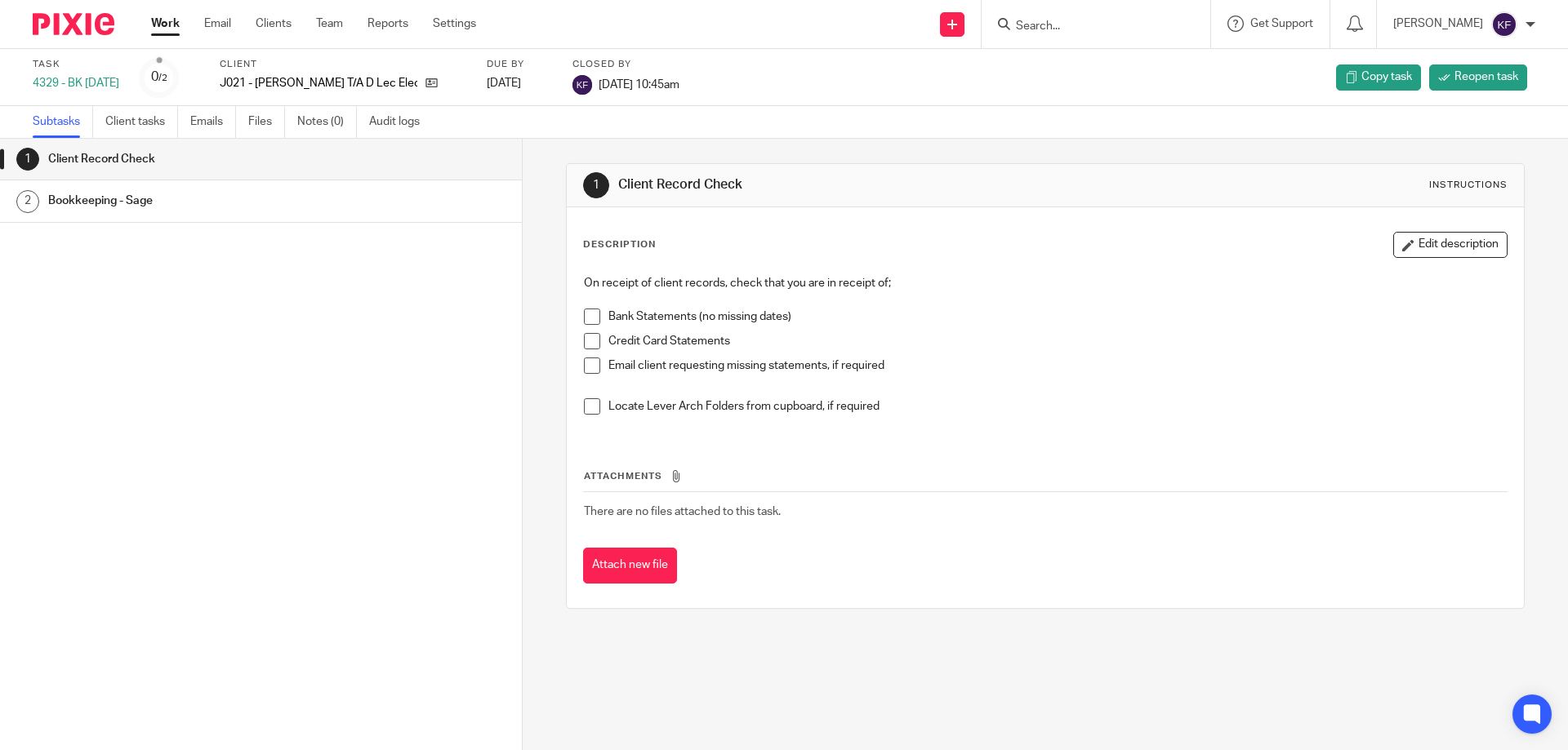
click at [71, 19] on img at bounding box center [73, 24] width 81 height 22
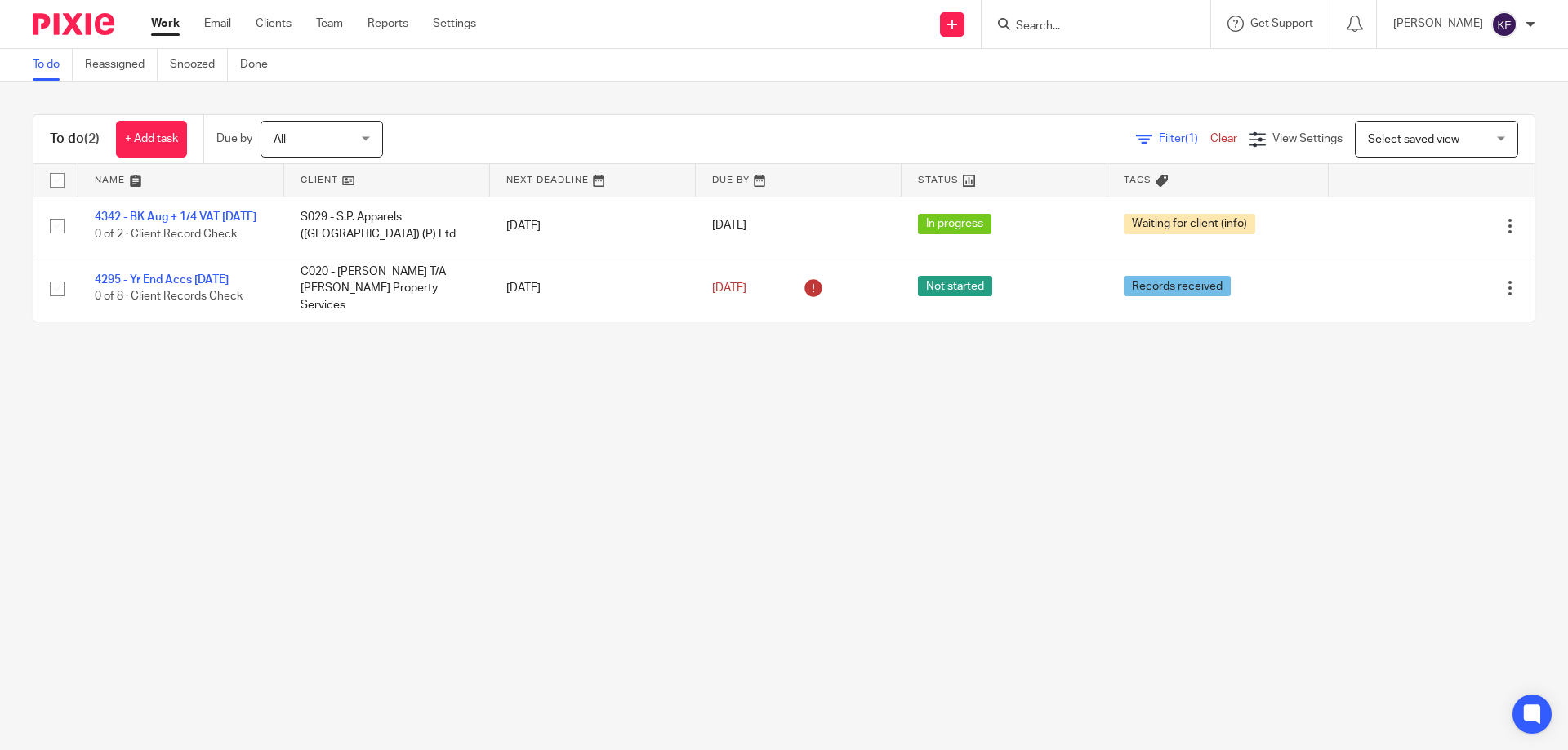
click form
click input "Search"
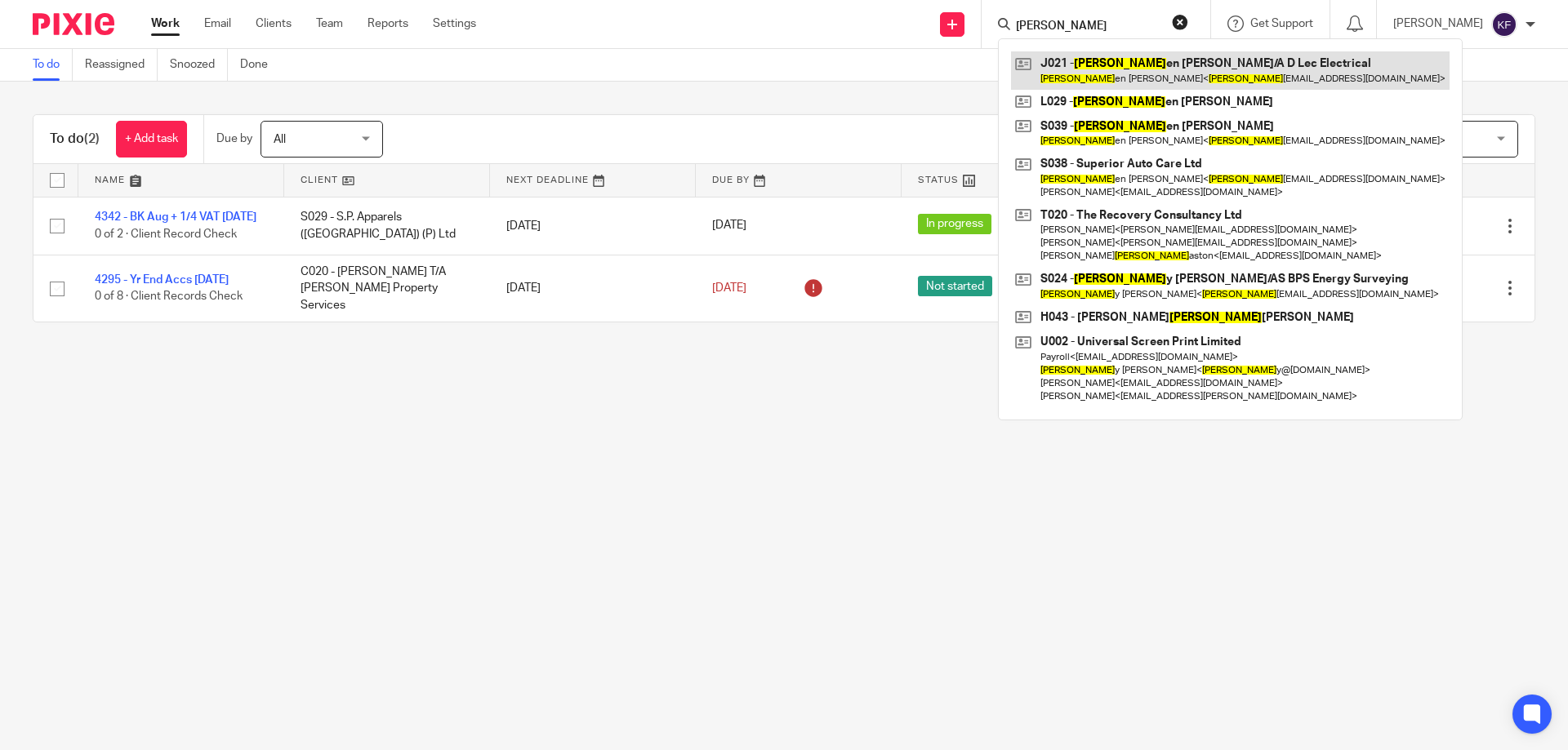
type input "darr"
click link
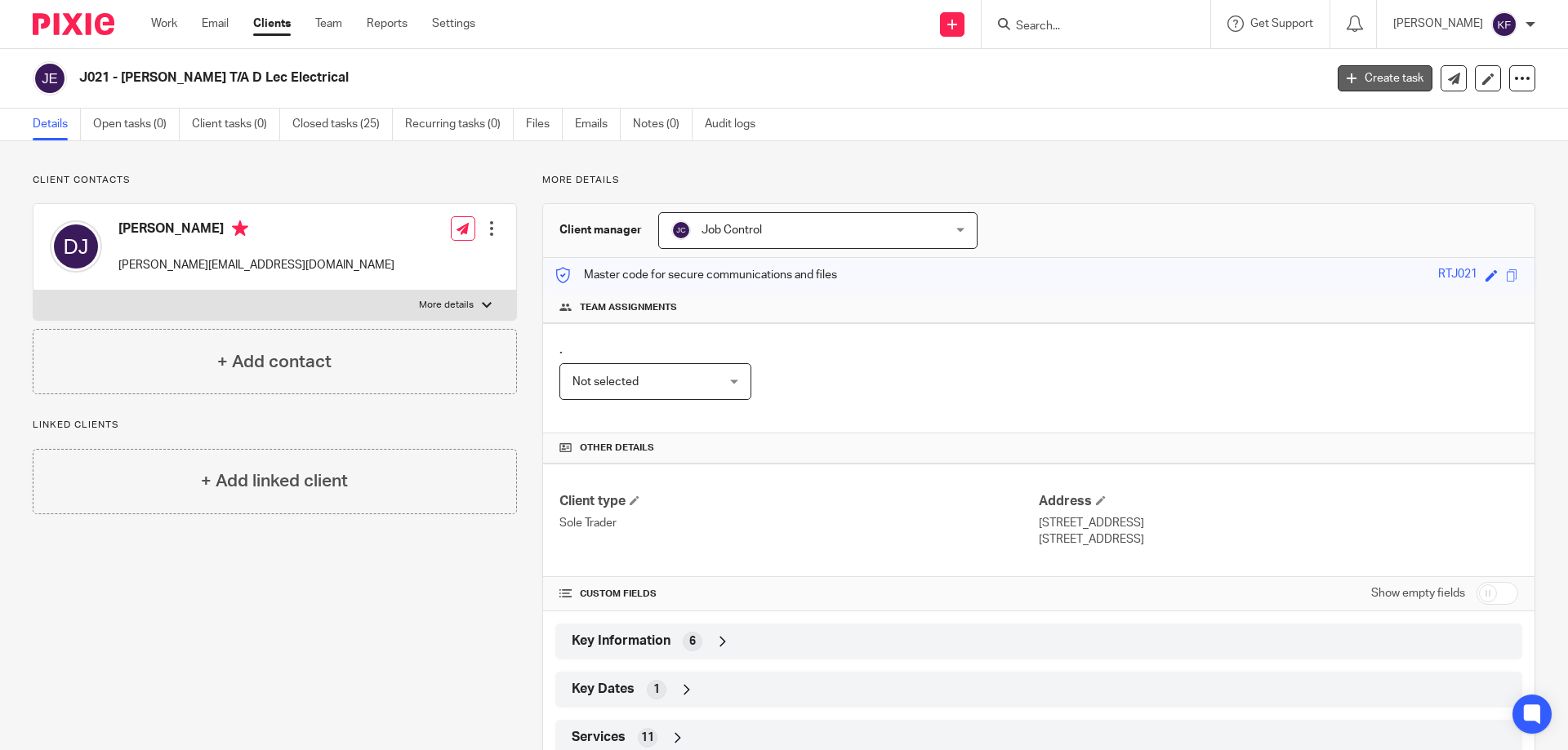
click at [1343, 84] on link "Create task" at bounding box center [1385, 79] width 94 height 26
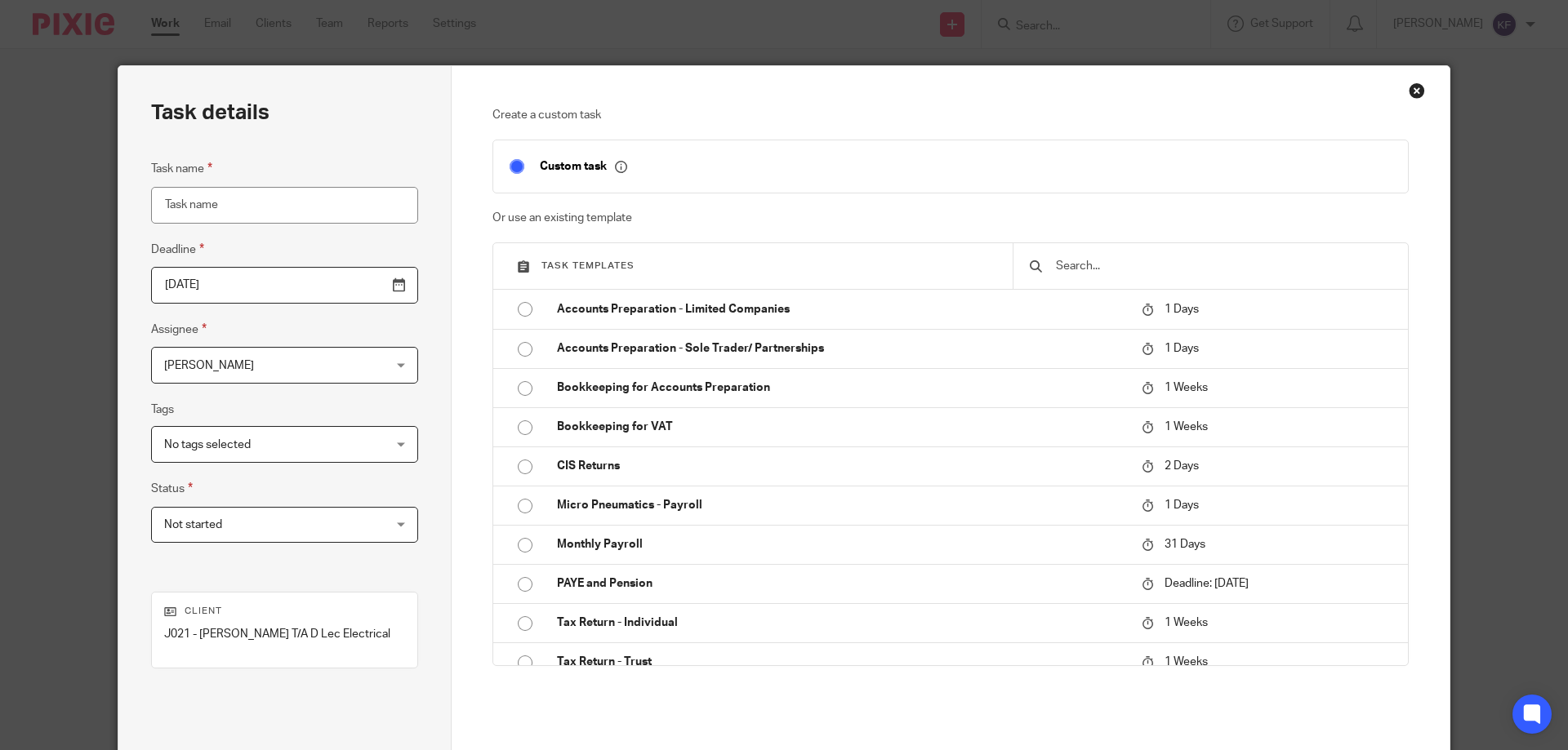
click at [257, 211] on input "Task name" at bounding box center [285, 205] width 267 height 37
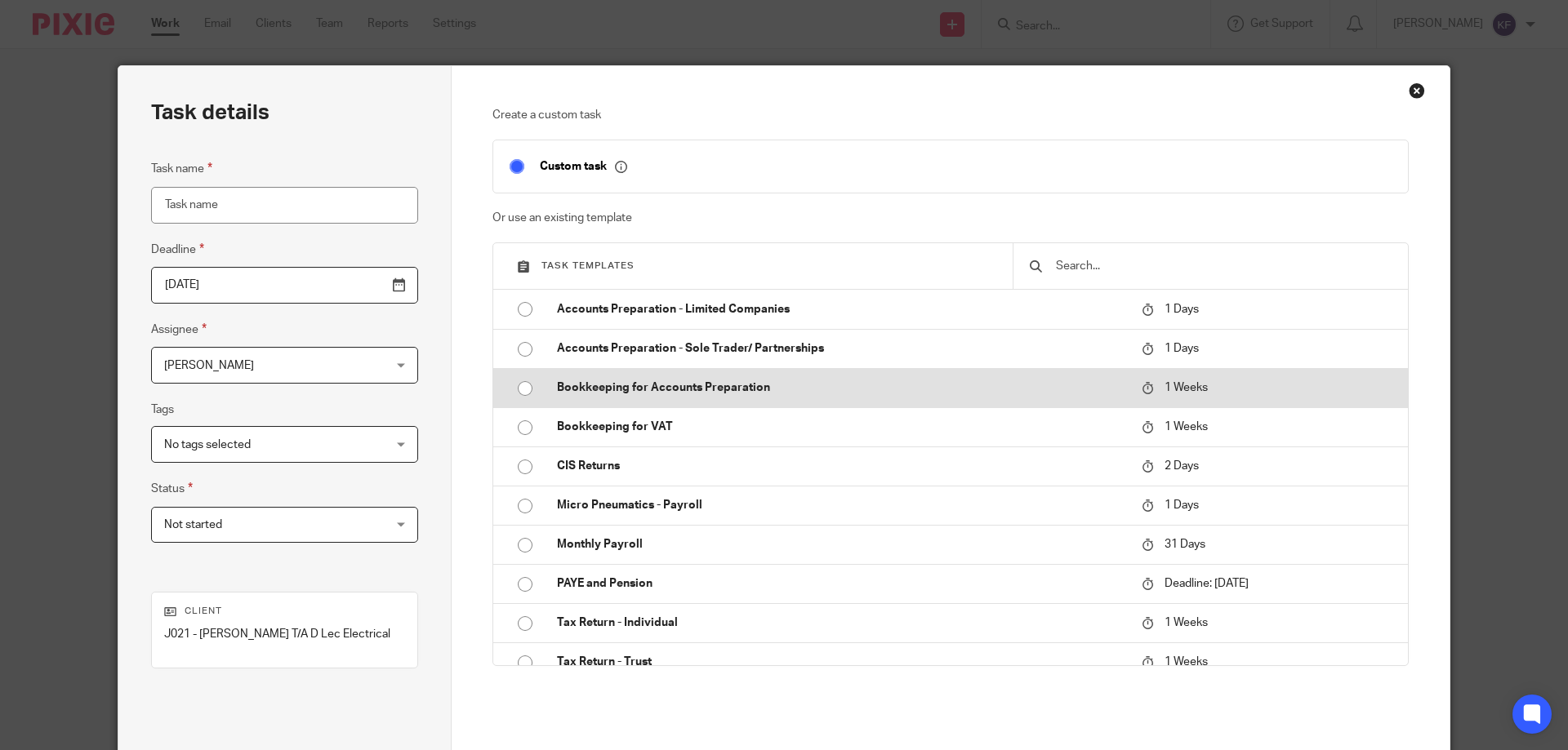
click at [743, 387] on p "Bookkeeping for Accounts Preparation" at bounding box center [841, 388] width 569 height 17
type input "[DATE]"
type input "Bookkeeping for Accounts Preparation"
checkbox input "false"
radio input "true"
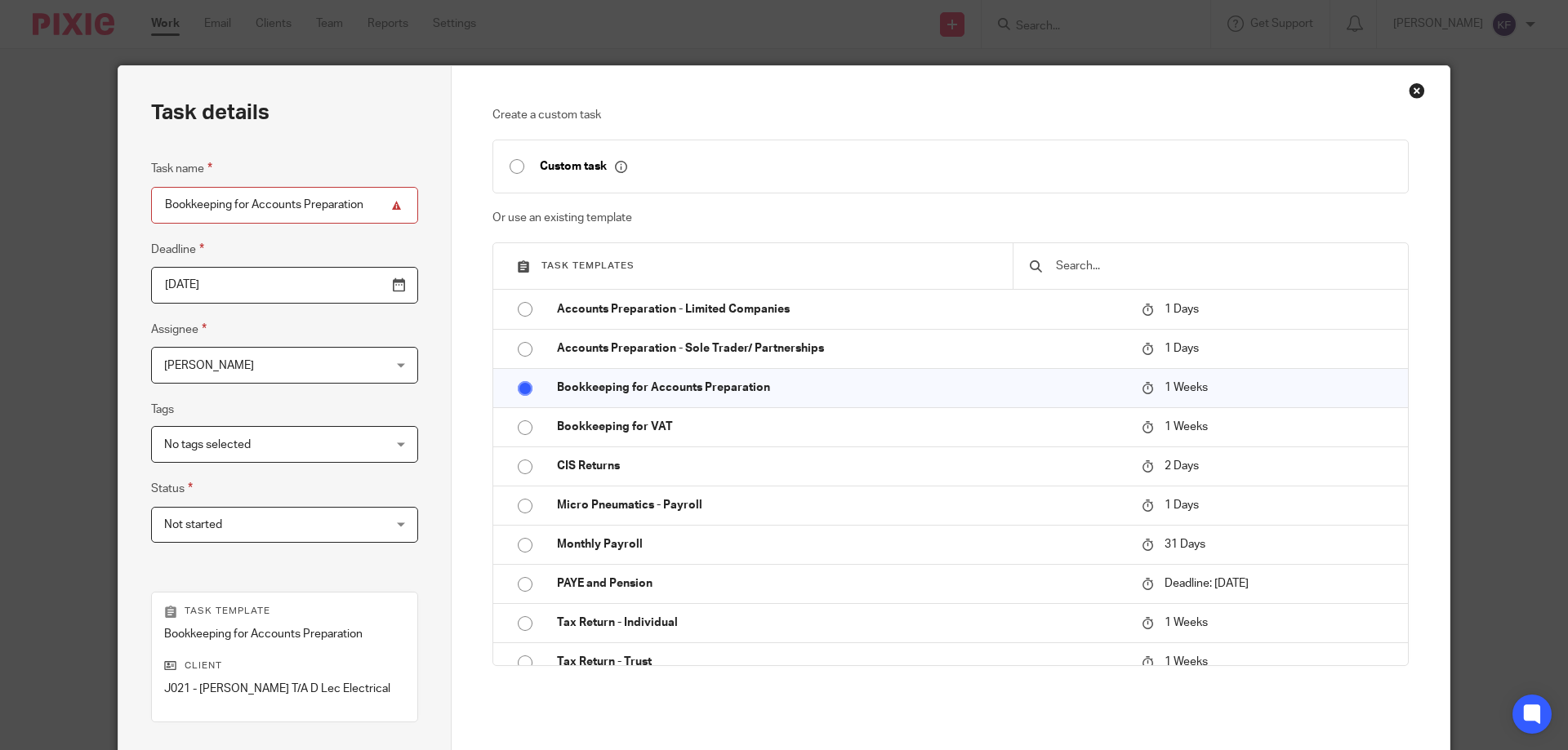
click at [261, 195] on input "Bookkeeping for Accounts Preparation" at bounding box center [285, 205] width 267 height 37
type input "4357 - BK [DATE]"
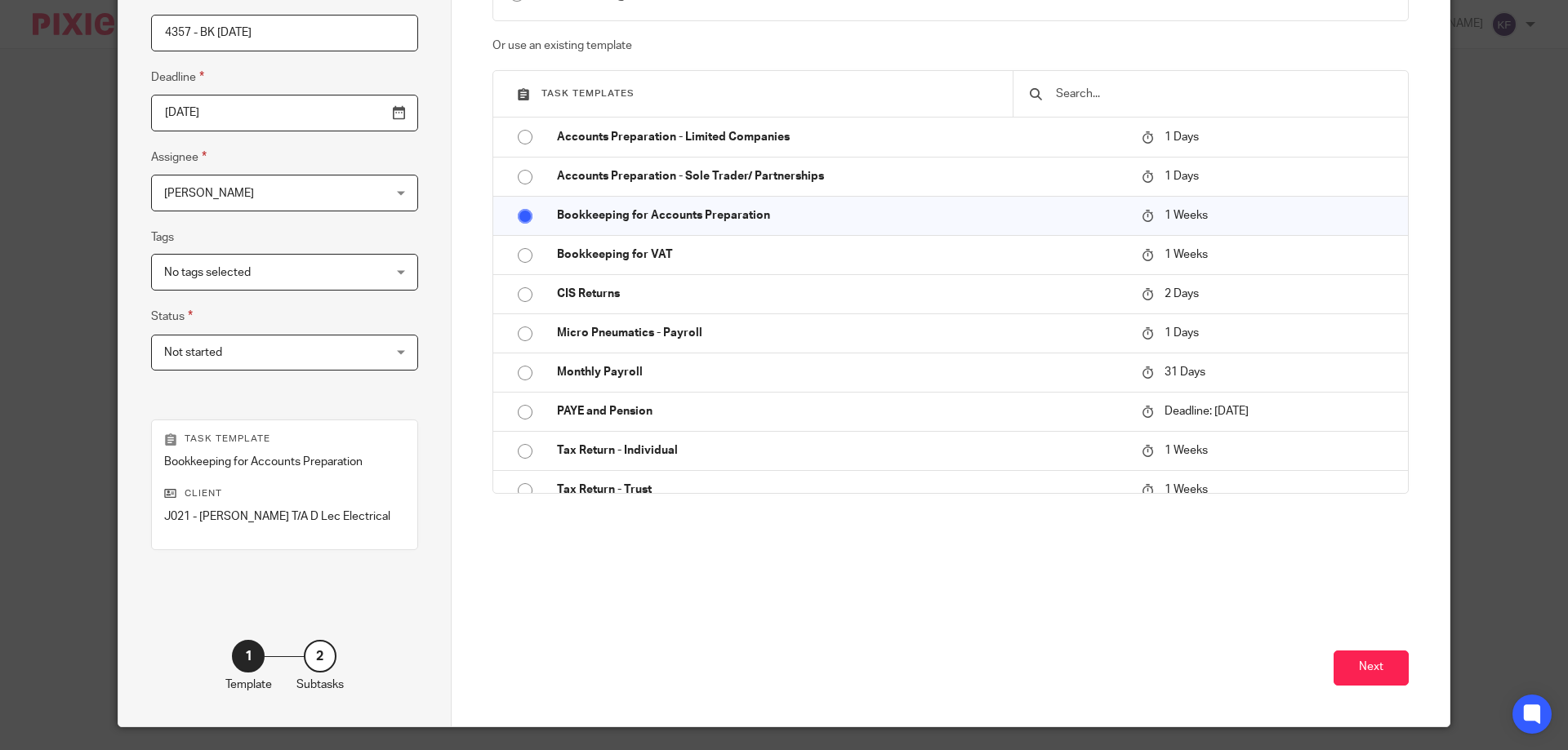
scroll to position [215, 0]
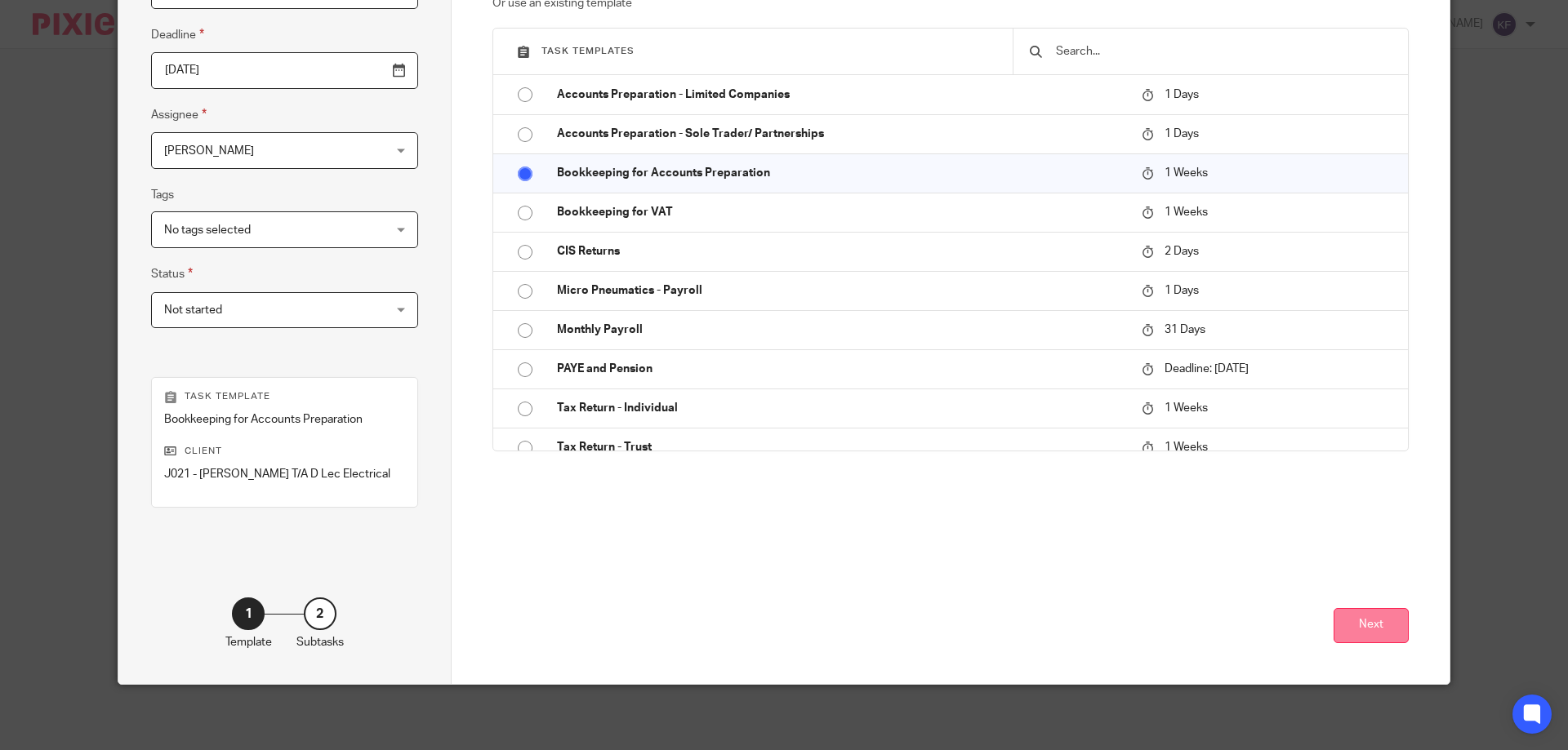
click at [1353, 622] on button "Next" at bounding box center [1371, 625] width 75 height 35
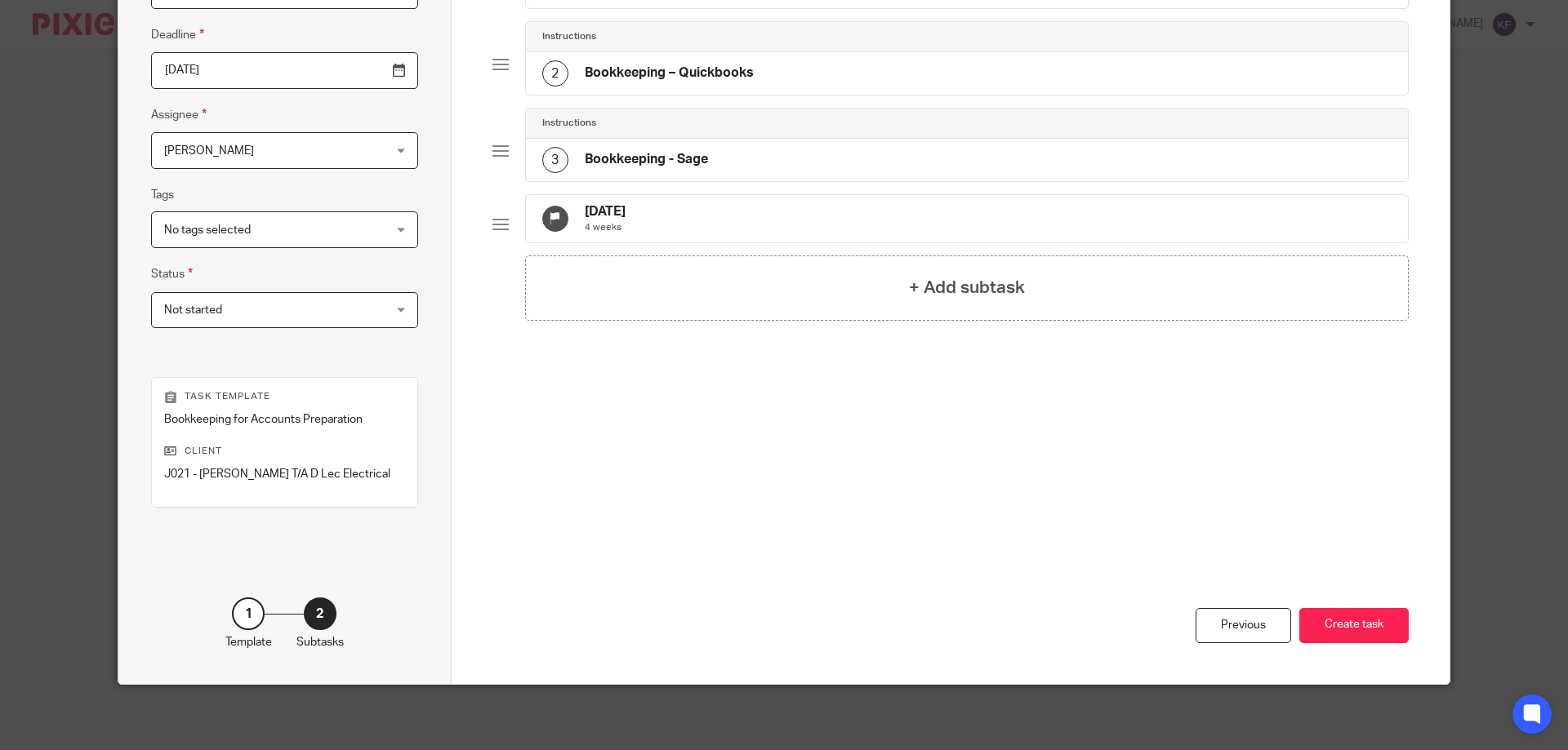
scroll to position [52, 0]
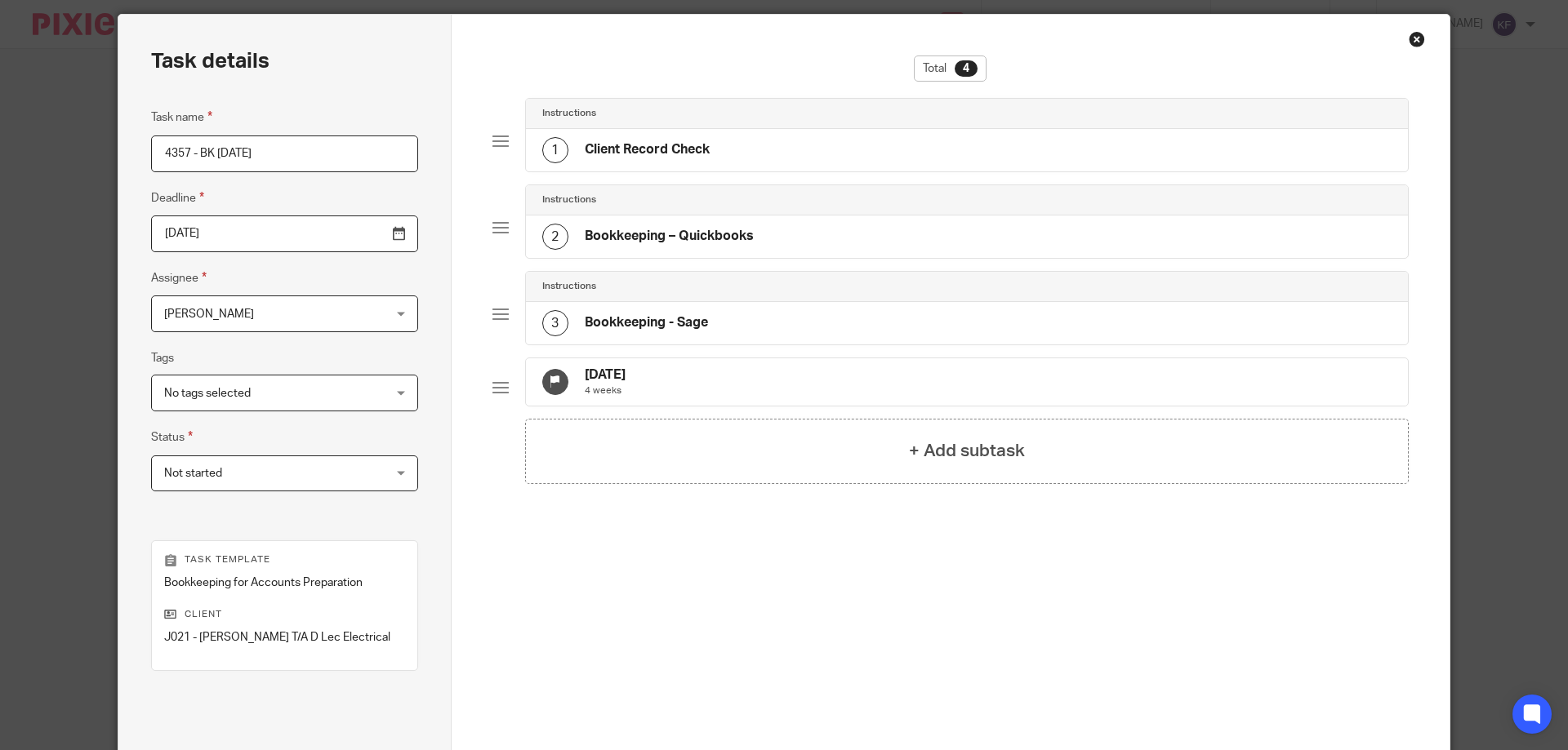
click at [693, 224] on div "2 Bookkeeping – Quickbooks" at bounding box center [648, 237] width 211 height 26
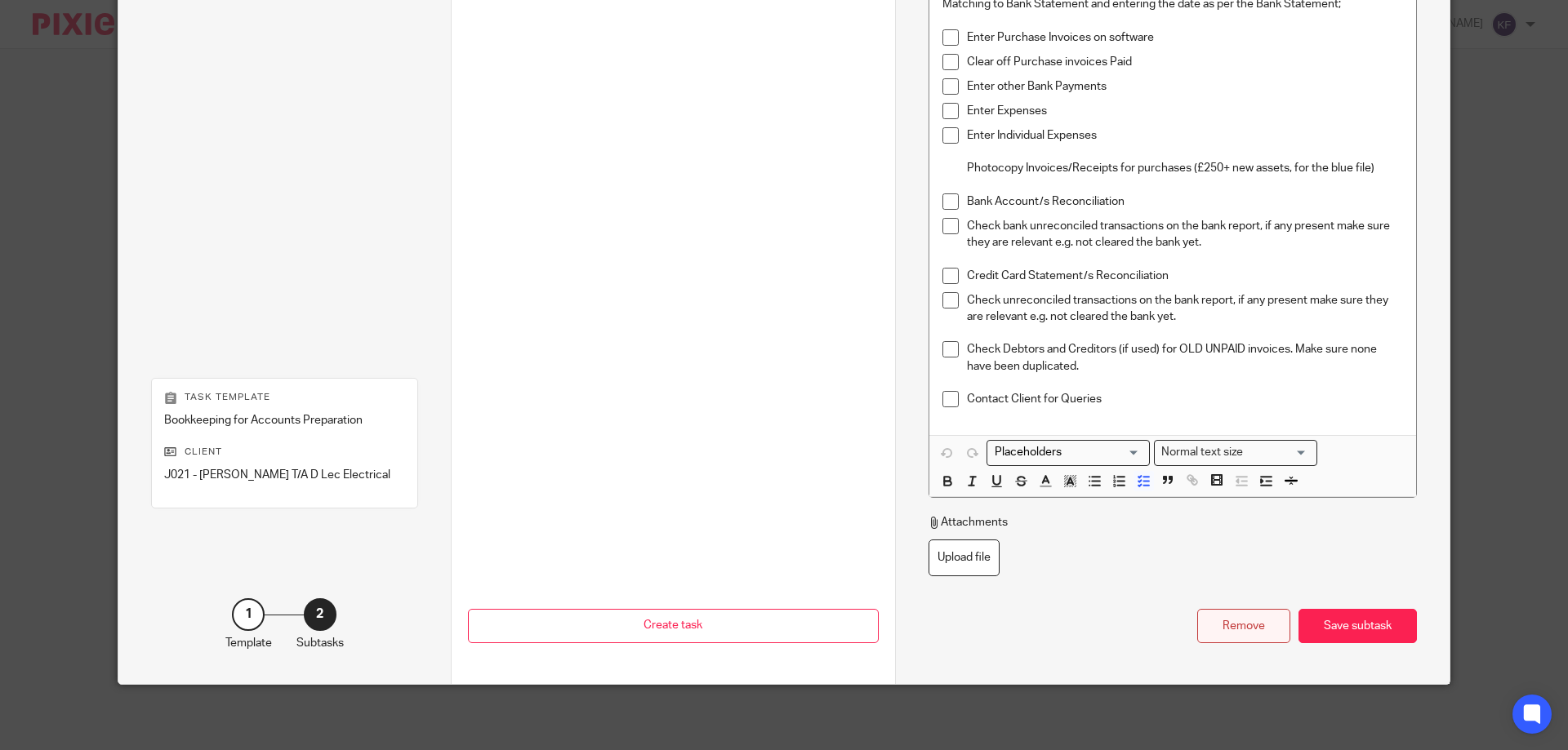
click at [1227, 628] on div "Remove" at bounding box center [1243, 626] width 93 height 35
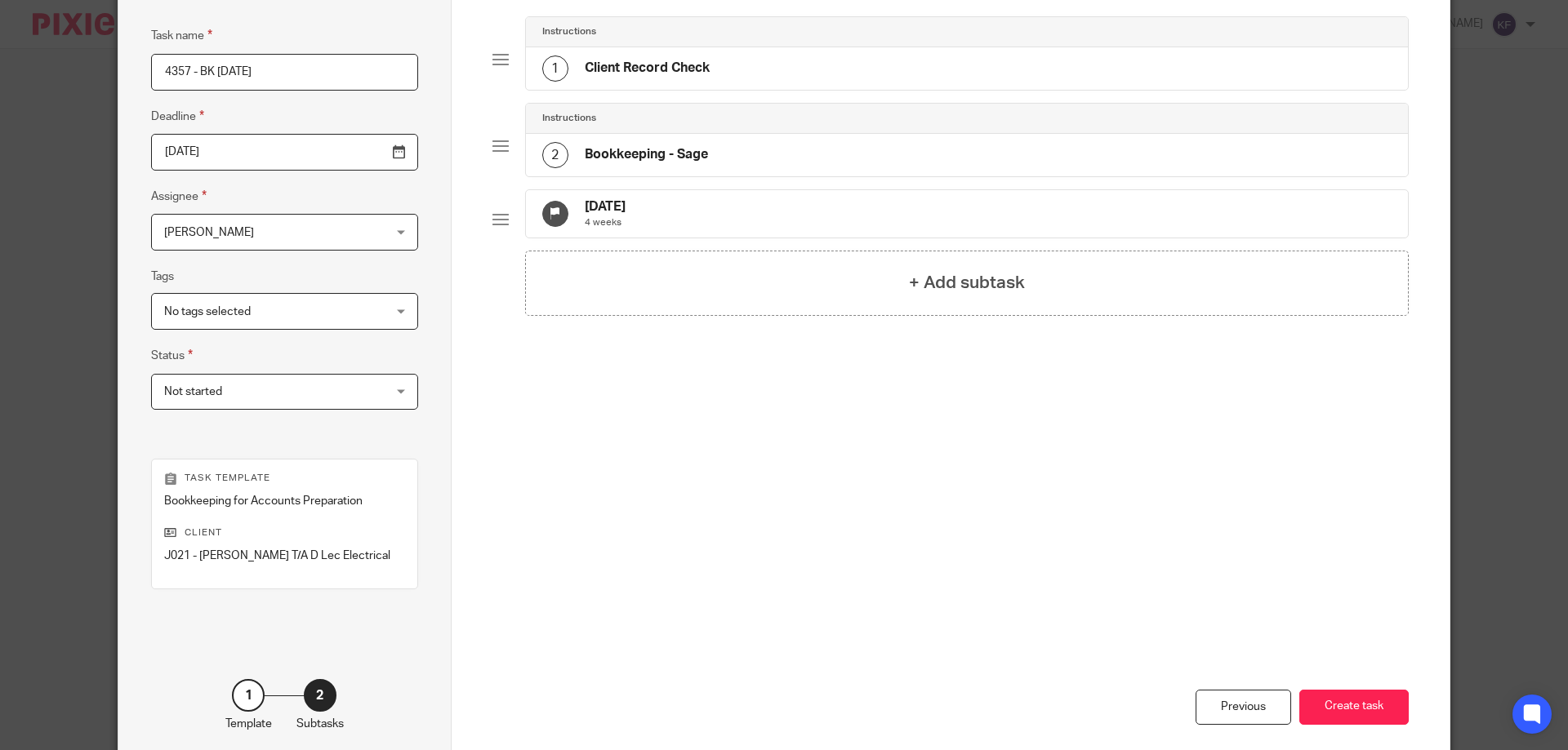
scroll to position [215, 0]
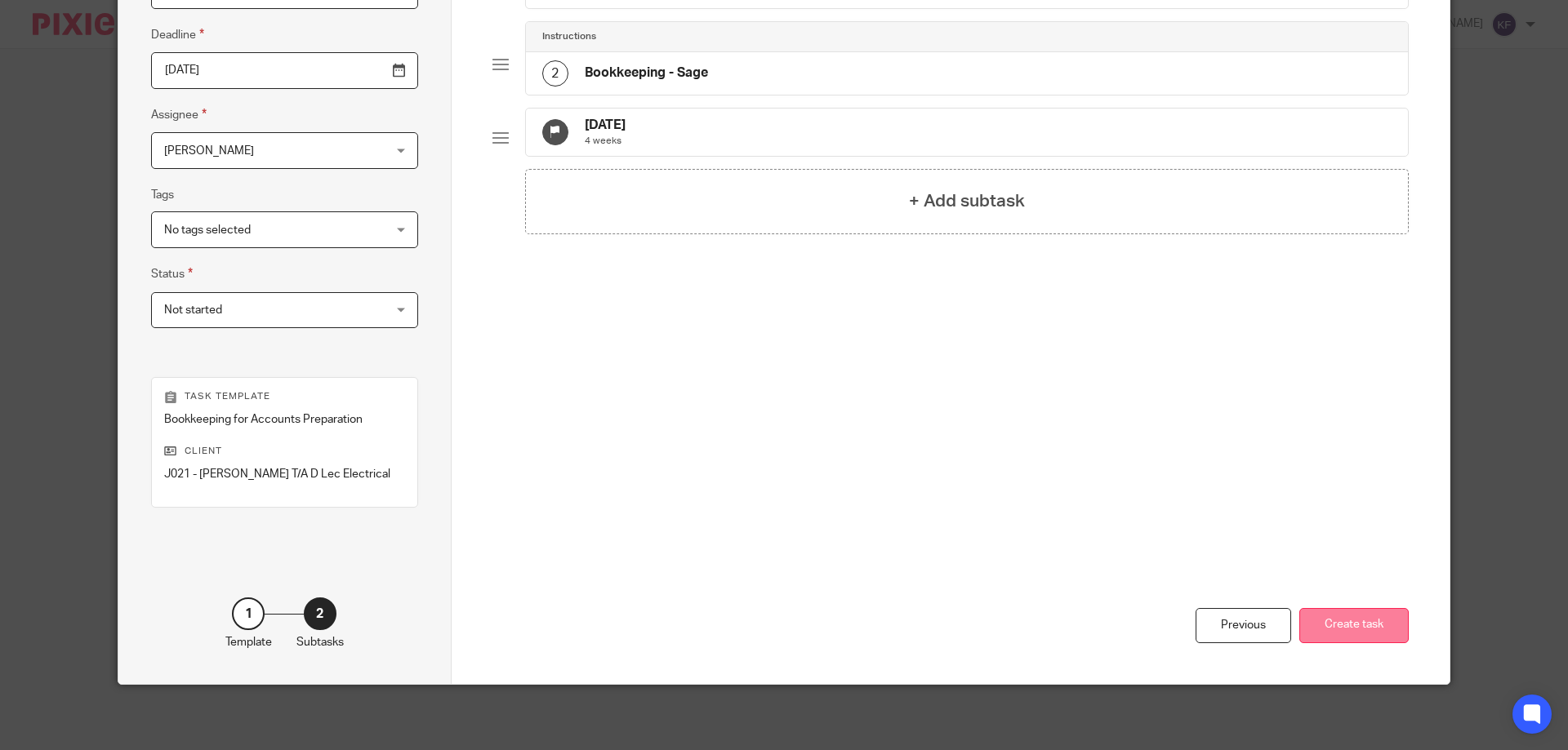
click at [1372, 617] on button "Create task" at bounding box center [1353, 625] width 109 height 35
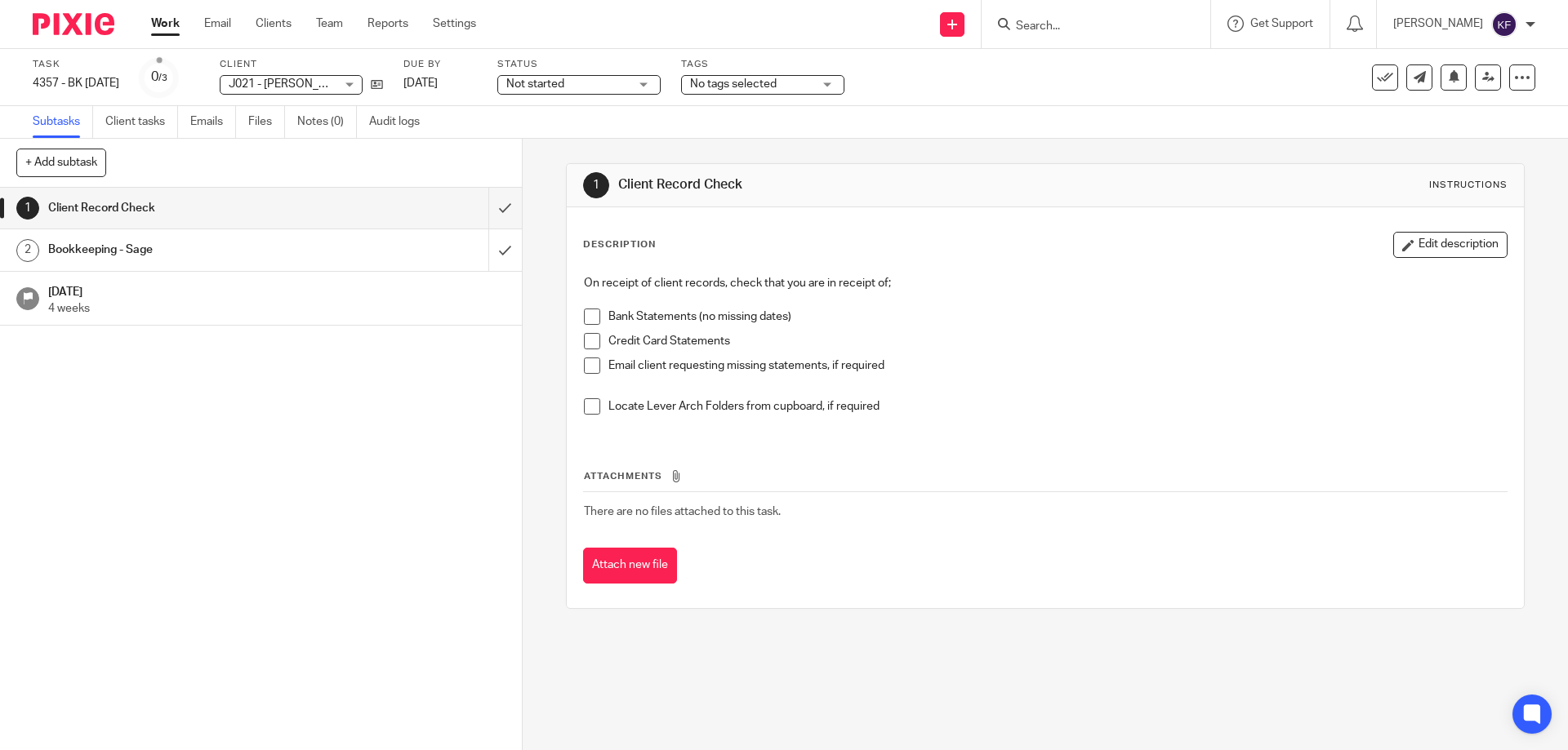
click at [66, 18] on img at bounding box center [73, 24] width 81 height 22
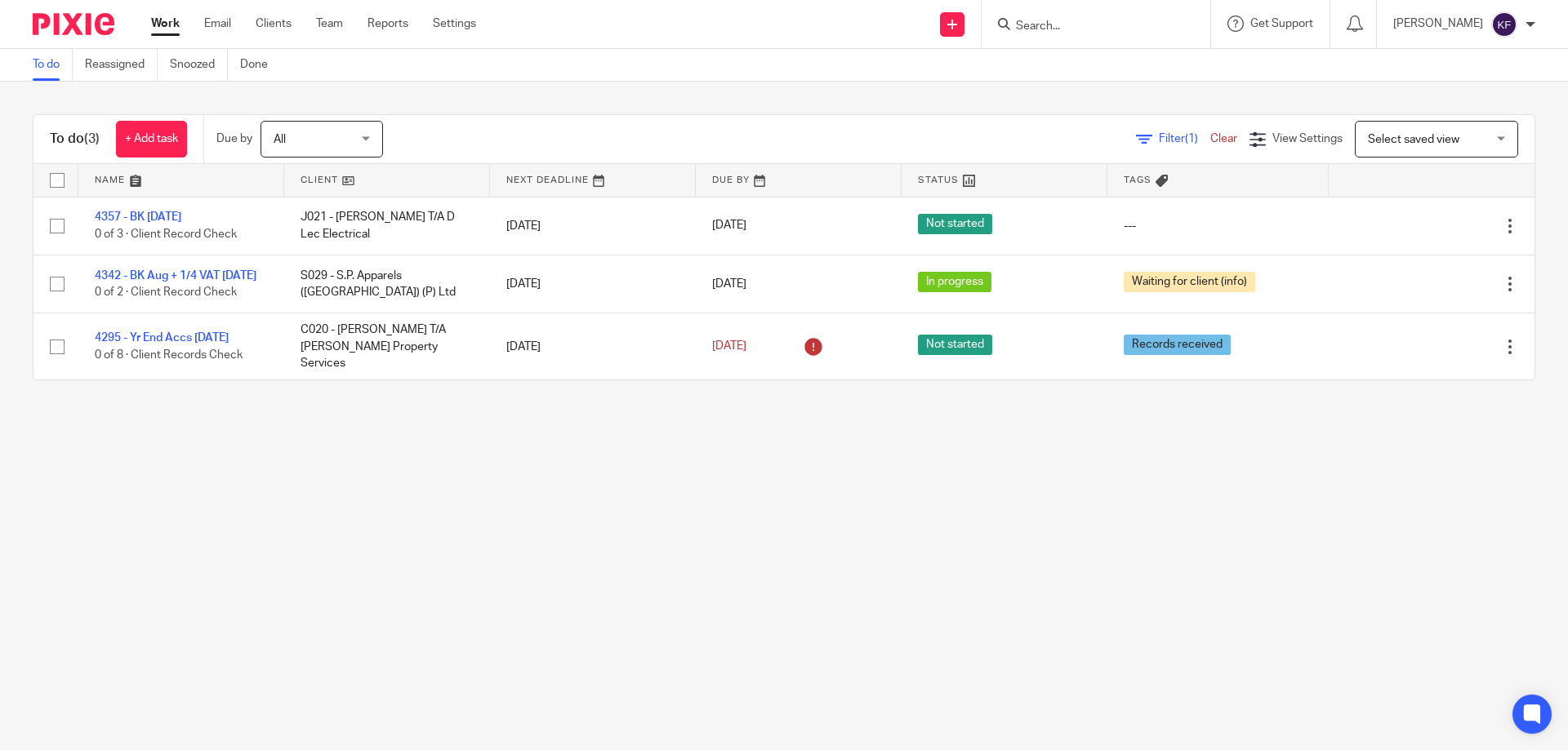
click at [1075, 26] on input "Search" at bounding box center [1088, 26] width 147 height 15
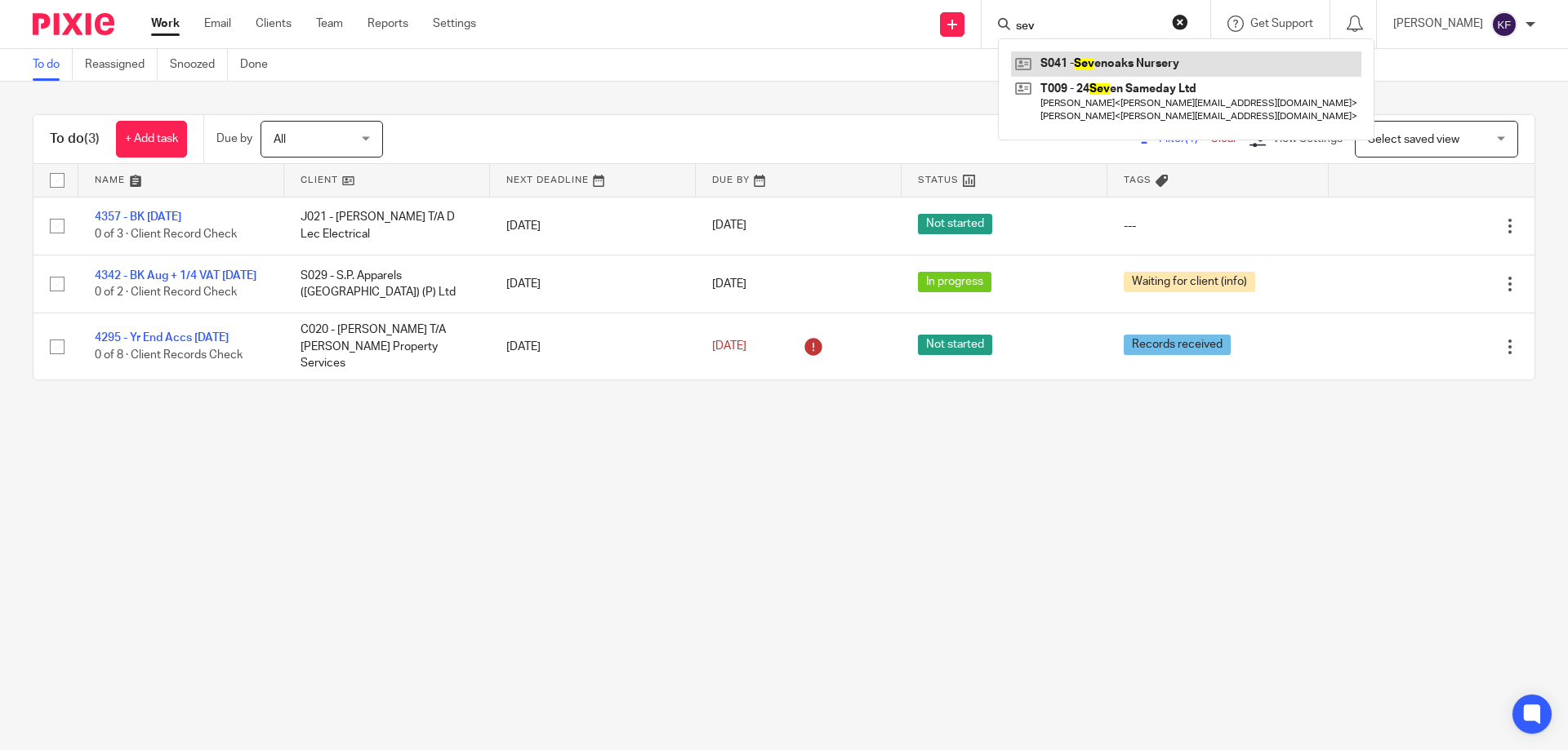
type input "sev"
click at [1081, 62] on link at bounding box center [1185, 64] width 350 height 24
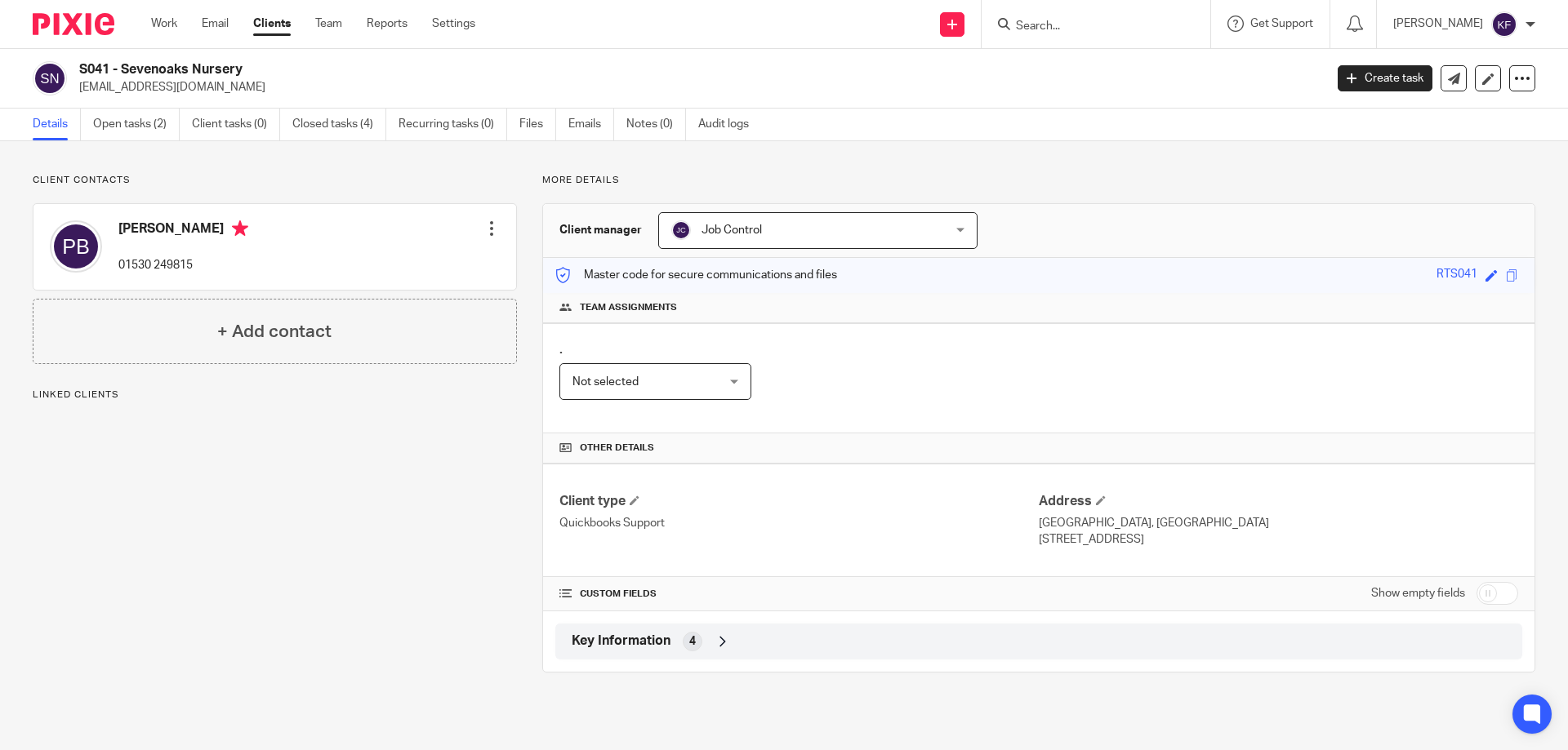
click at [107, 127] on link "Open tasks (2)" at bounding box center [136, 124] width 86 height 31
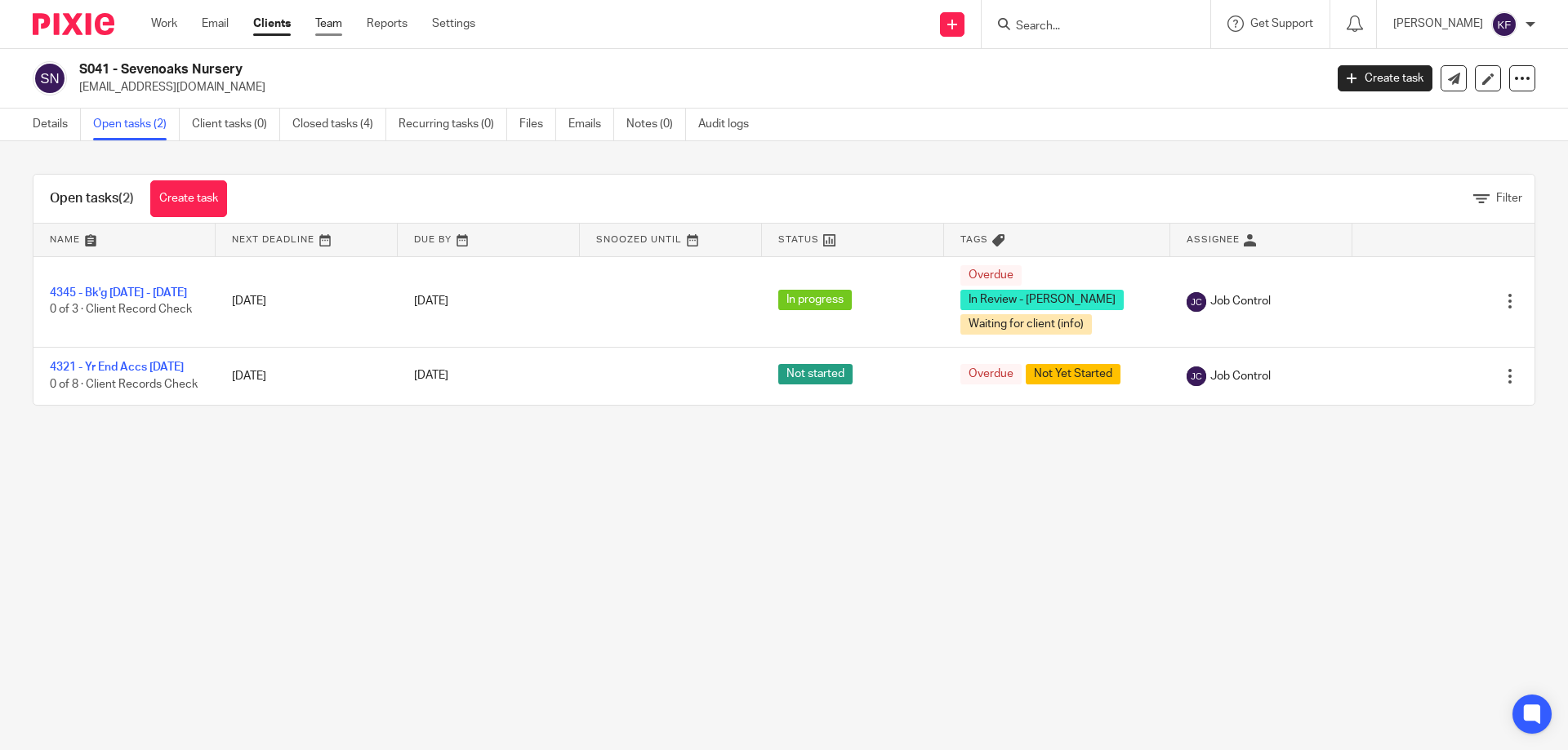
drag, startPoint x: 324, startPoint y: 19, endPoint x: 453, endPoint y: 64, distance: 136.6
click at [324, 19] on link "Team" at bounding box center [328, 24] width 27 height 17
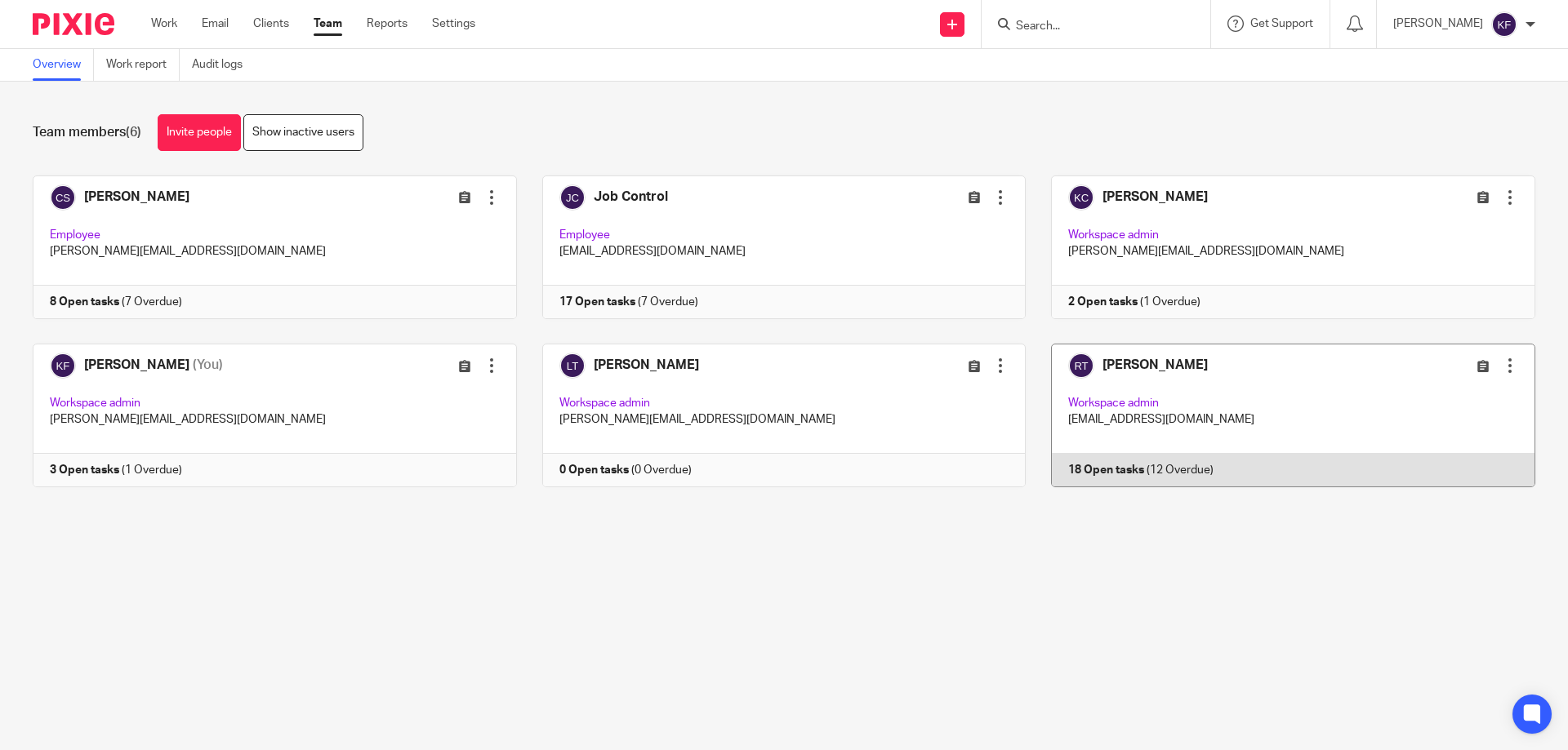
click at [1180, 402] on link at bounding box center [1280, 416] width 509 height 144
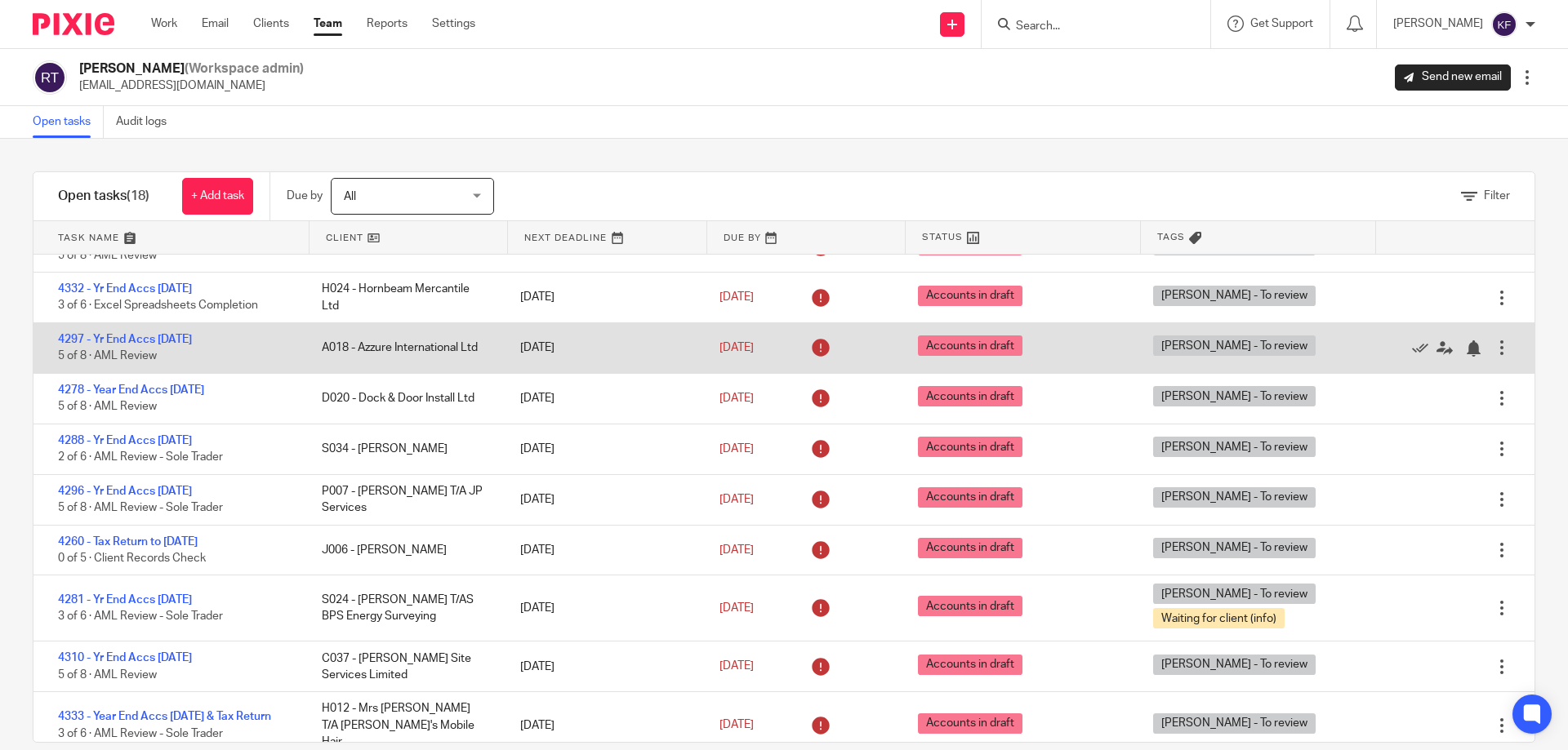
scroll to position [25, 0]
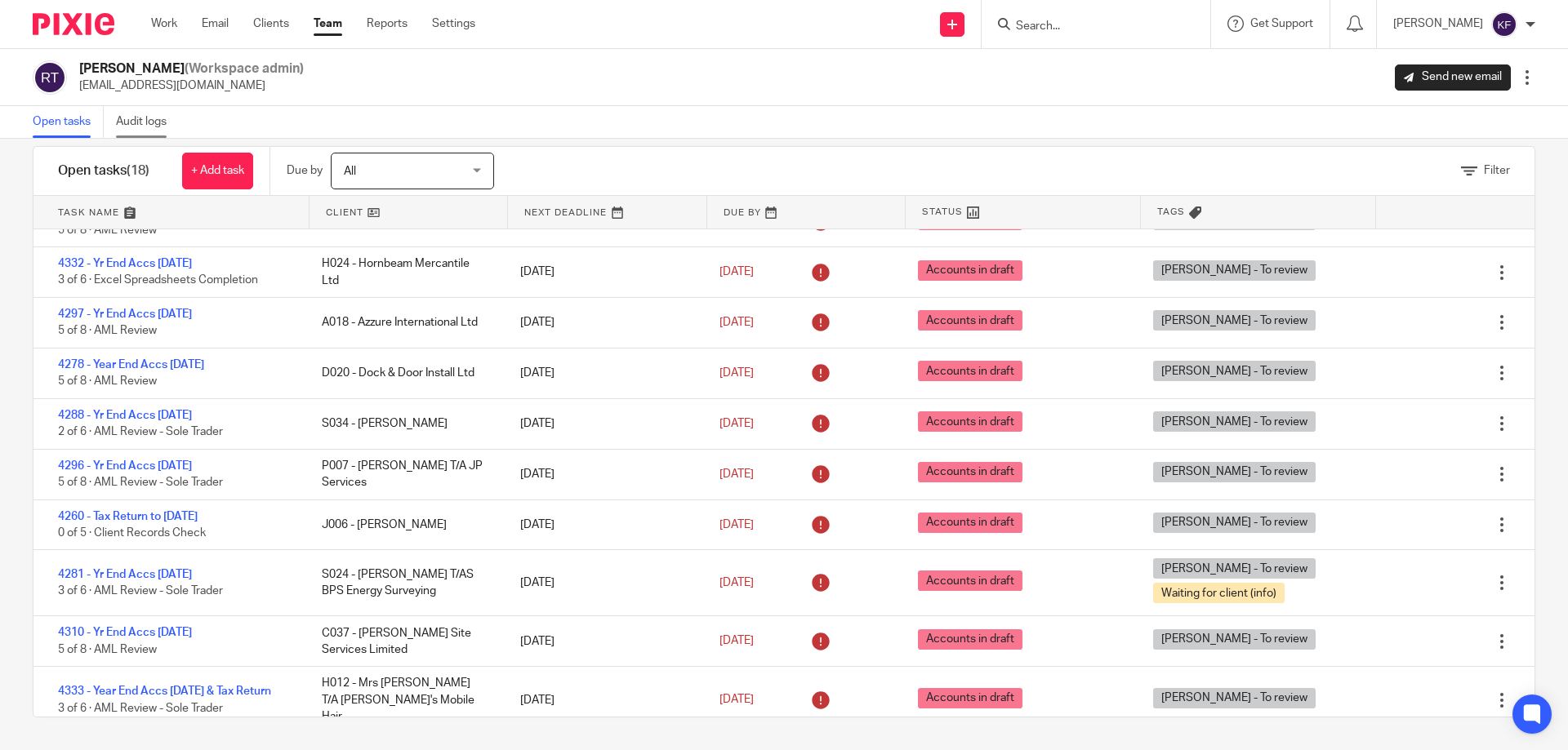
click at [155, 119] on link "Audit logs" at bounding box center [148, 122] width 63 height 31
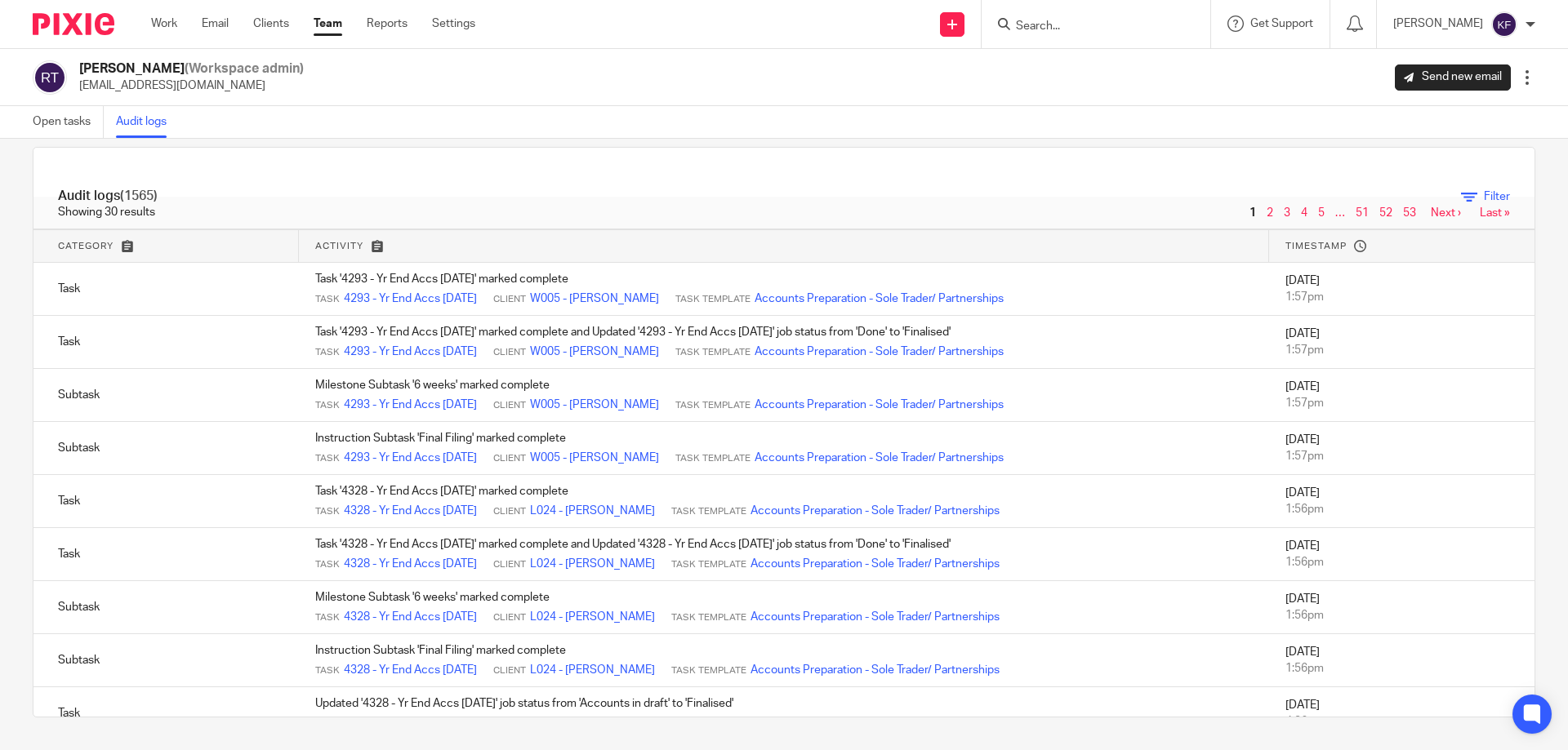
click at [1484, 197] on span "Filter" at bounding box center [1497, 196] width 26 height 11
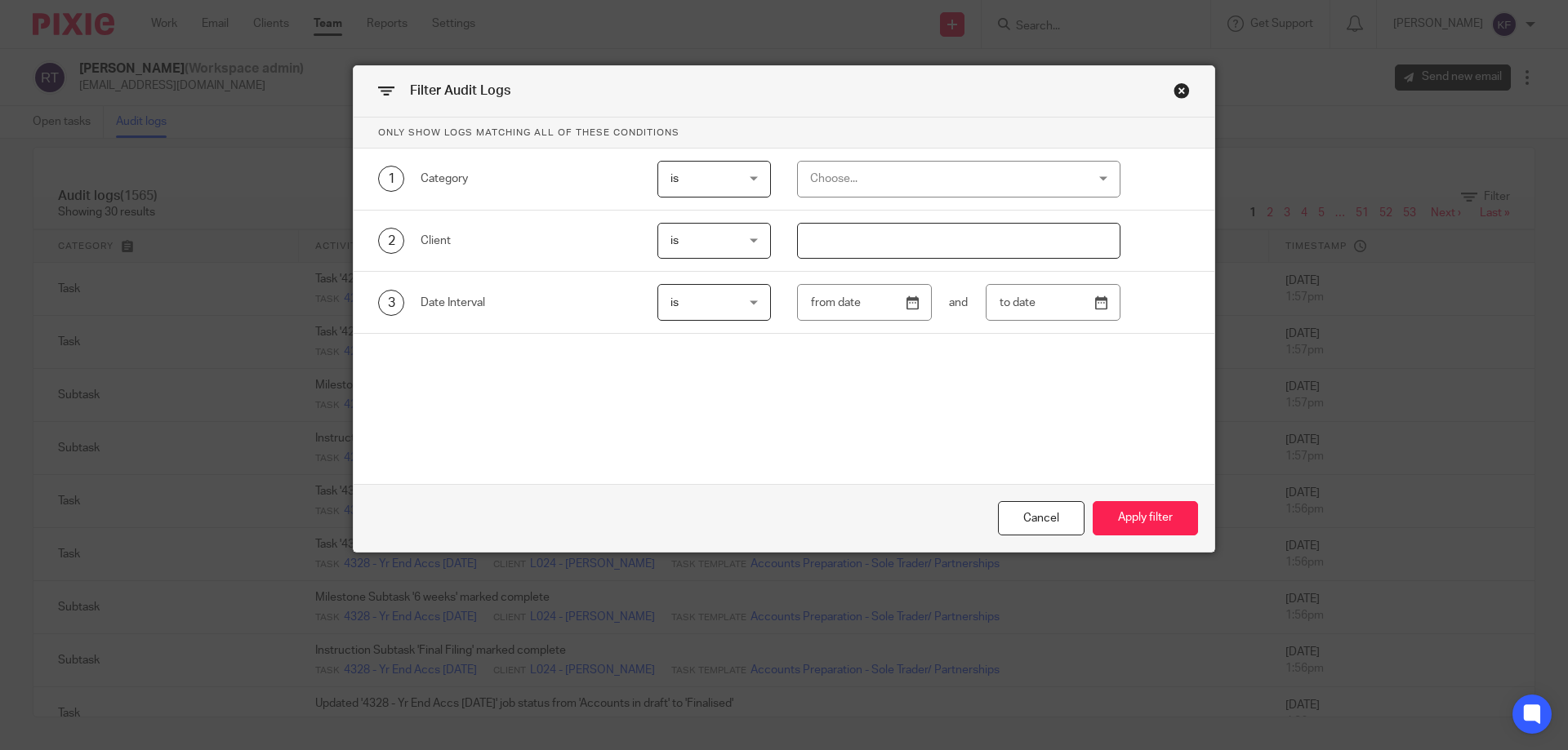
click at [876, 182] on div "Choose..." at bounding box center [933, 178] width 247 height 34
click at [876, 182] on div "Choose..." at bounding box center [958, 179] width 323 height 37
click at [918, 170] on div "Choose..." at bounding box center [933, 178] width 247 height 34
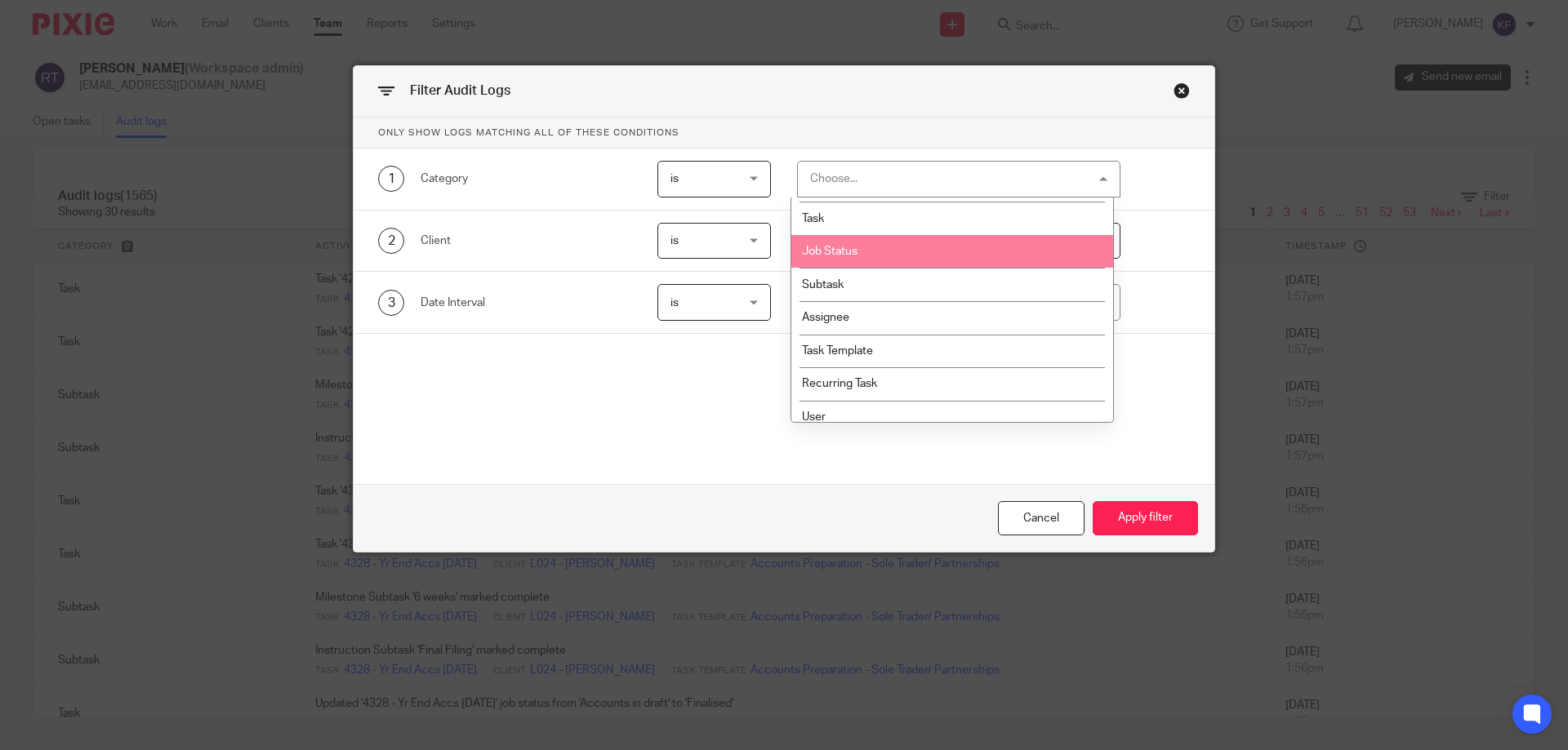
click at [1044, 247] on li "Job Status" at bounding box center [952, 251] width 321 height 33
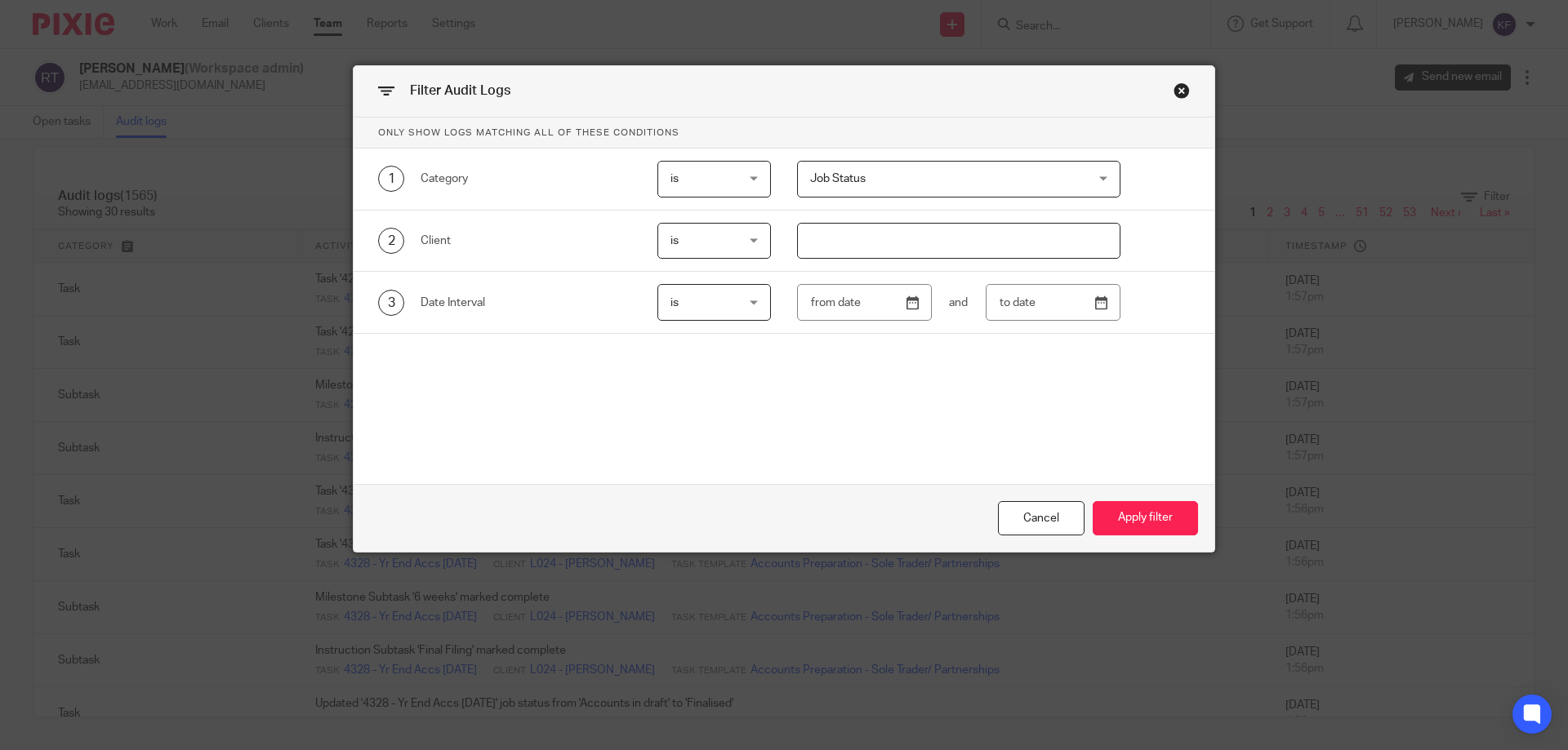
click at [1043, 241] on input "text" at bounding box center [958, 241] width 323 height 37
click at [903, 180] on span "Job Status" at bounding box center [933, 178] width 247 height 34
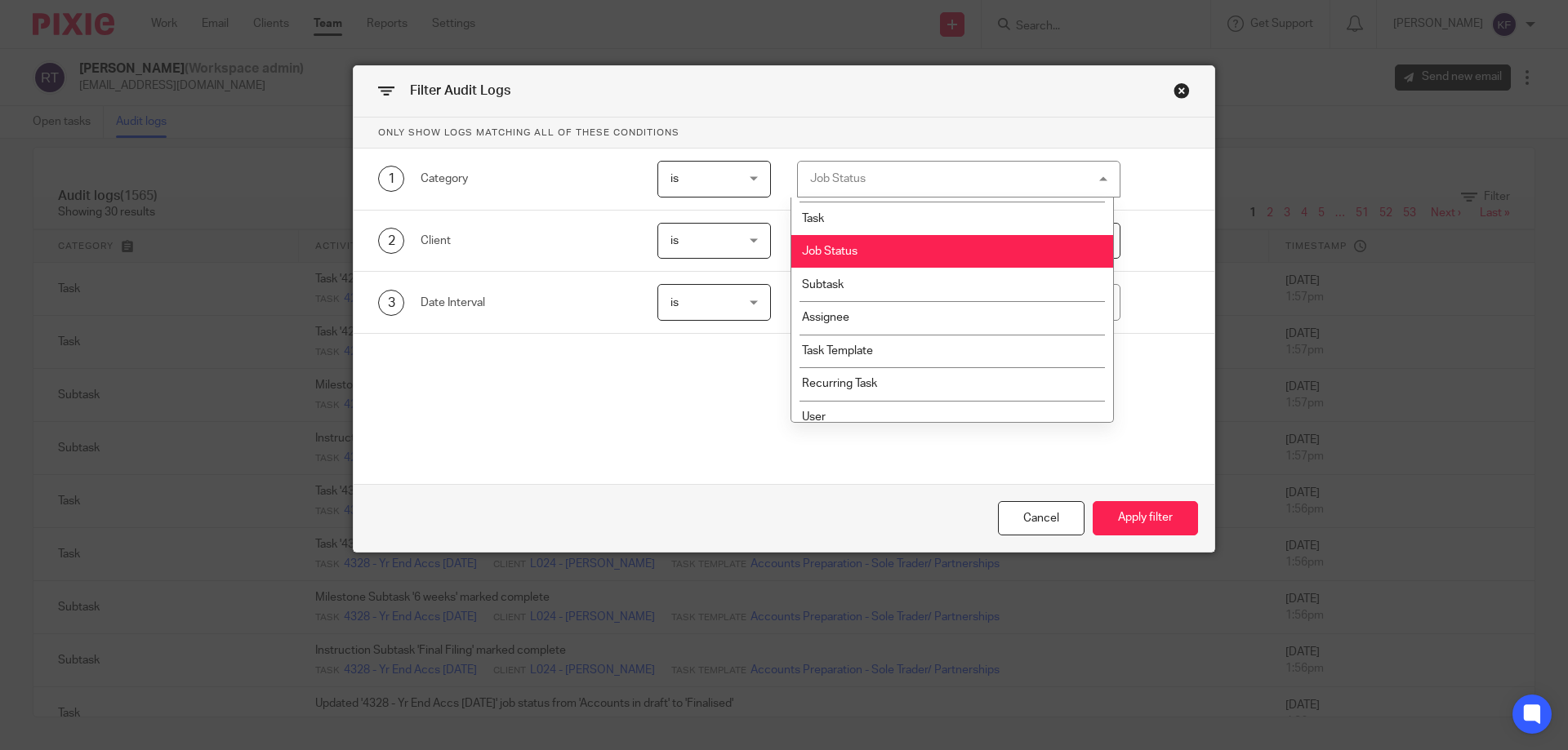
click at [903, 180] on div "Job Status Job Status" at bounding box center [958, 179] width 323 height 37
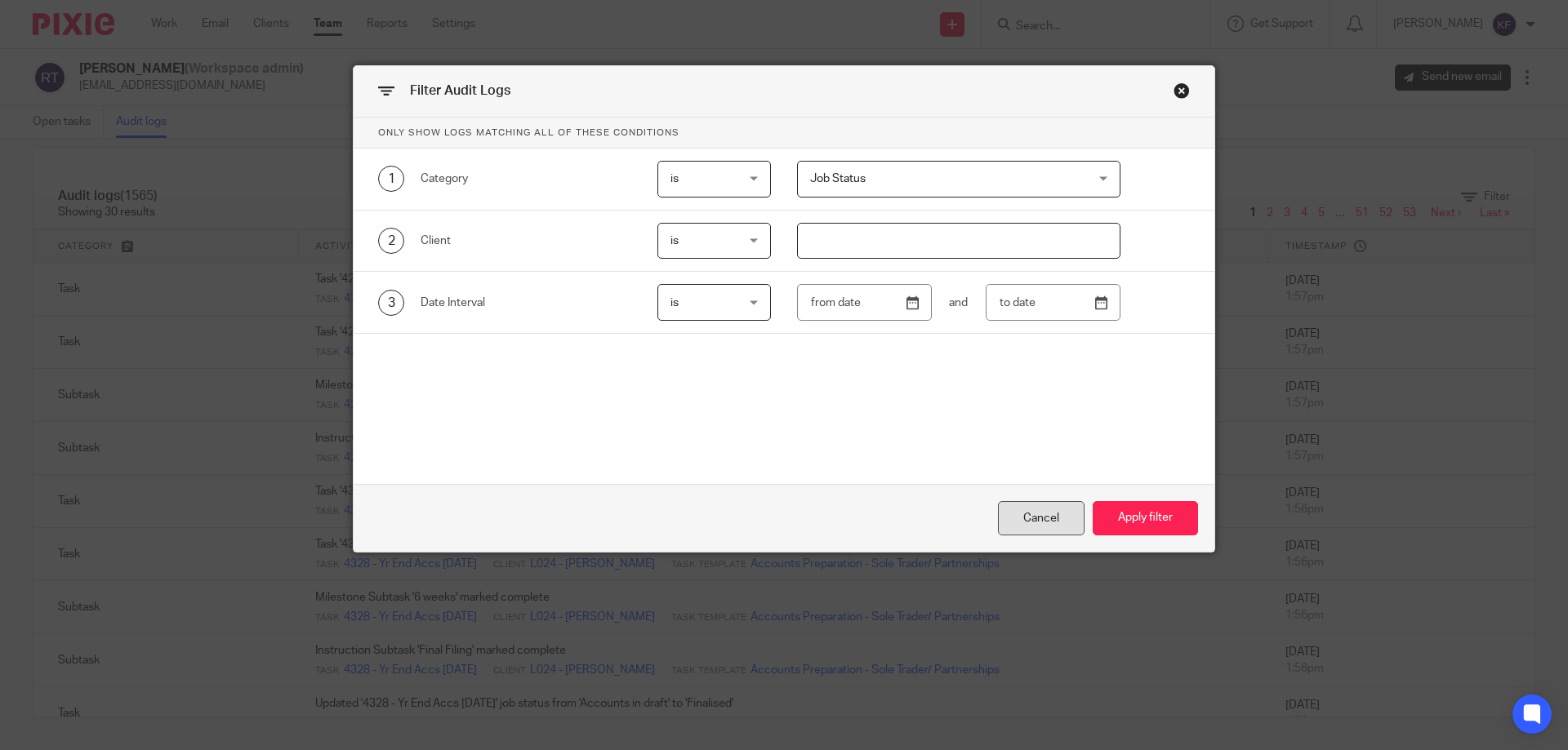
click at [1028, 510] on div "Cancel" at bounding box center [1040, 519] width 86 height 35
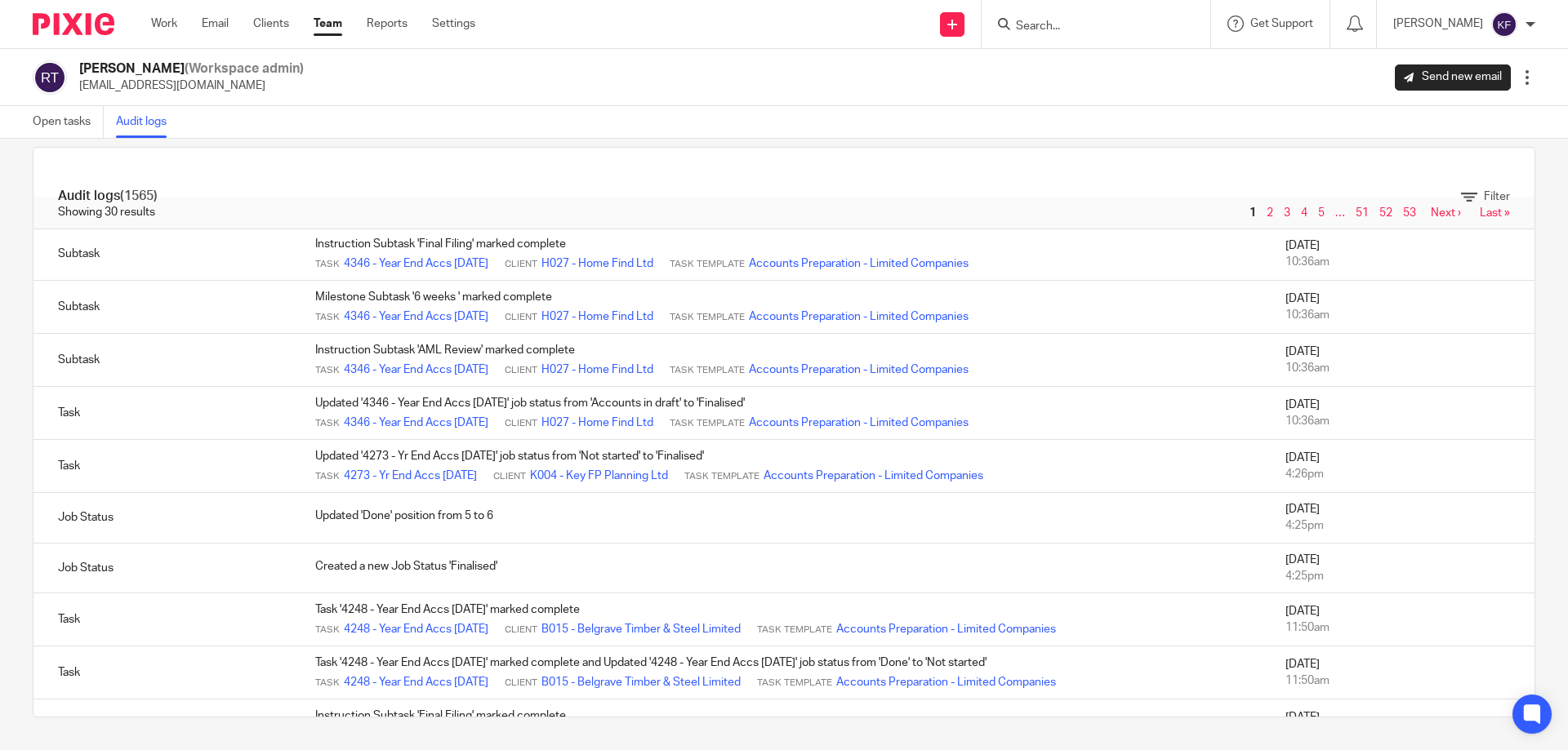
scroll to position [1132, 0]
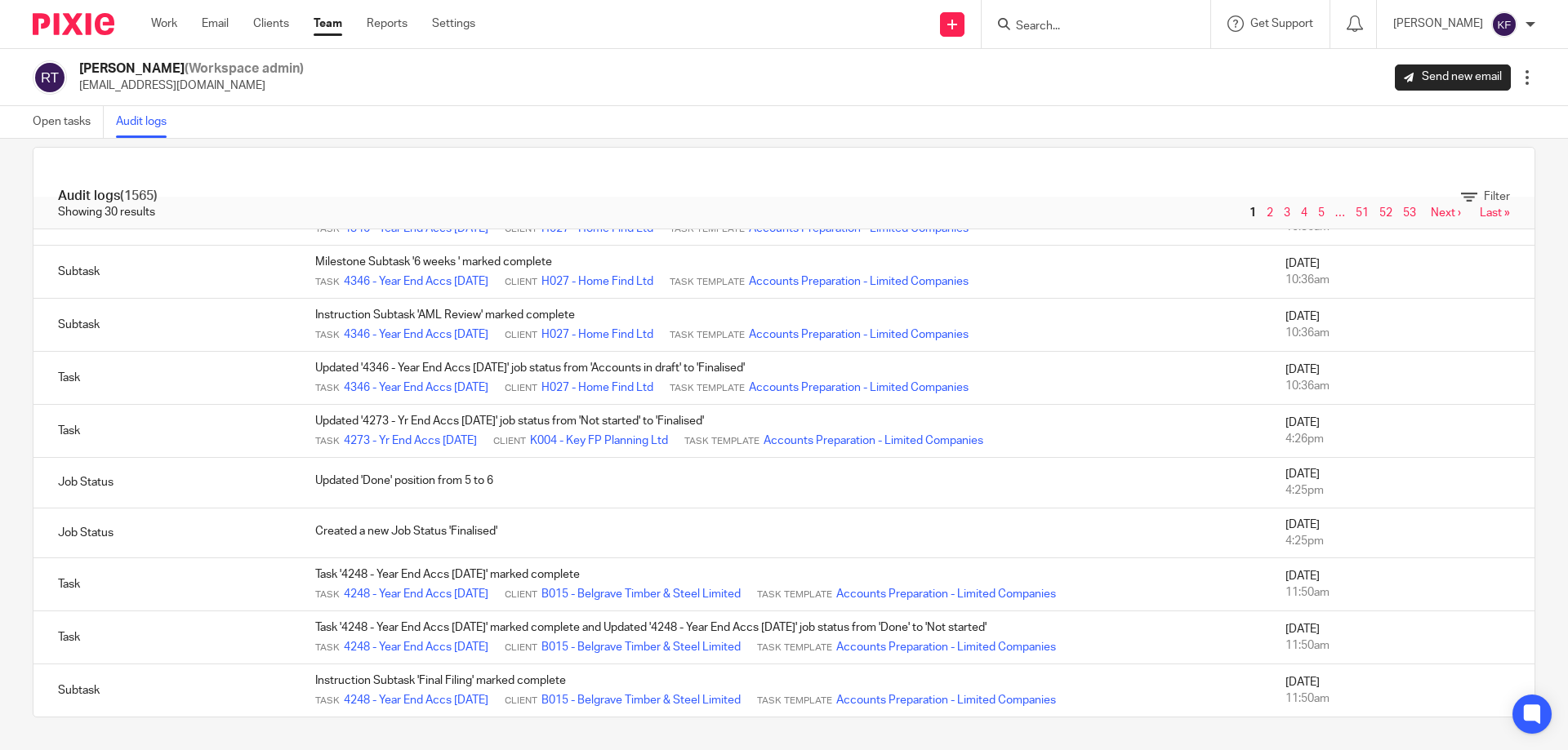
click at [1262, 213] on span "2" at bounding box center [1271, 213] width 17 height 19
click at [1267, 213] on link "2" at bounding box center [1269, 212] width 6 height 11
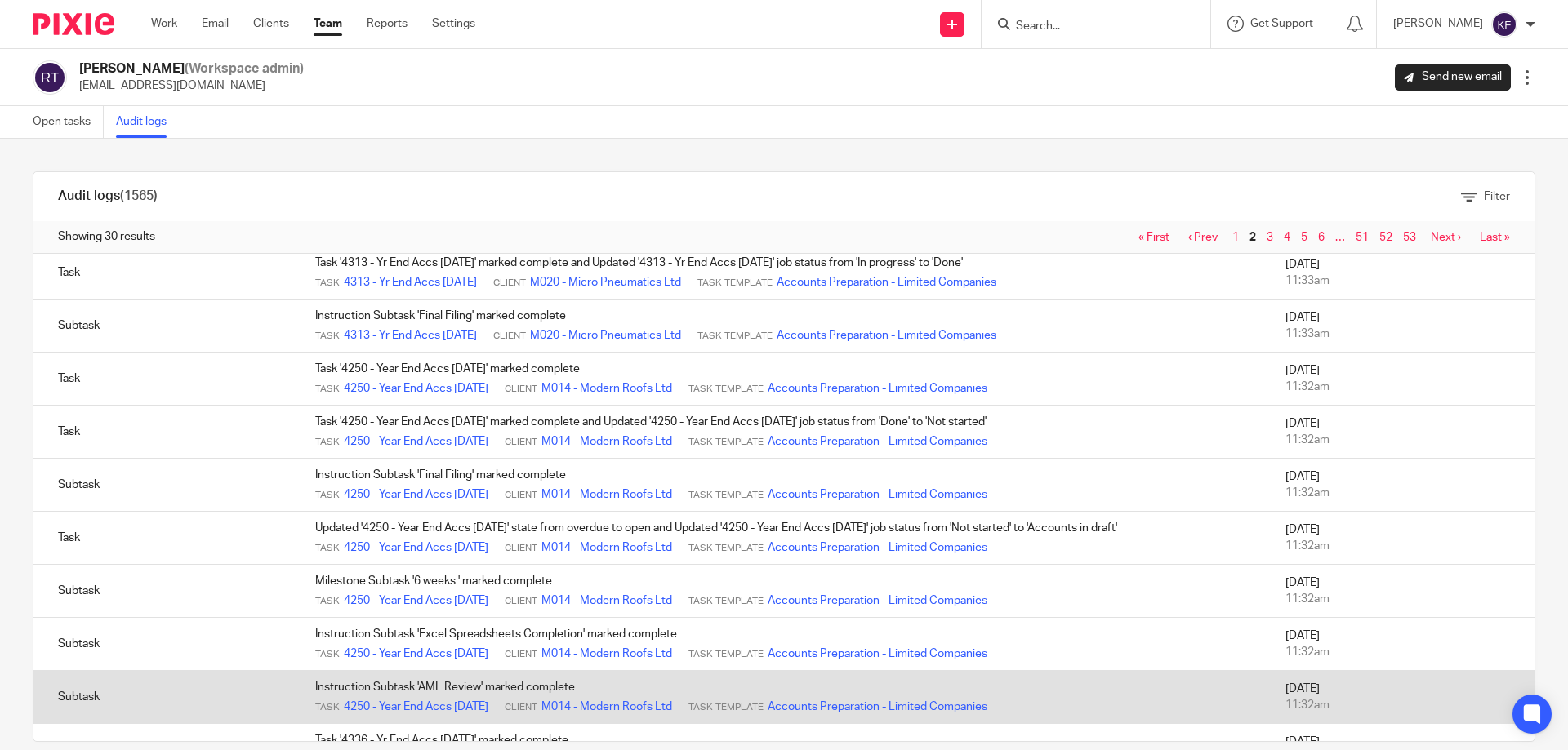
scroll to position [490, 0]
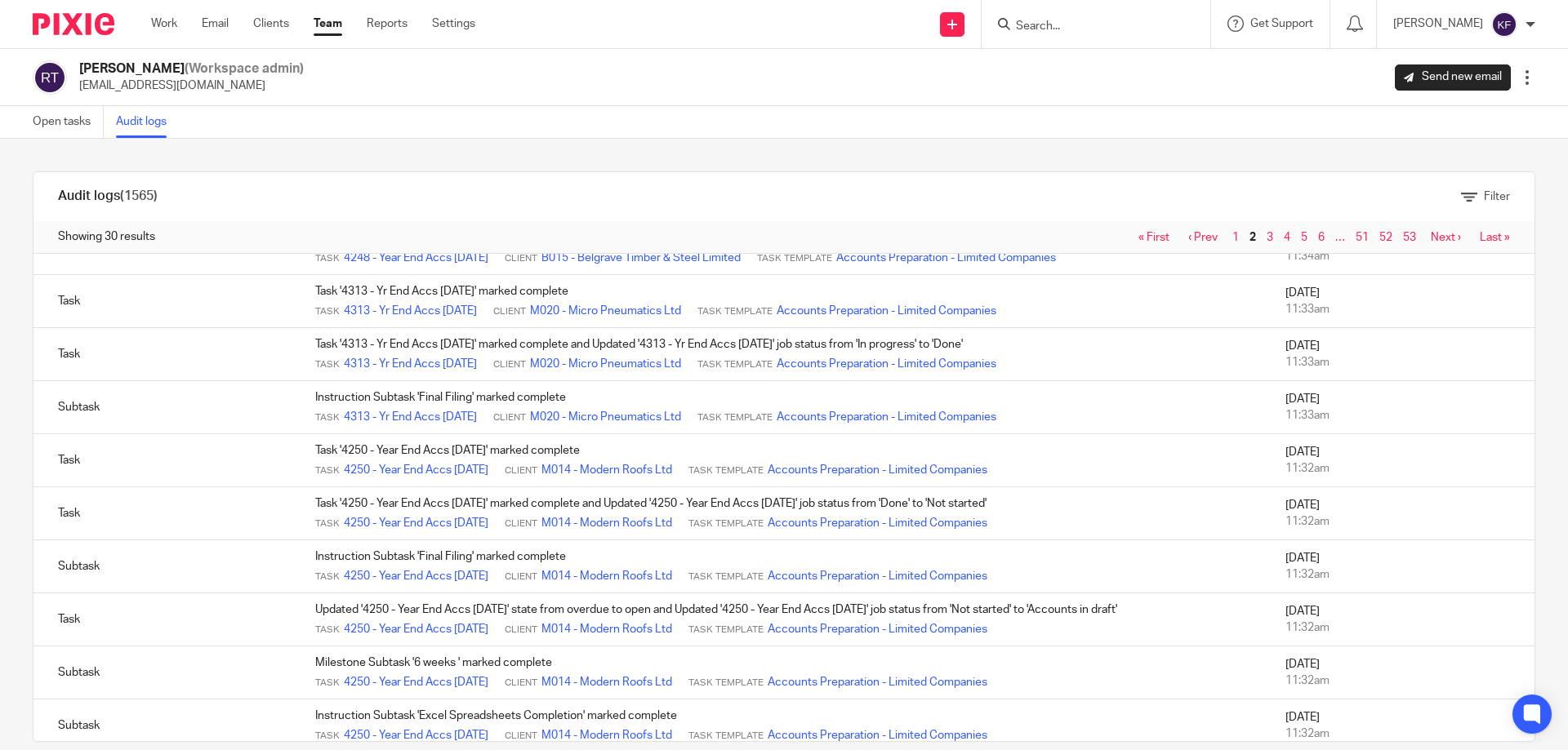
click at [330, 24] on link "Team" at bounding box center [328, 24] width 29 height 17
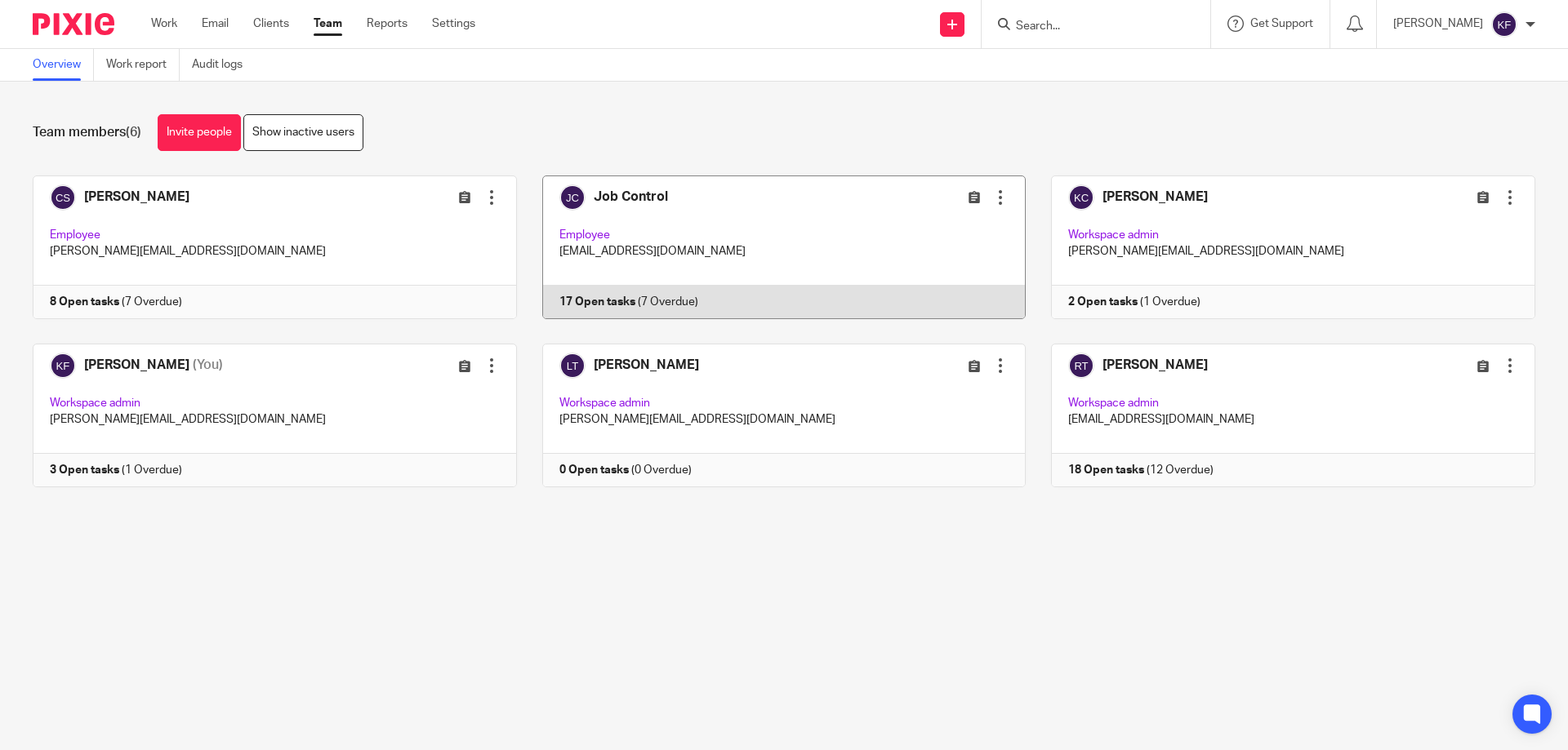
click at [898, 290] on link at bounding box center [771, 247] width 509 height 144
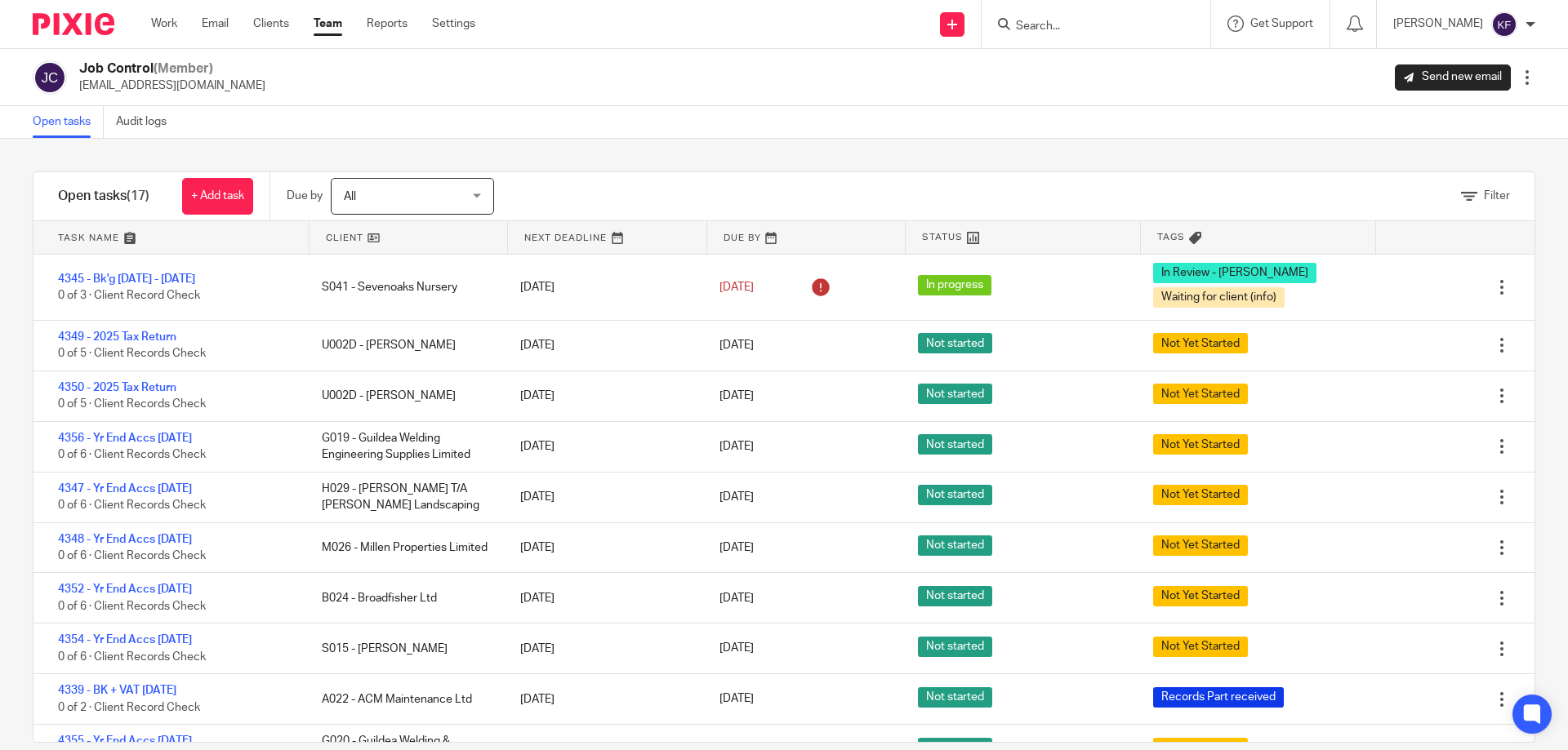
click at [83, 237] on link at bounding box center [171, 237] width 276 height 32
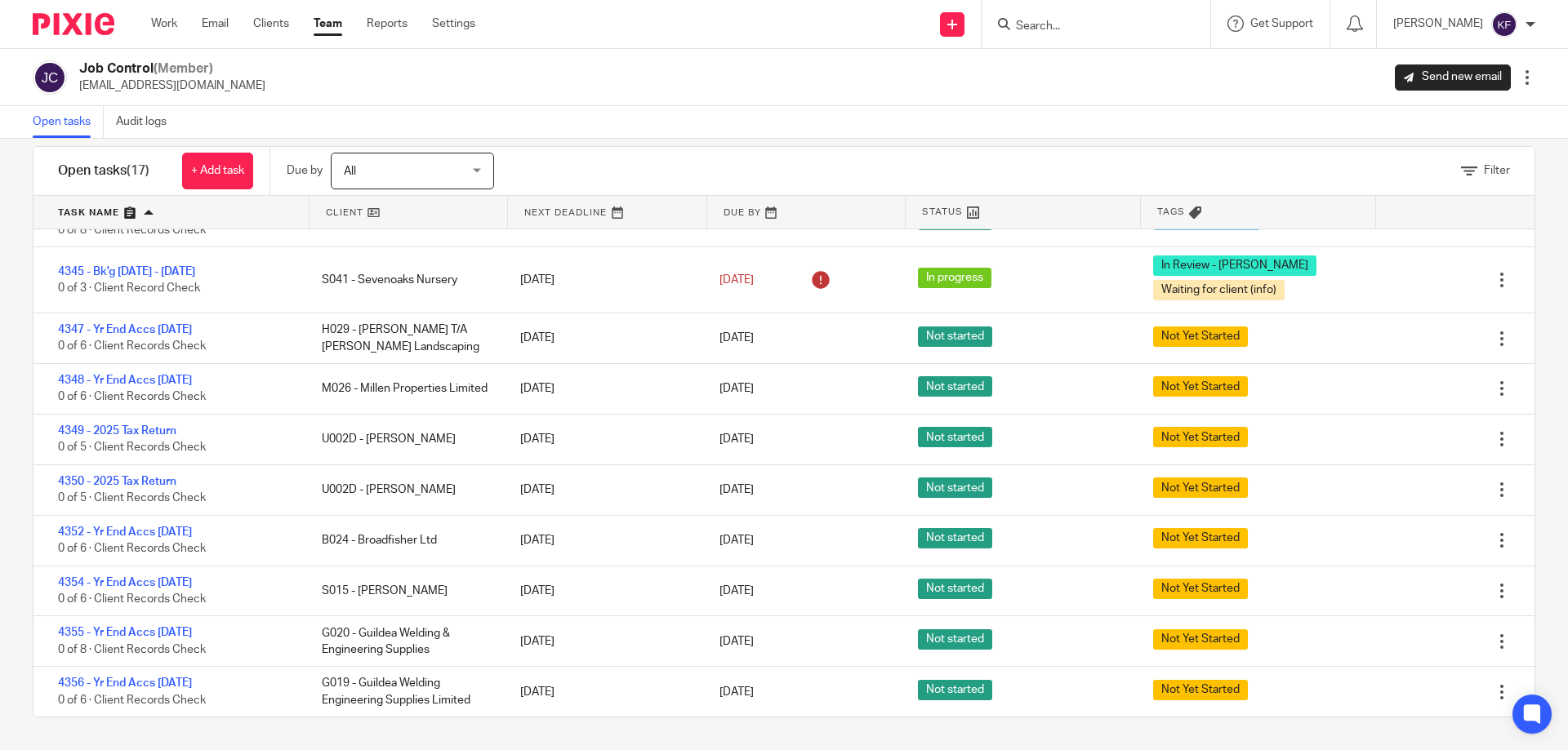
scroll to position [59, 0]
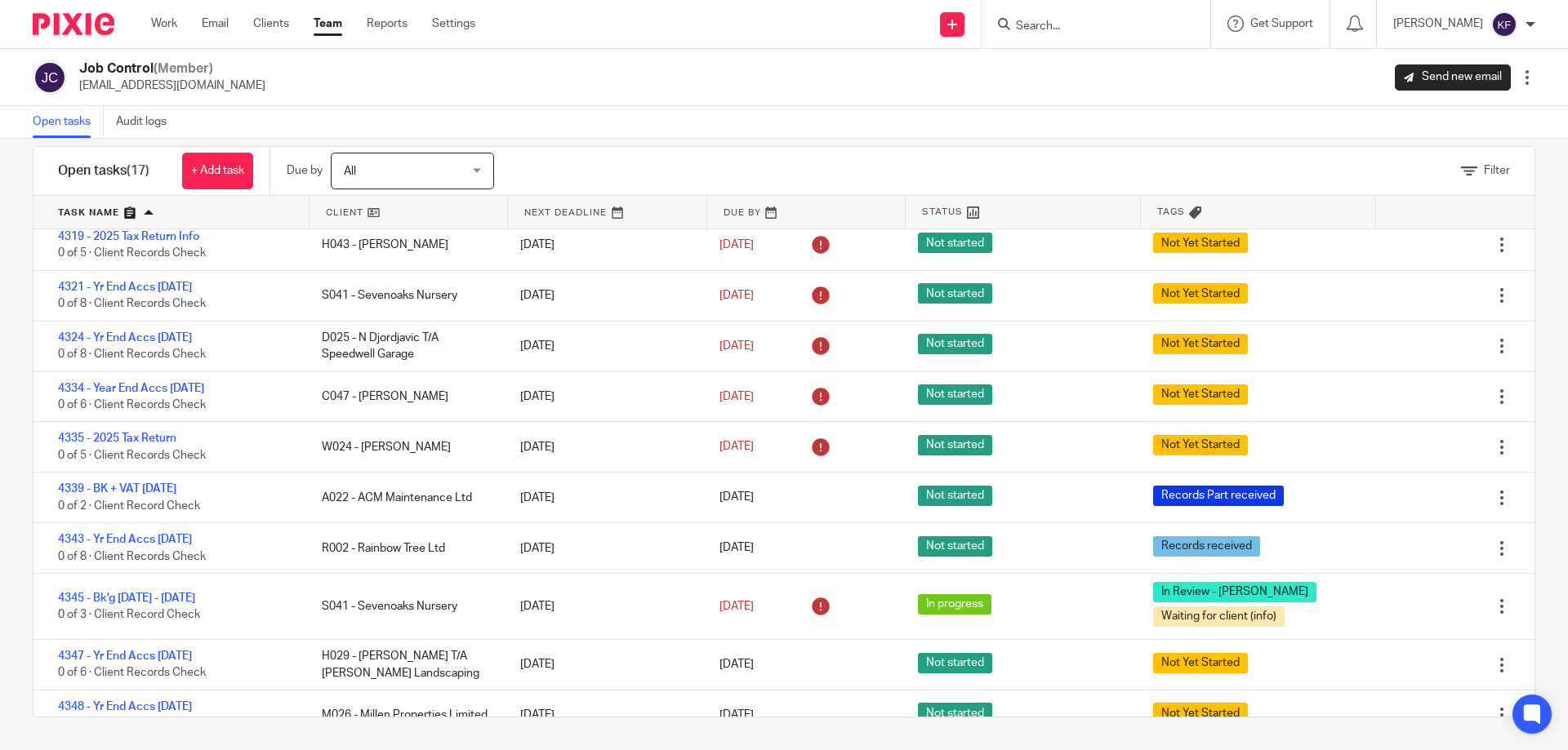
click at [334, 21] on link "Team" at bounding box center [328, 24] width 29 height 17
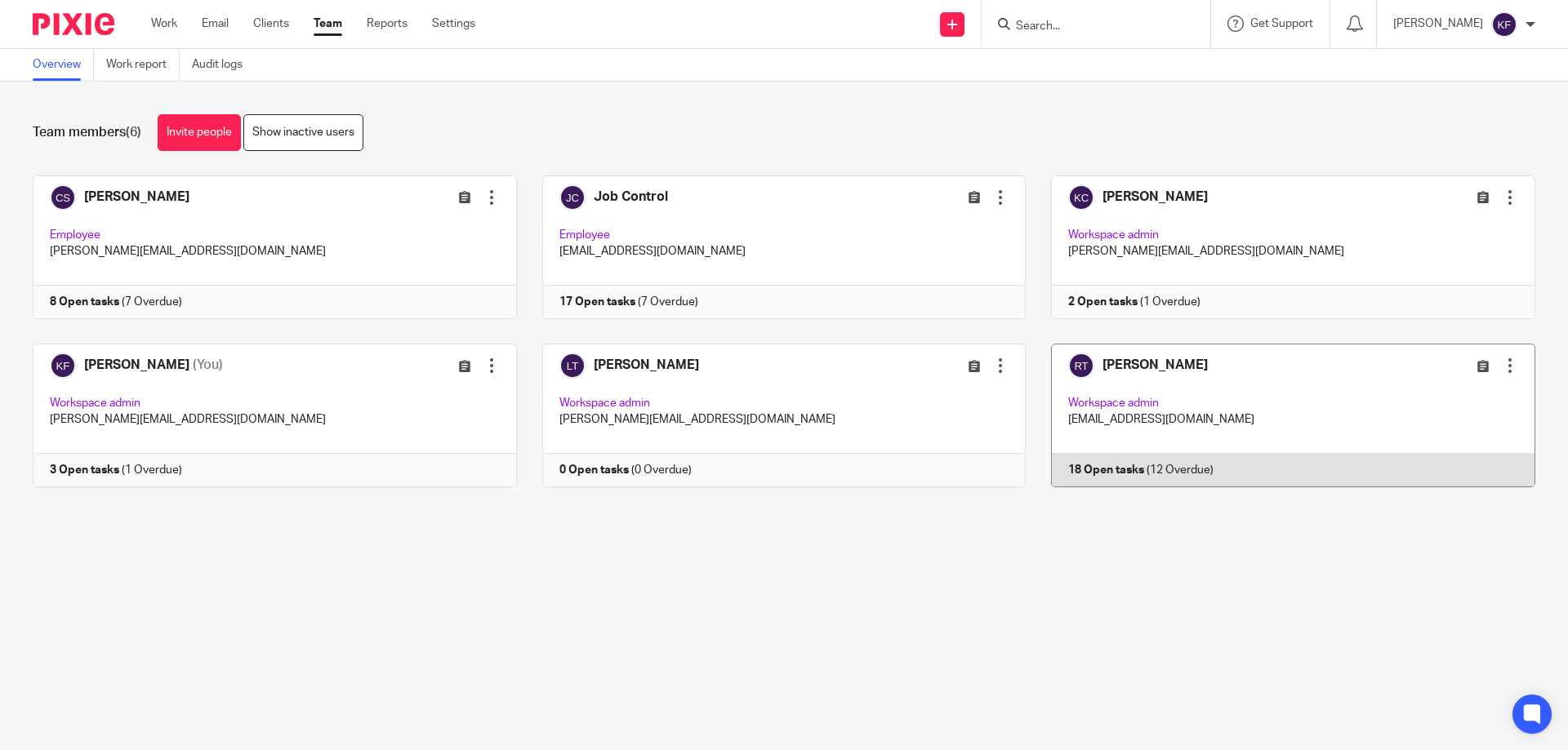
click at [1164, 377] on link at bounding box center [1280, 416] width 509 height 144
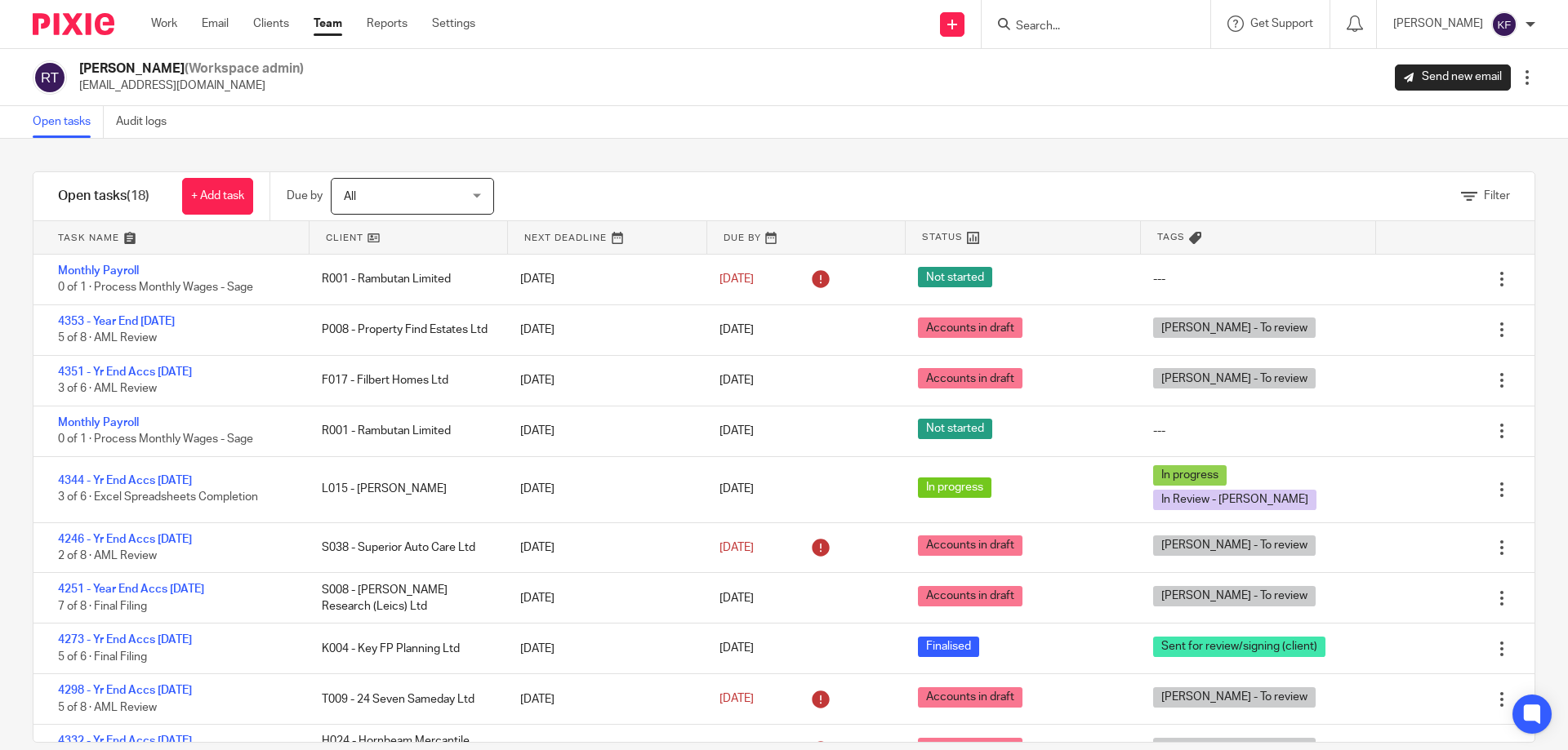
click at [99, 236] on link at bounding box center [171, 237] width 276 height 32
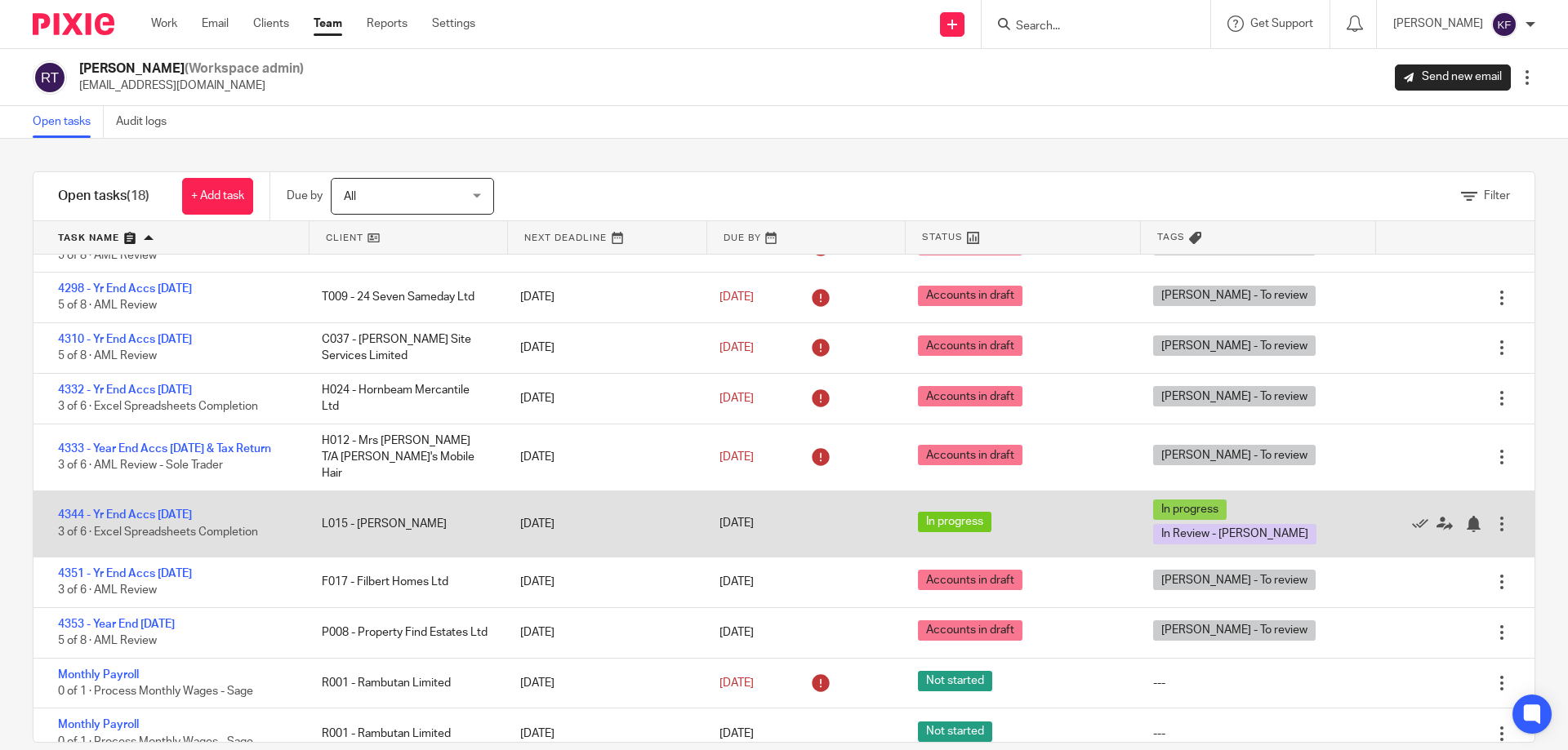
scroll to position [25, 0]
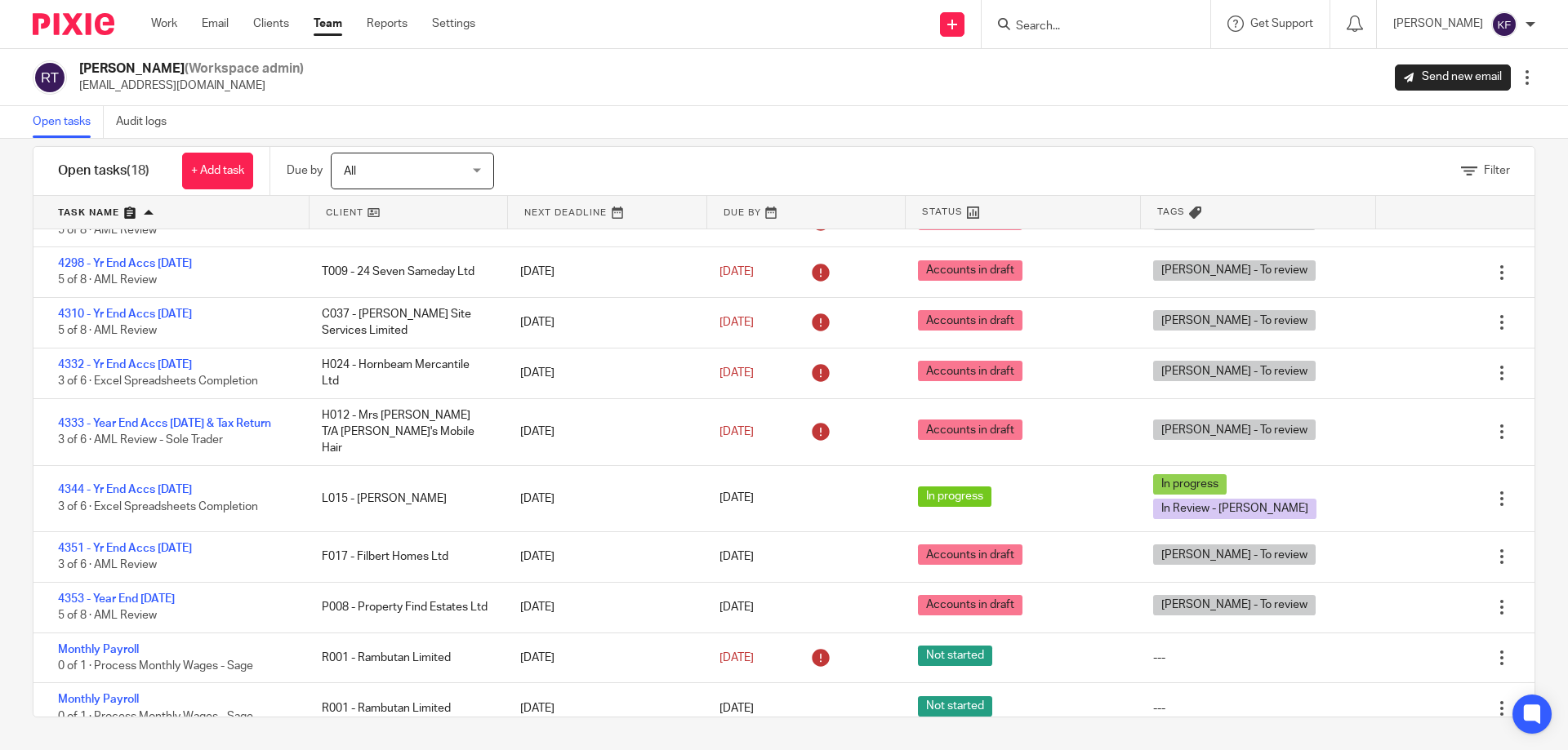
click at [79, 27] on img at bounding box center [73, 24] width 81 height 22
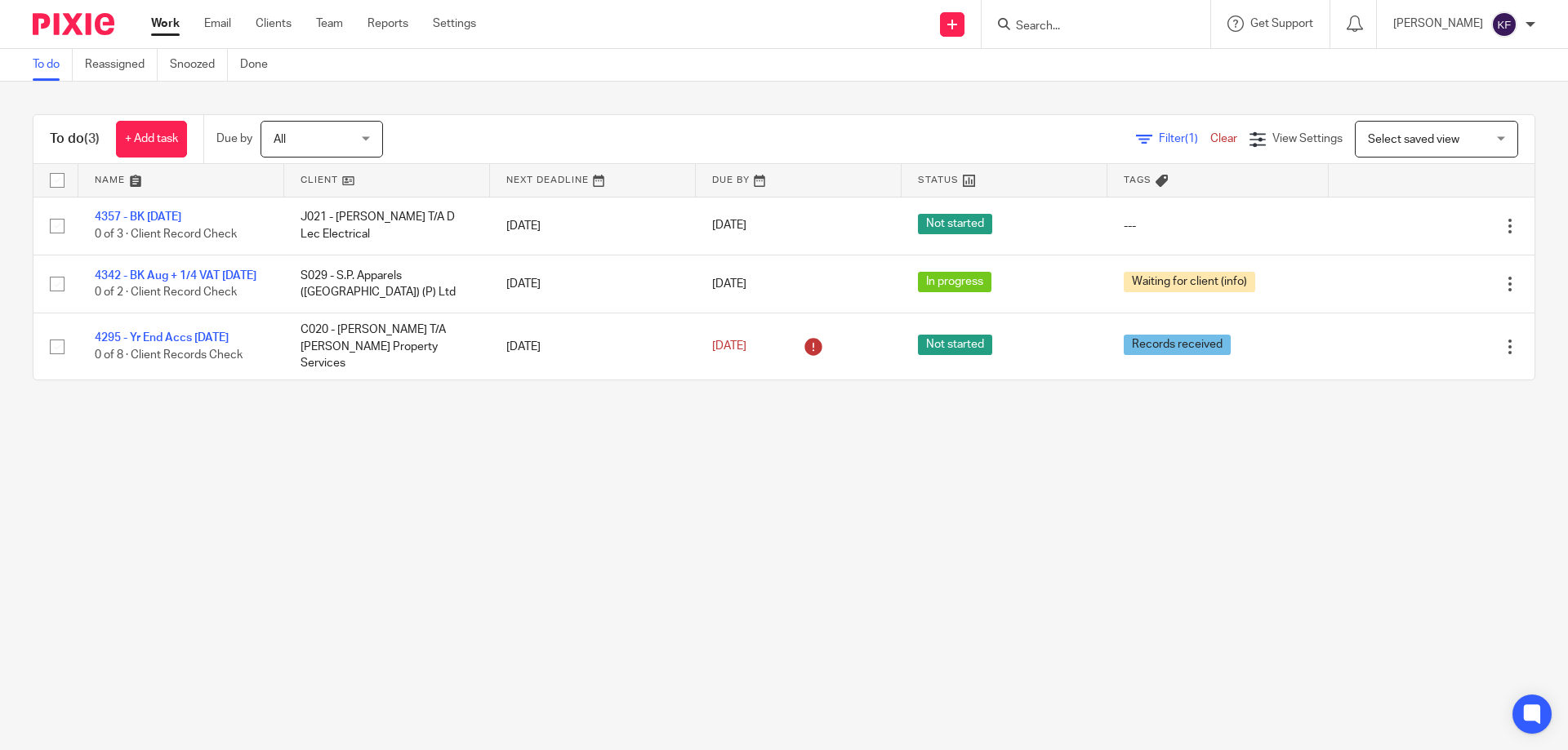
click at [846, 568] on main "To do Reassigned Snoozed Done To do (3) + Add task Due by All All [DATE] [DATE]…" at bounding box center [784, 375] width 1568 height 750
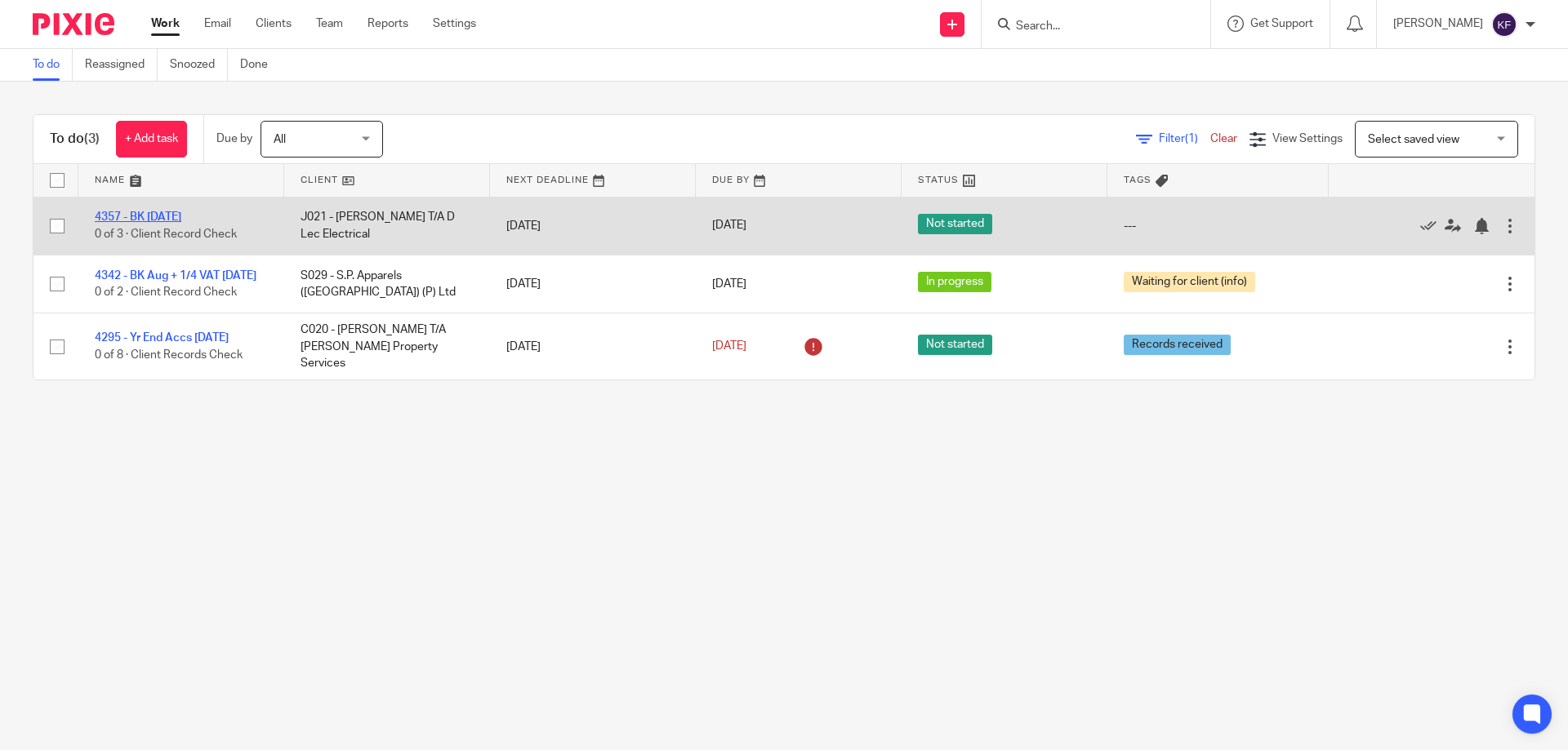
click at [178, 217] on link "4357 - BK [DATE]" at bounding box center [137, 217] width 86 height 11
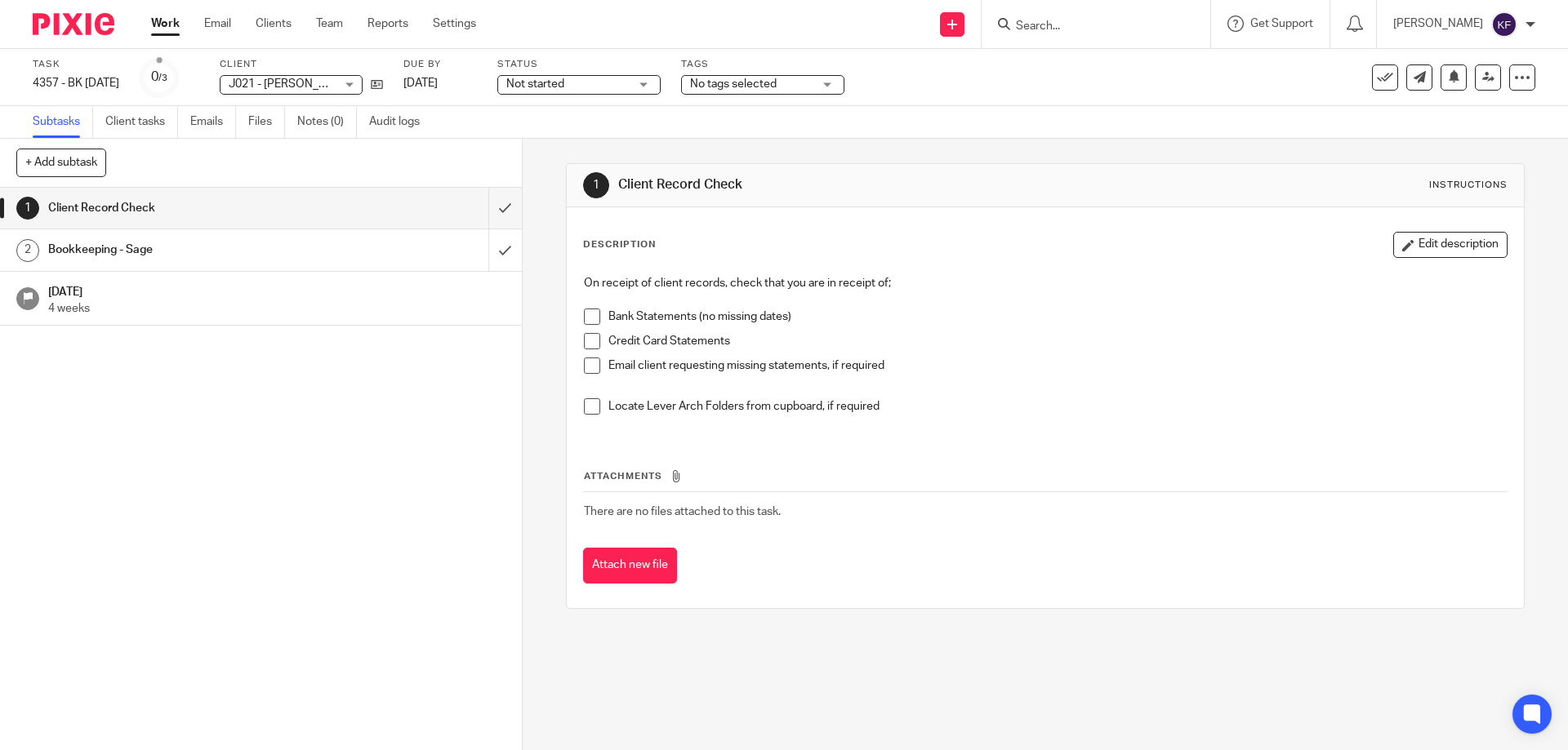
click at [1035, 31] on input "Search" at bounding box center [1088, 26] width 147 height 15
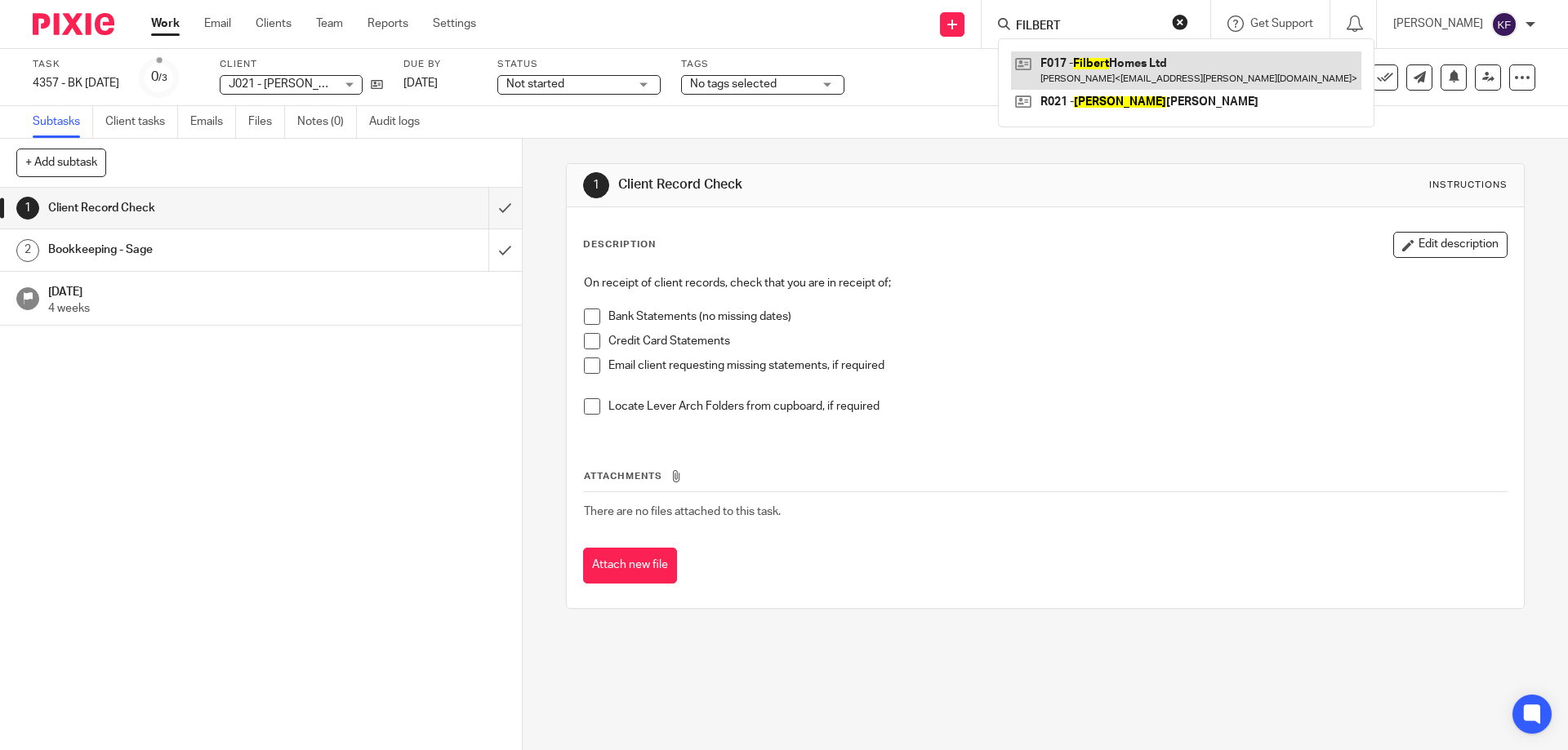
type input "FILBERT"
click at [1080, 69] on link at bounding box center [1185, 70] width 350 height 38
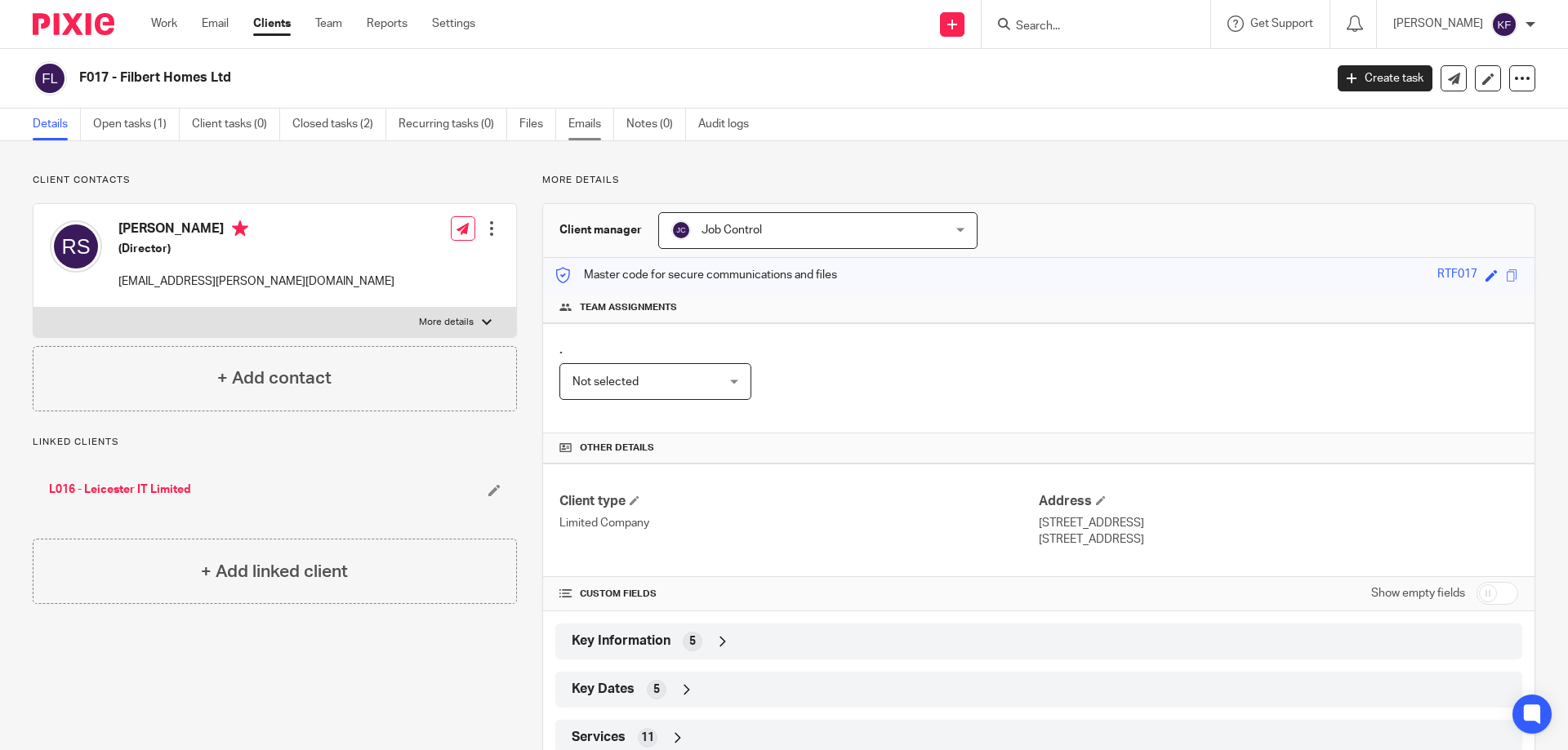
click at [589, 126] on link "Emails" at bounding box center [591, 124] width 45 height 31
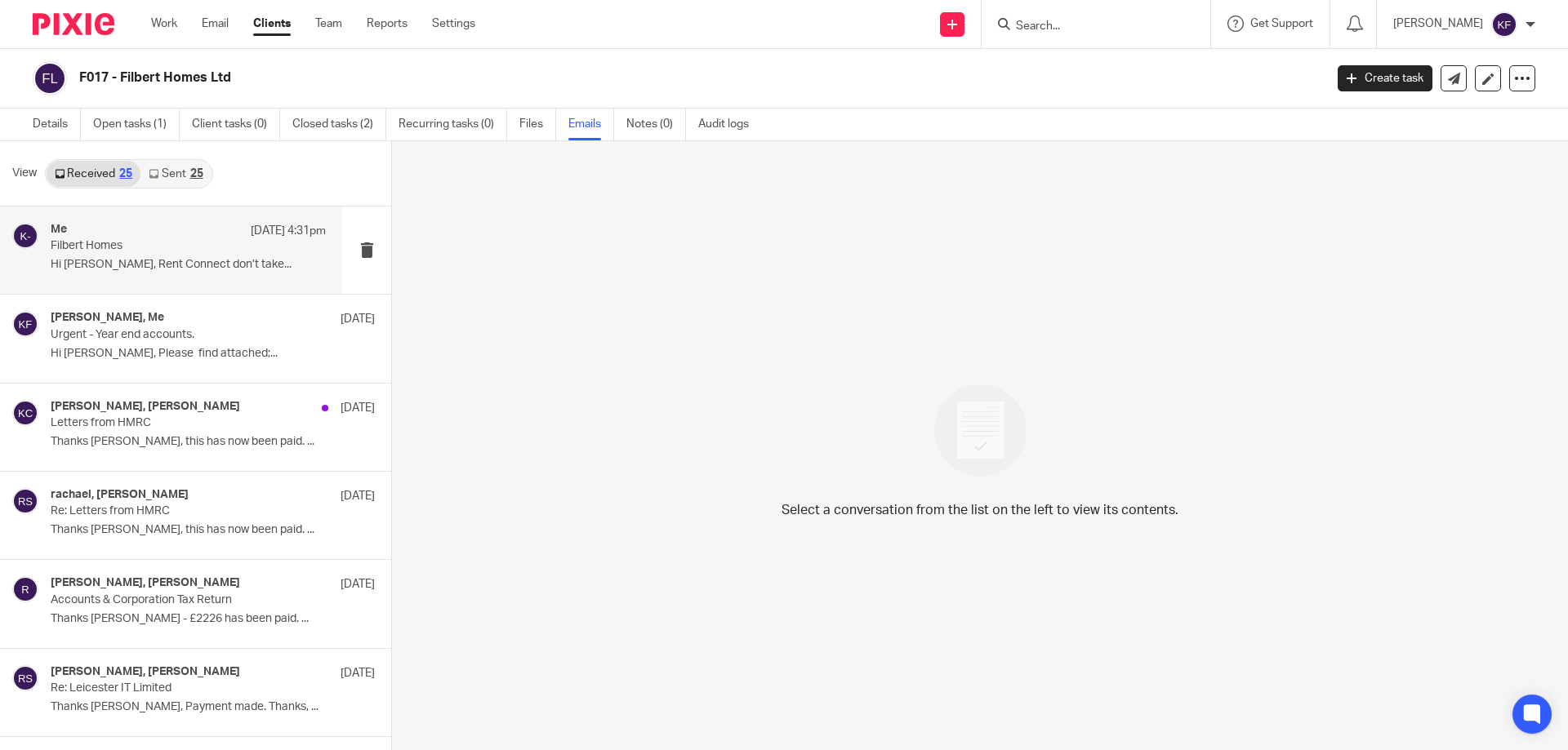
click at [182, 244] on p "Filbert Homes" at bounding box center [161, 246] width 220 height 14
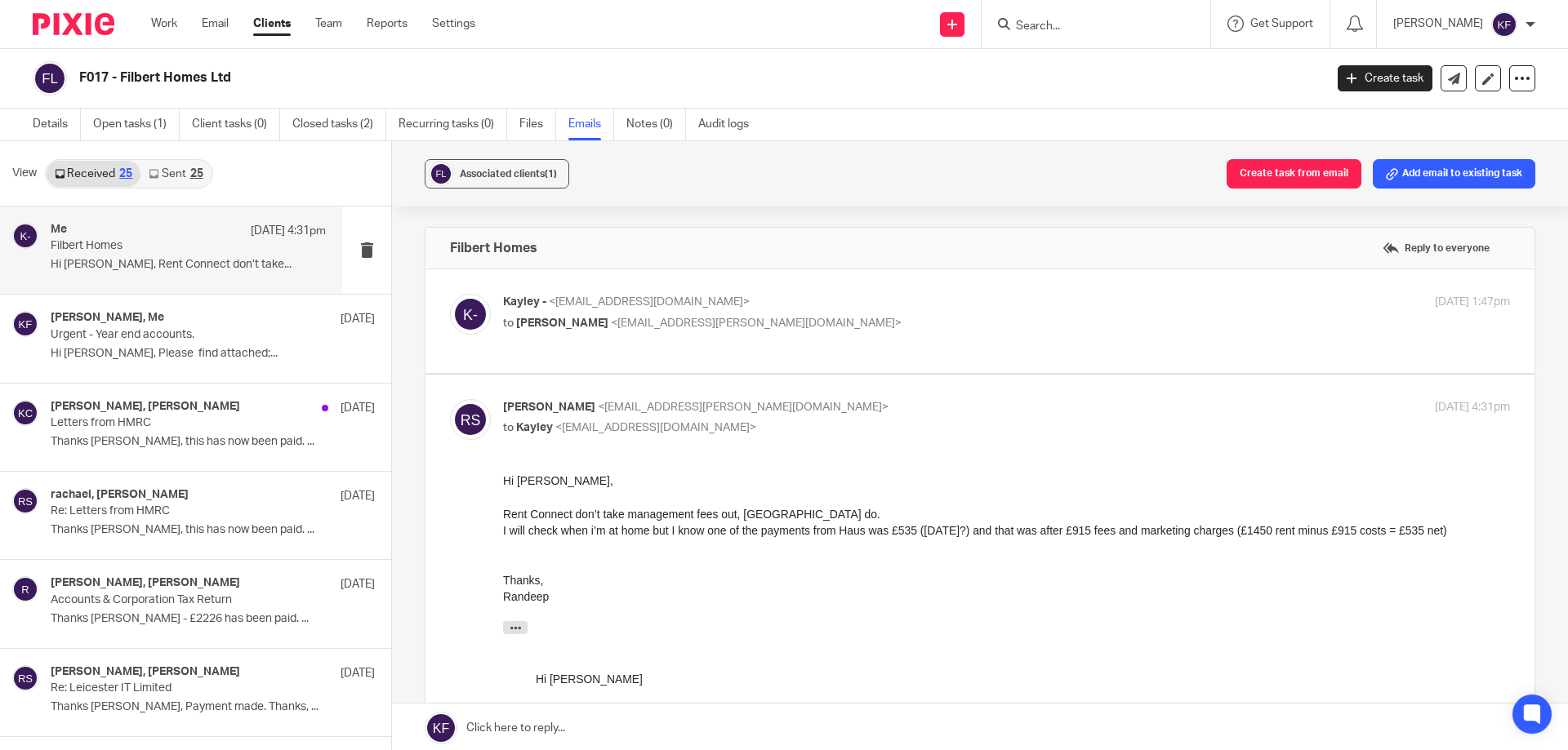
click at [53, 29] on img at bounding box center [73, 24] width 81 height 22
